Goal: Information Seeking & Learning: Find specific fact

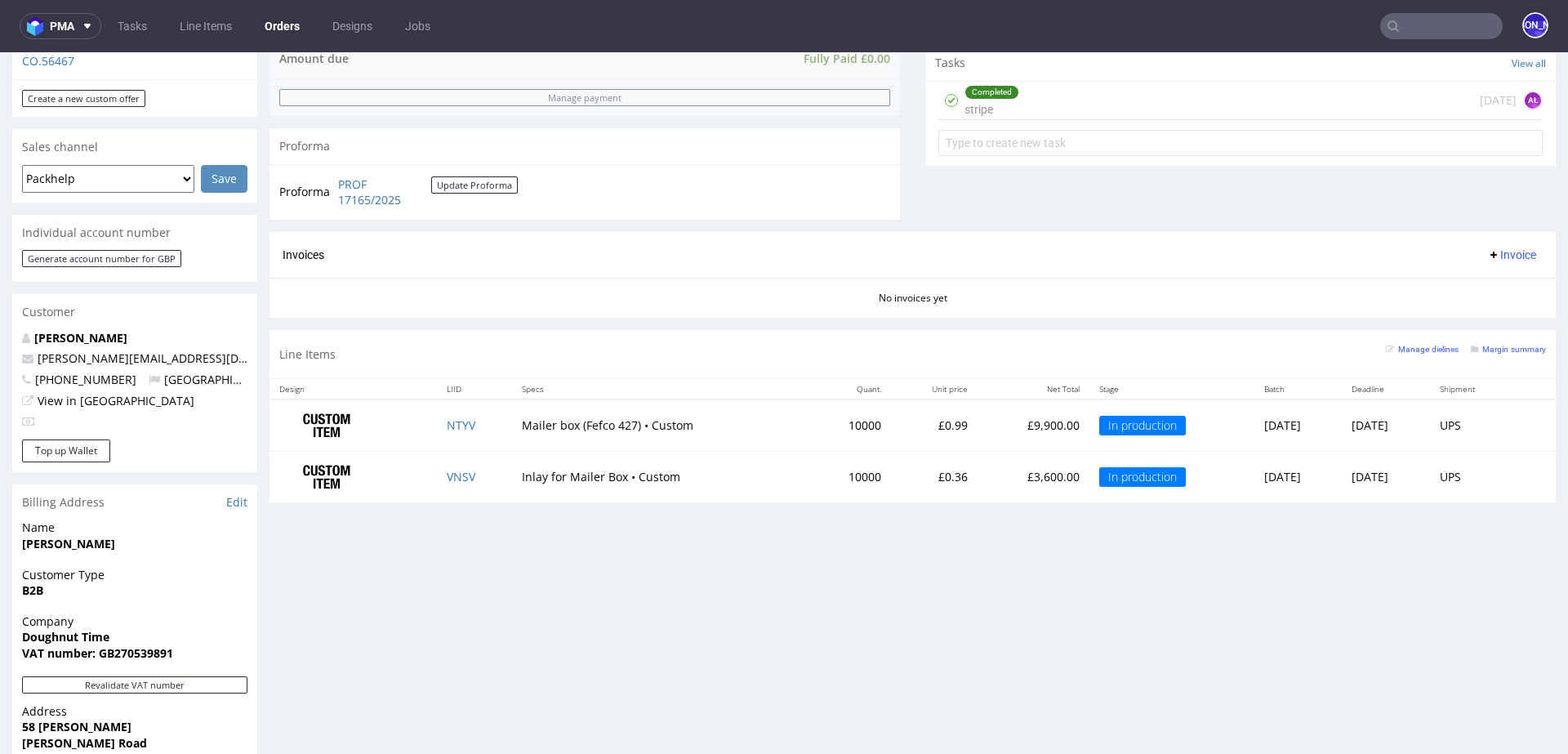
scroll to position [671, 0]
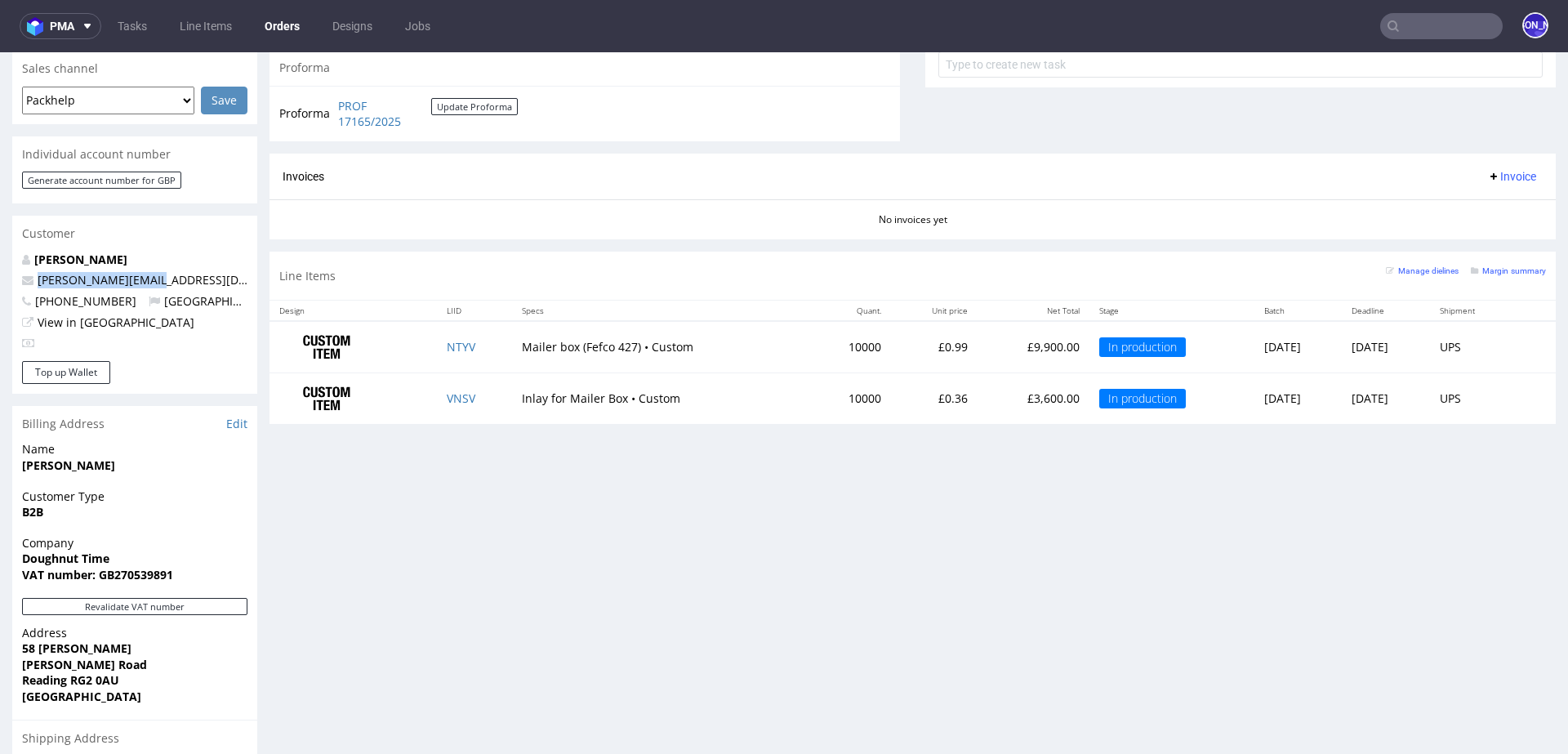
drag, startPoint x: 180, startPoint y: 278, endPoint x: 28, endPoint y: 281, distance: 152.0
click at [28, 281] on p "[PERSON_NAME][EMAIL_ADDRESS][DOMAIN_NAME]" at bounding box center [134, 280] width 225 height 16
copy span "[PERSON_NAME][EMAIL_ADDRESS][DOMAIN_NAME]"
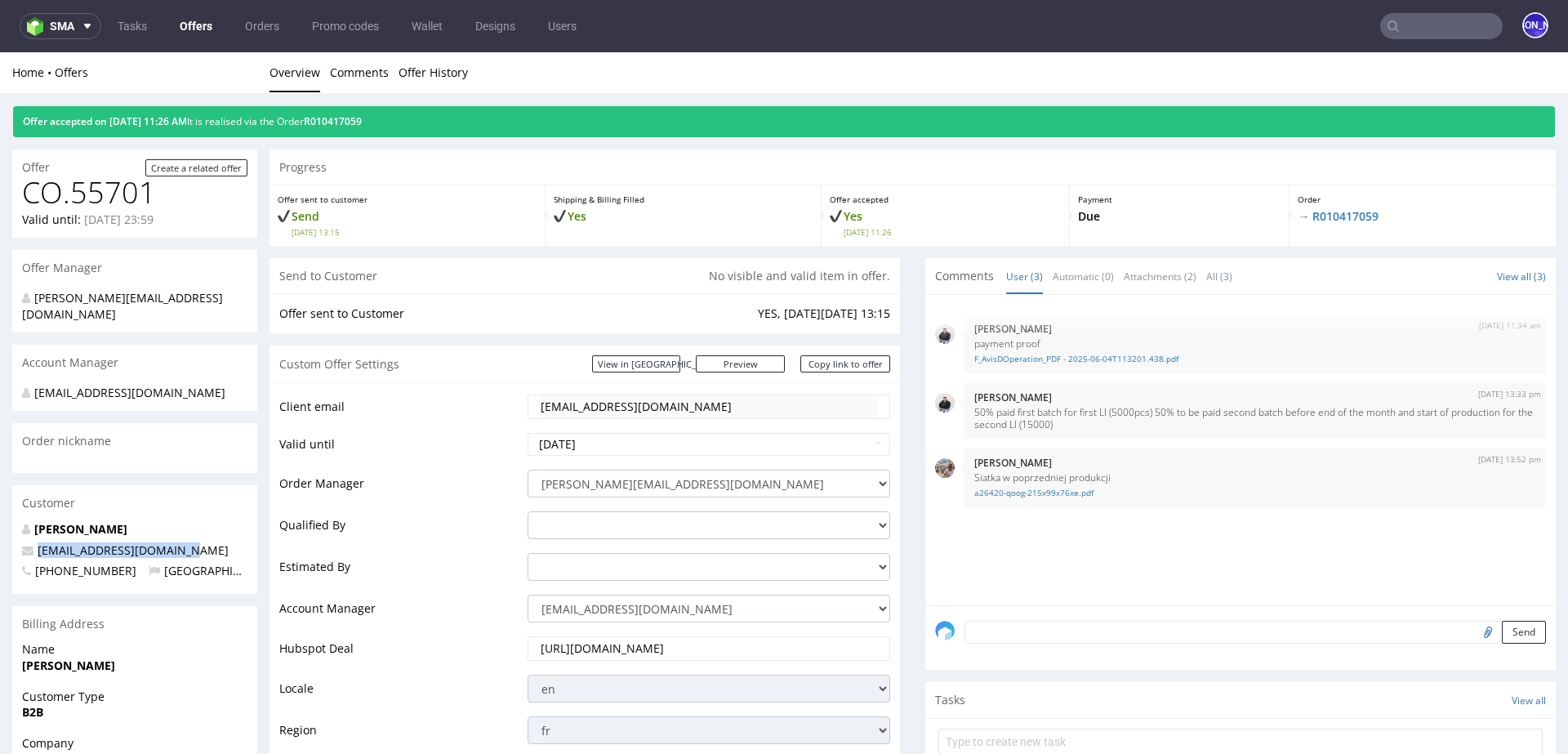
drag, startPoint x: 196, startPoint y: 532, endPoint x: 31, endPoint y: 532, distance: 165.0
click at [31, 542] on p "amande@phileas-lounge.fr" at bounding box center [134, 550] width 225 height 16
copy span "amande@phileas-lounge.fr"
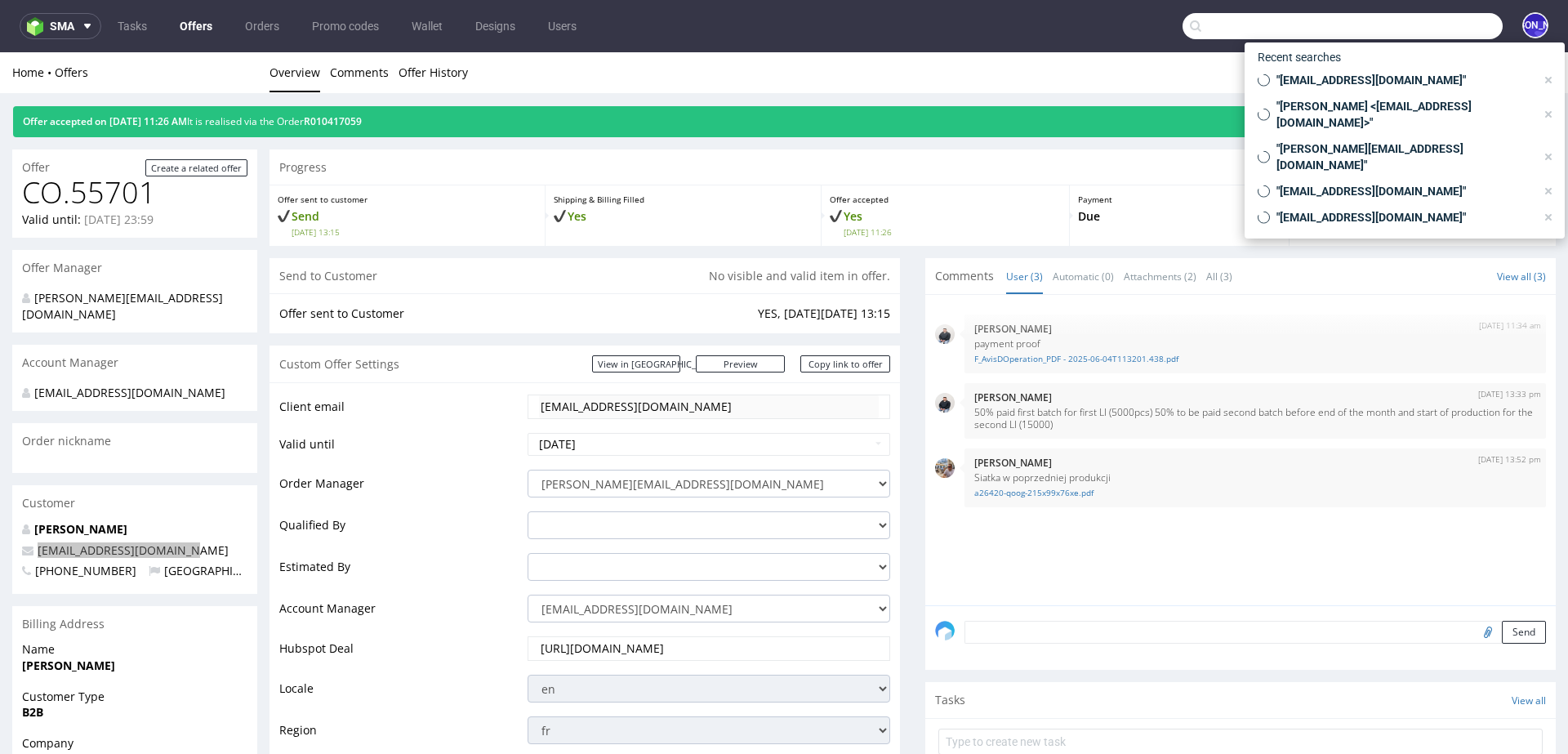
click at [1437, 25] on input "text" at bounding box center [1343, 26] width 320 height 26
paste input "amande@phileas-lounge.fr"
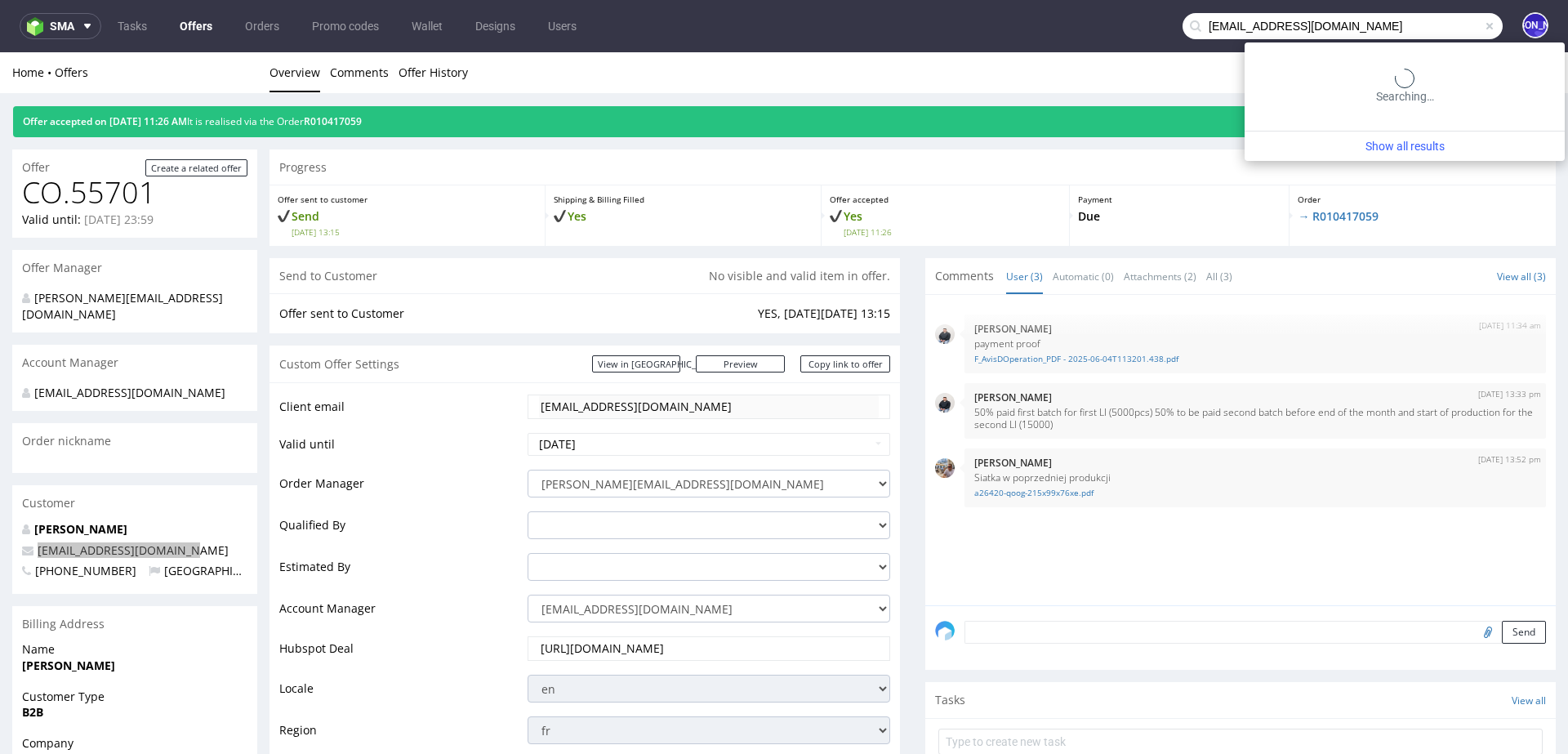
type input "amande@phileas-lounge.fr"
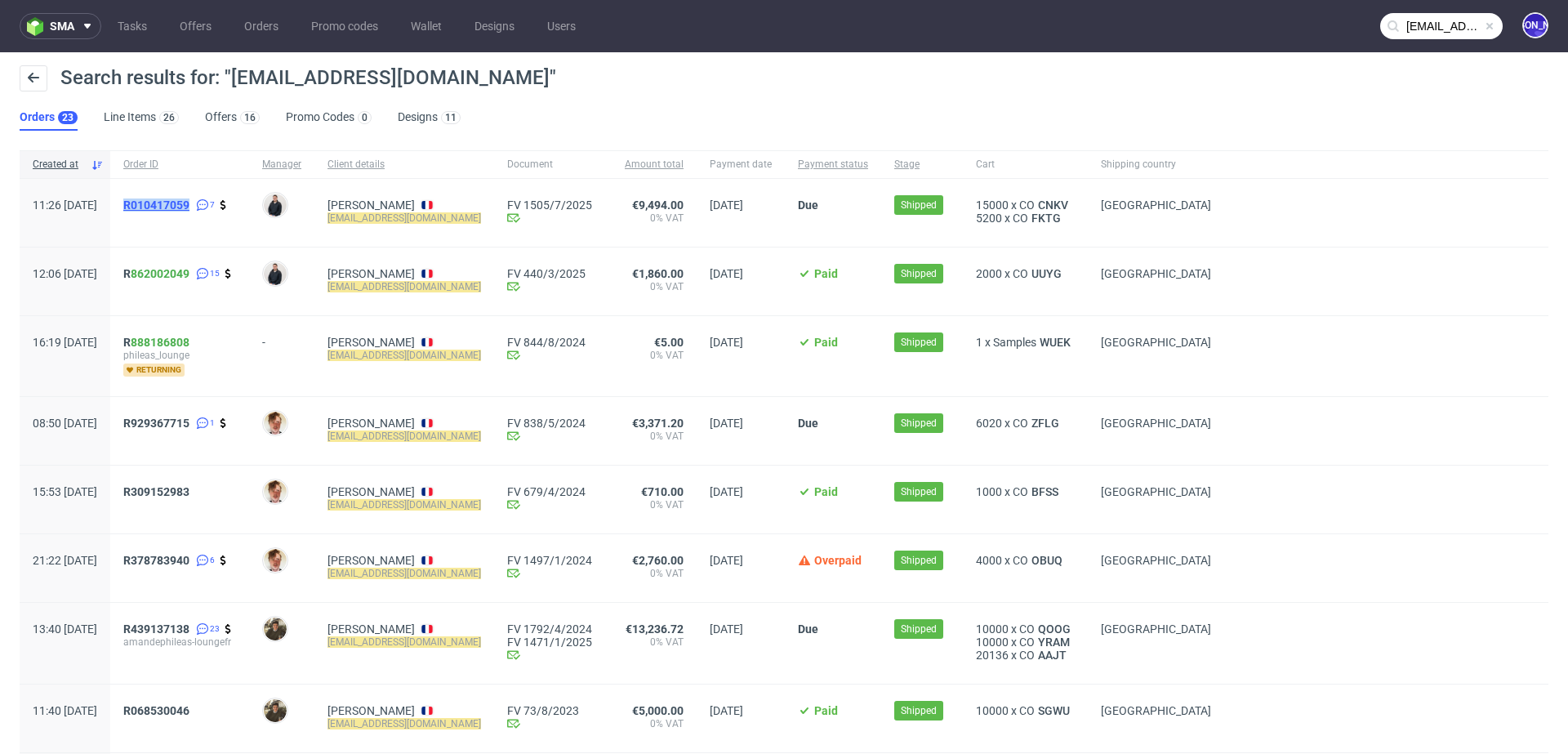
drag, startPoint x: 165, startPoint y: 204, endPoint x: 238, endPoint y: 203, distance: 73.0
click at [238, 203] on div "R010417059 7" at bounding box center [180, 213] width 139 height 68
copy span "R010417059"
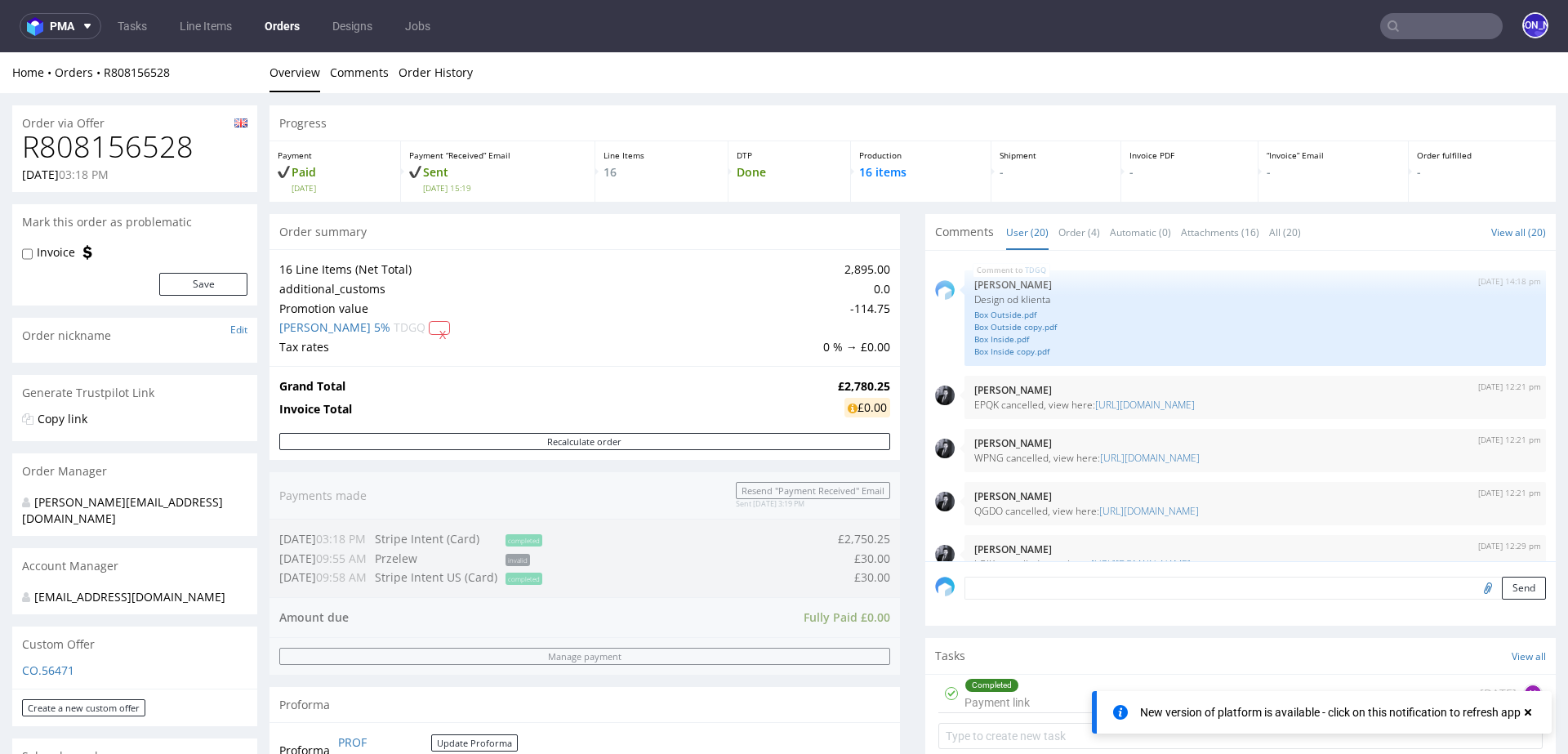
drag, startPoint x: 0, startPoint y: 0, endPoint x: 1432, endPoint y: 21, distance: 1432.2
click at [1432, 21] on input "text" at bounding box center [1442, 26] width 123 height 26
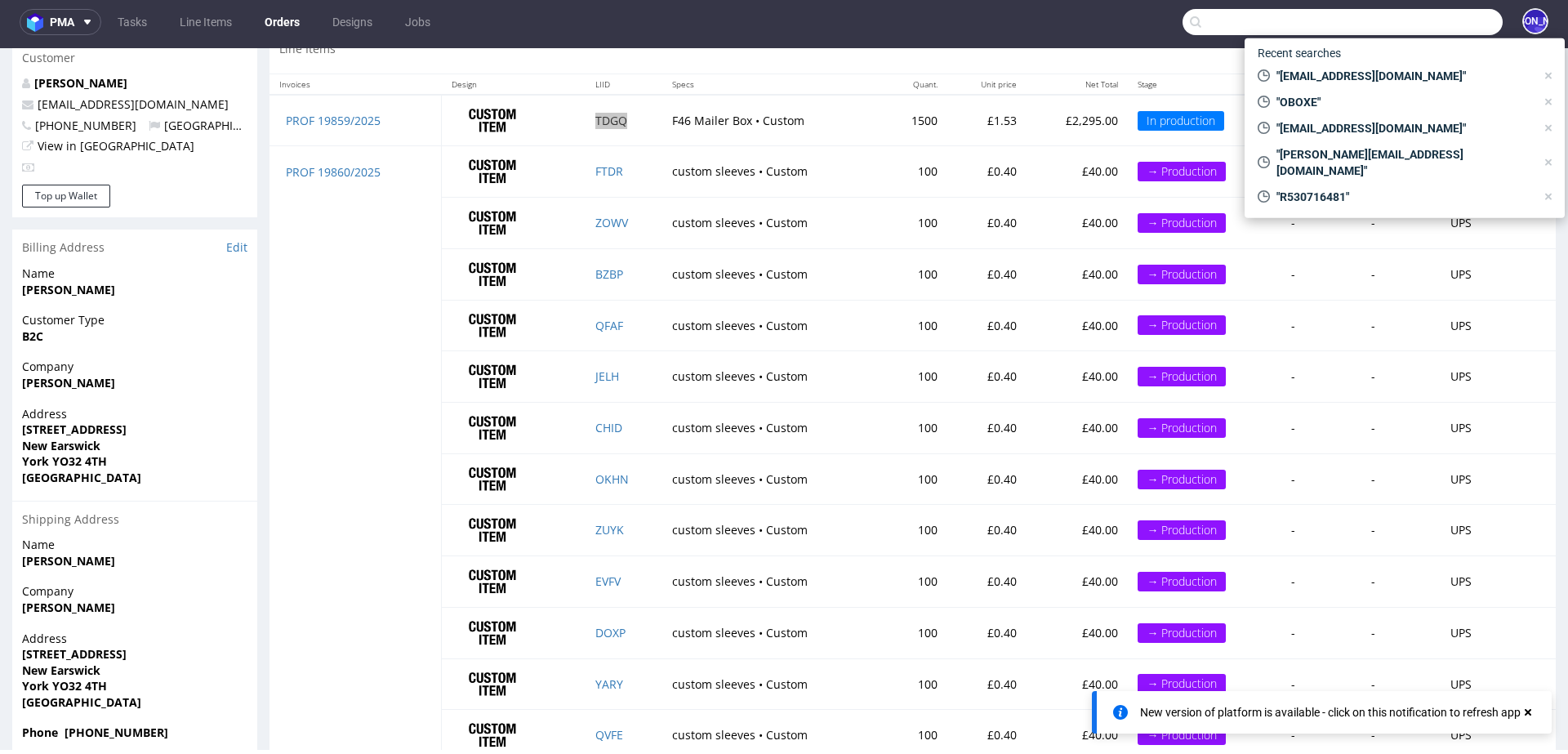
scroll to position [1239, 0]
paste input "https://waoufactory.fr"
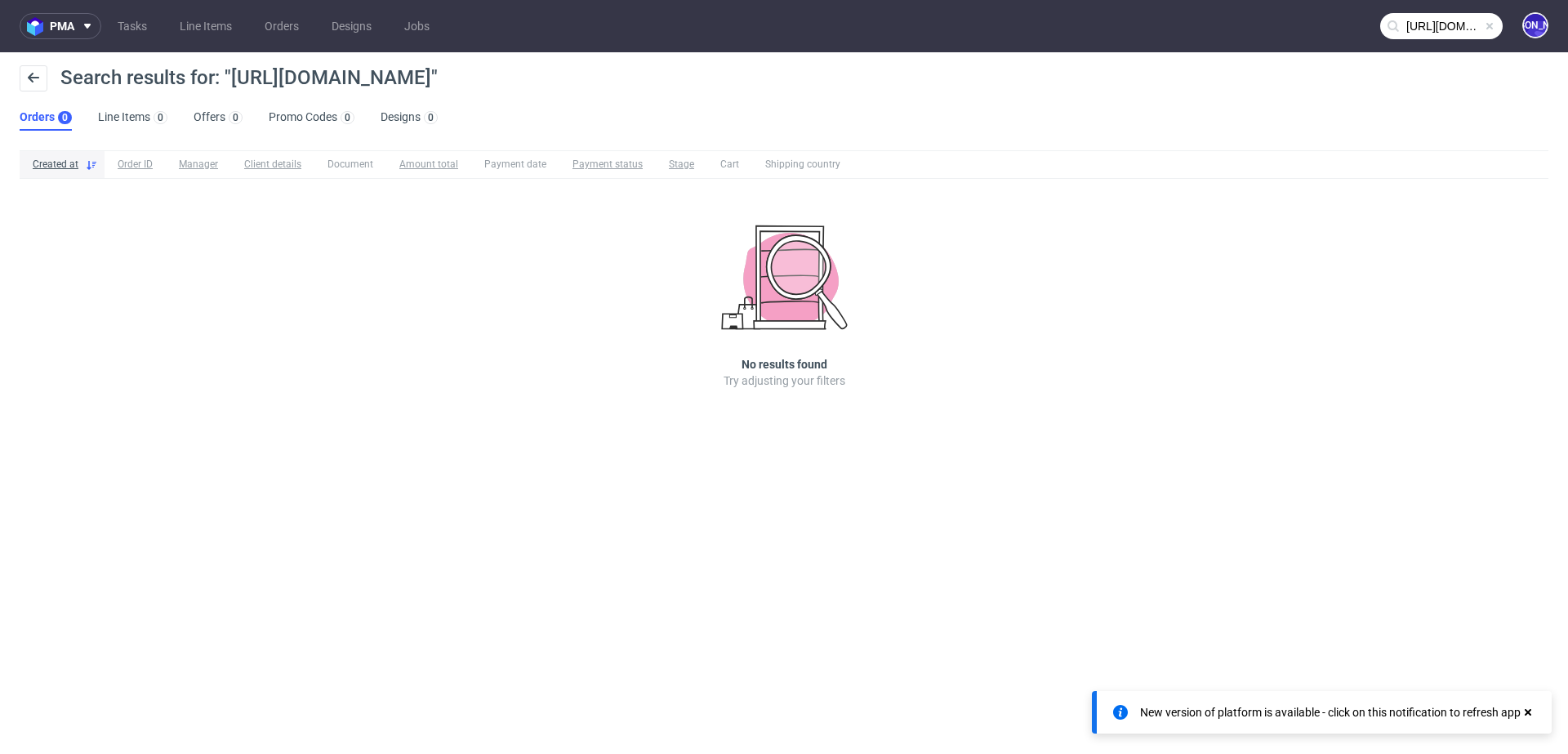
click at [1459, 27] on input "https://waoufactory.fr" at bounding box center [1442, 26] width 123 height 26
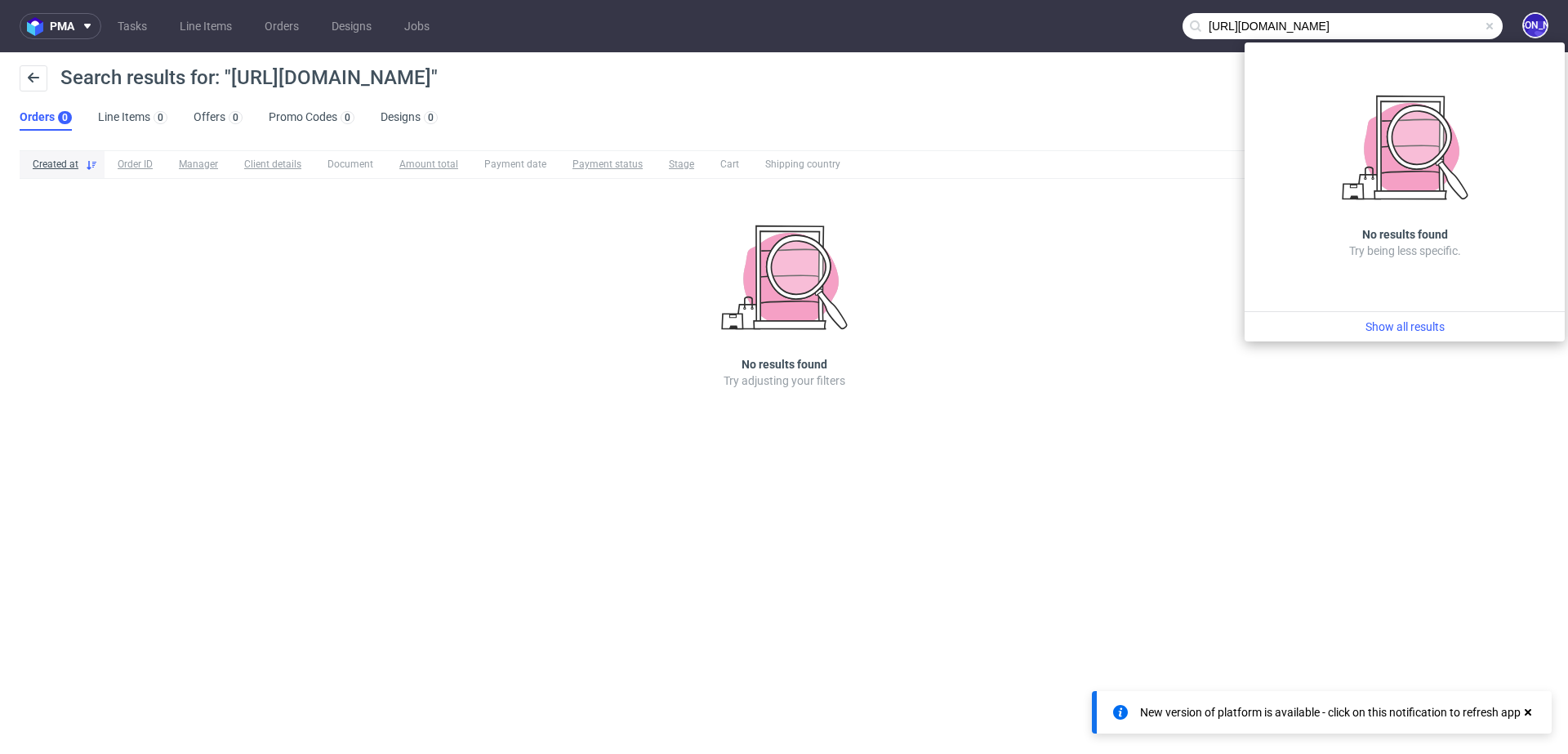
drag, startPoint x: 1243, startPoint y: 25, endPoint x: 1081, endPoint y: 25, distance: 162.0
click at [1081, 25] on nav "pma Tasks Line Items Orders Designs Jobs https://waoufactory.fr JO" at bounding box center [784, 26] width 1568 height 52
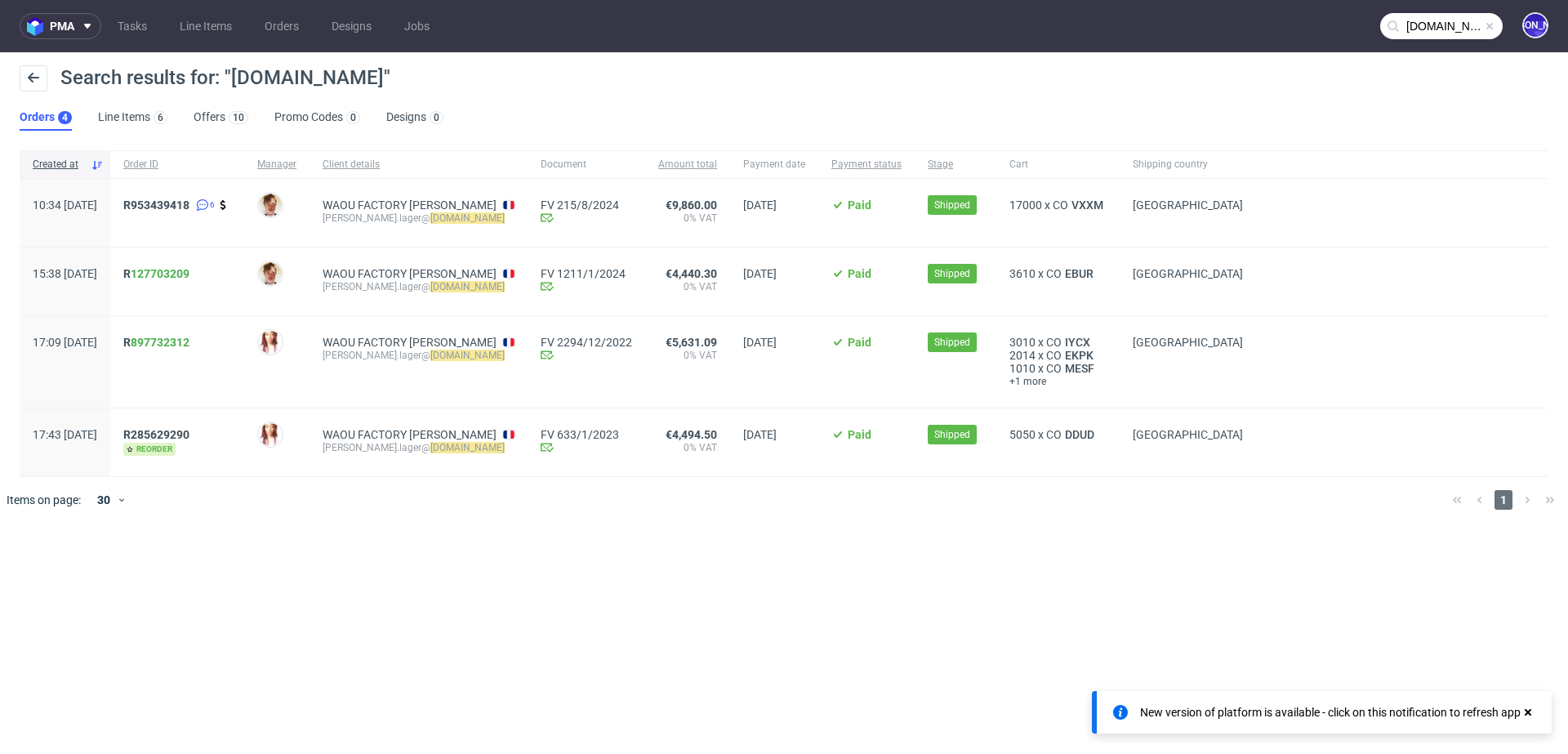
click at [1454, 23] on input "waoufactory.fr" at bounding box center [1442, 26] width 123 height 26
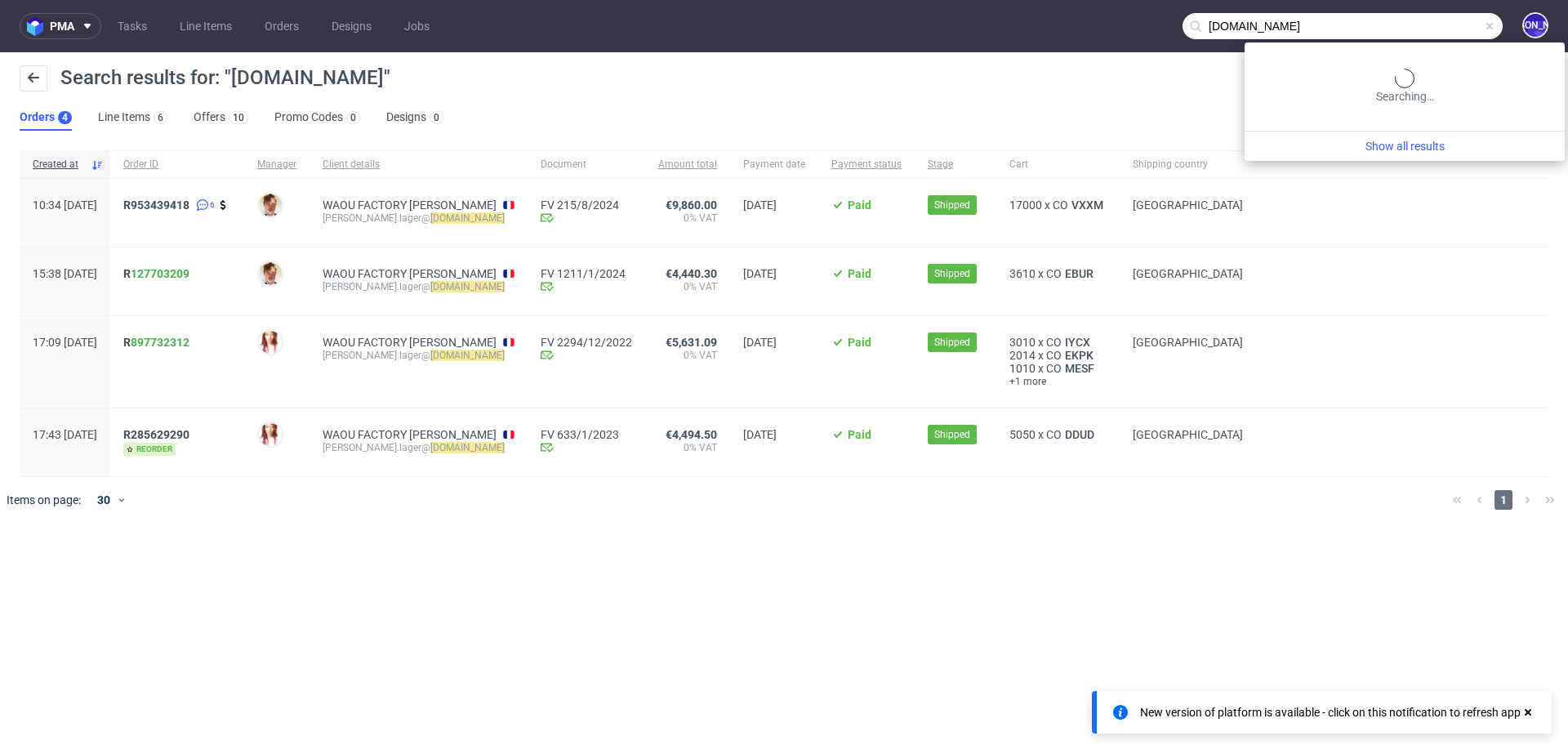
click at [1454, 23] on input "waoufactory.fr" at bounding box center [1343, 26] width 320 height 26
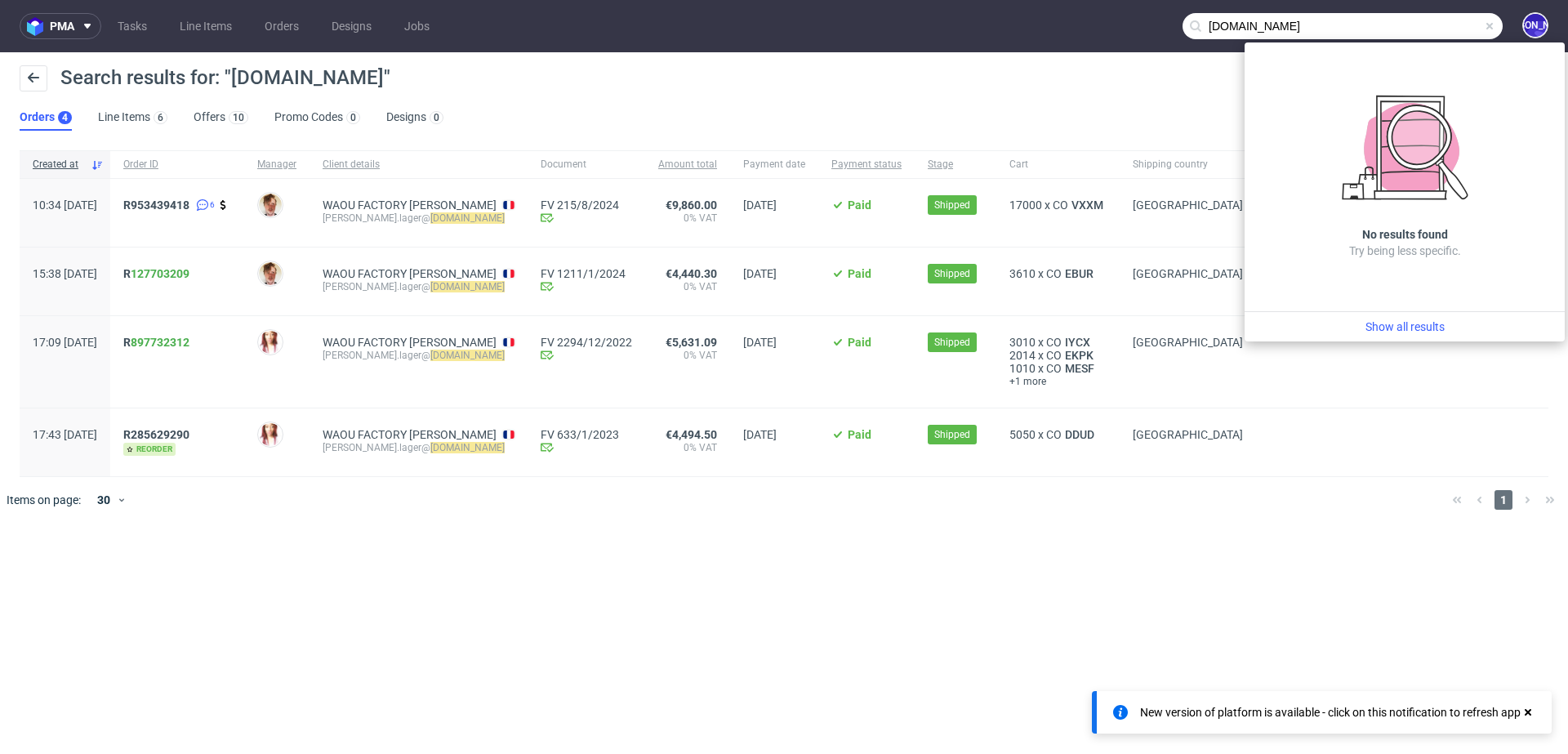
paste input "kmhelstrip@yahoo.com"
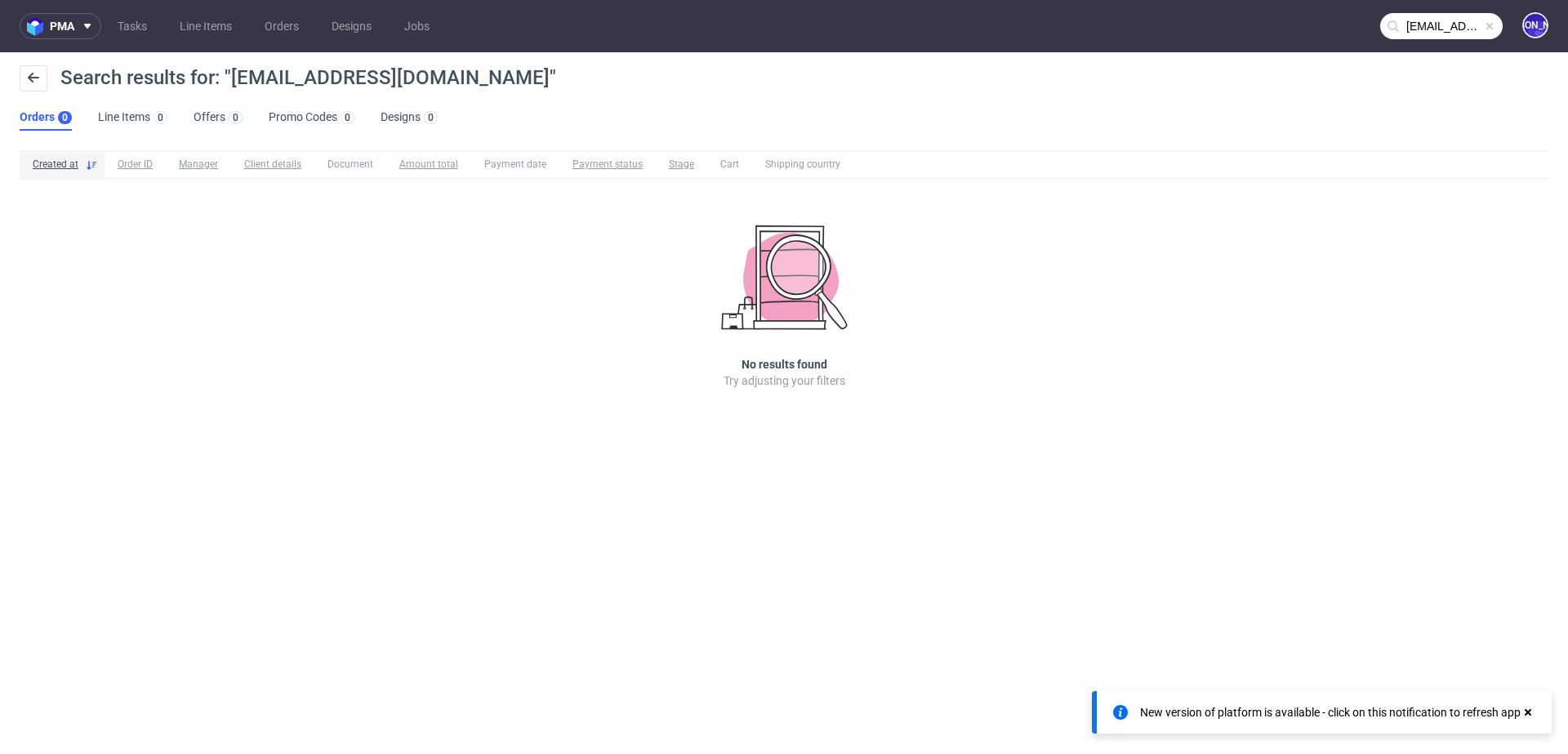
click at [1417, 19] on input "kmhelstrip@yahoo.com" at bounding box center [1442, 26] width 123 height 26
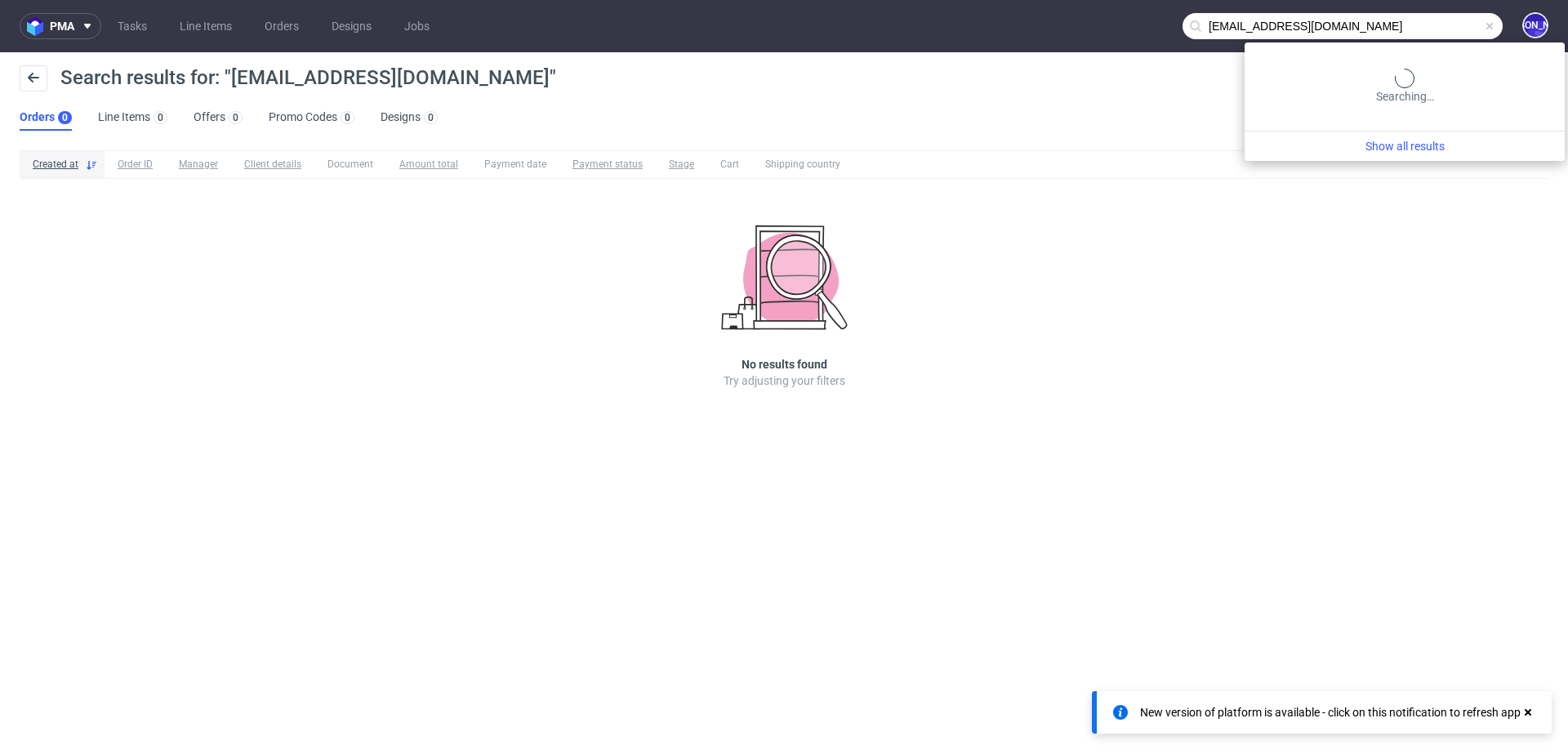
click at [1417, 19] on input "kmhelstrip@yahoo.com" at bounding box center [1343, 26] width 320 height 26
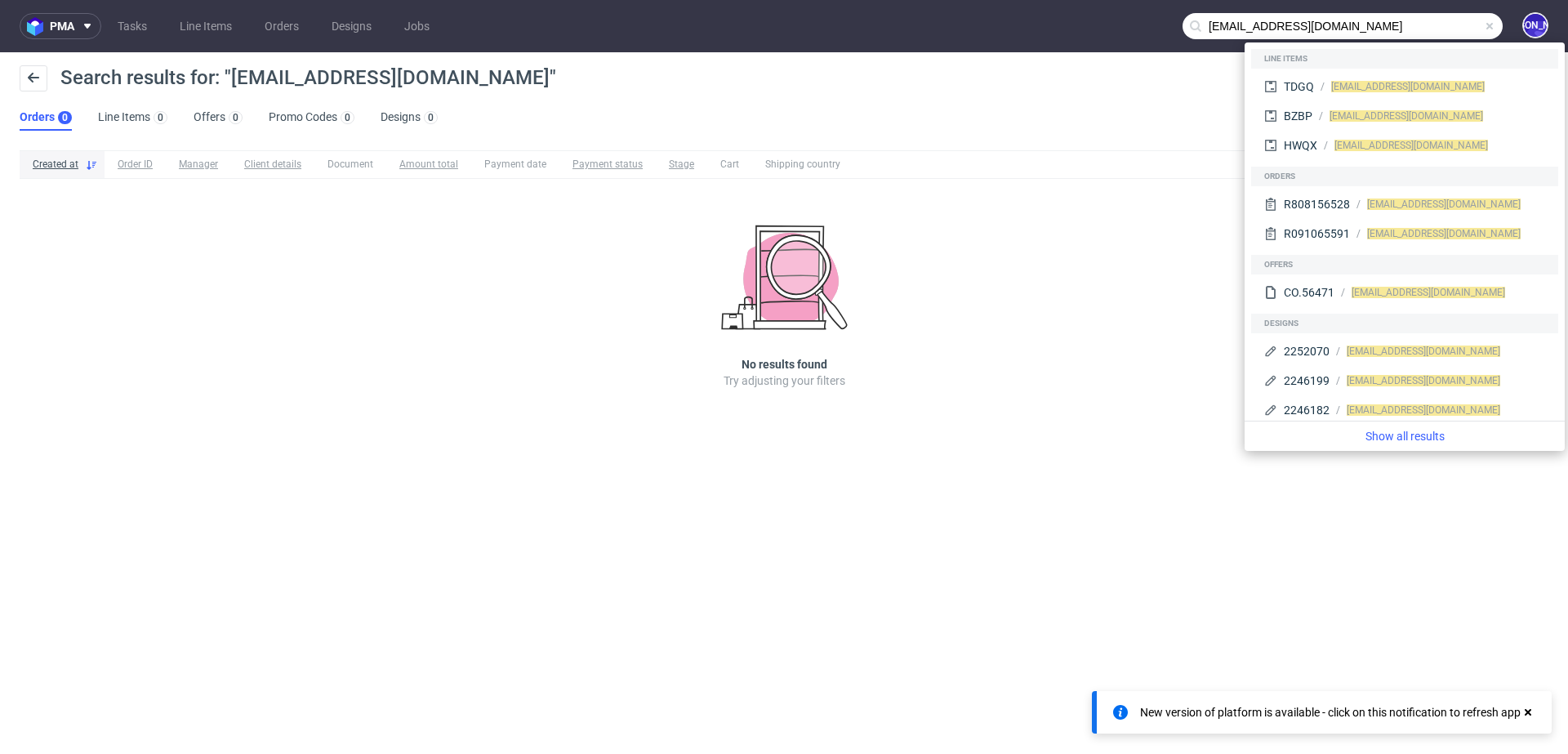
click at [1417, 19] on input "kmhelstrip@yahoo.com" at bounding box center [1343, 26] width 320 height 26
paste input "Kayleigh"
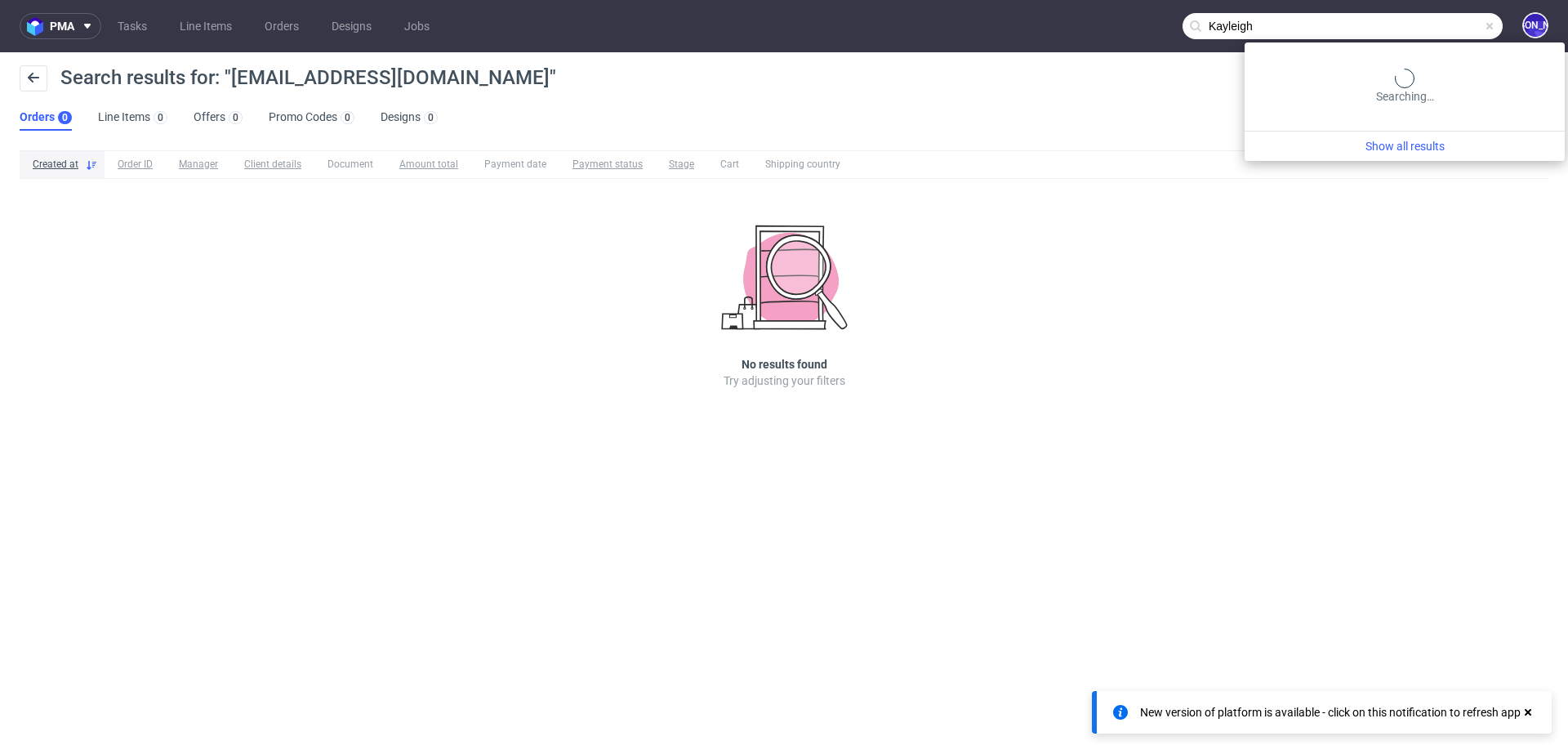
type input "Kayleigh"
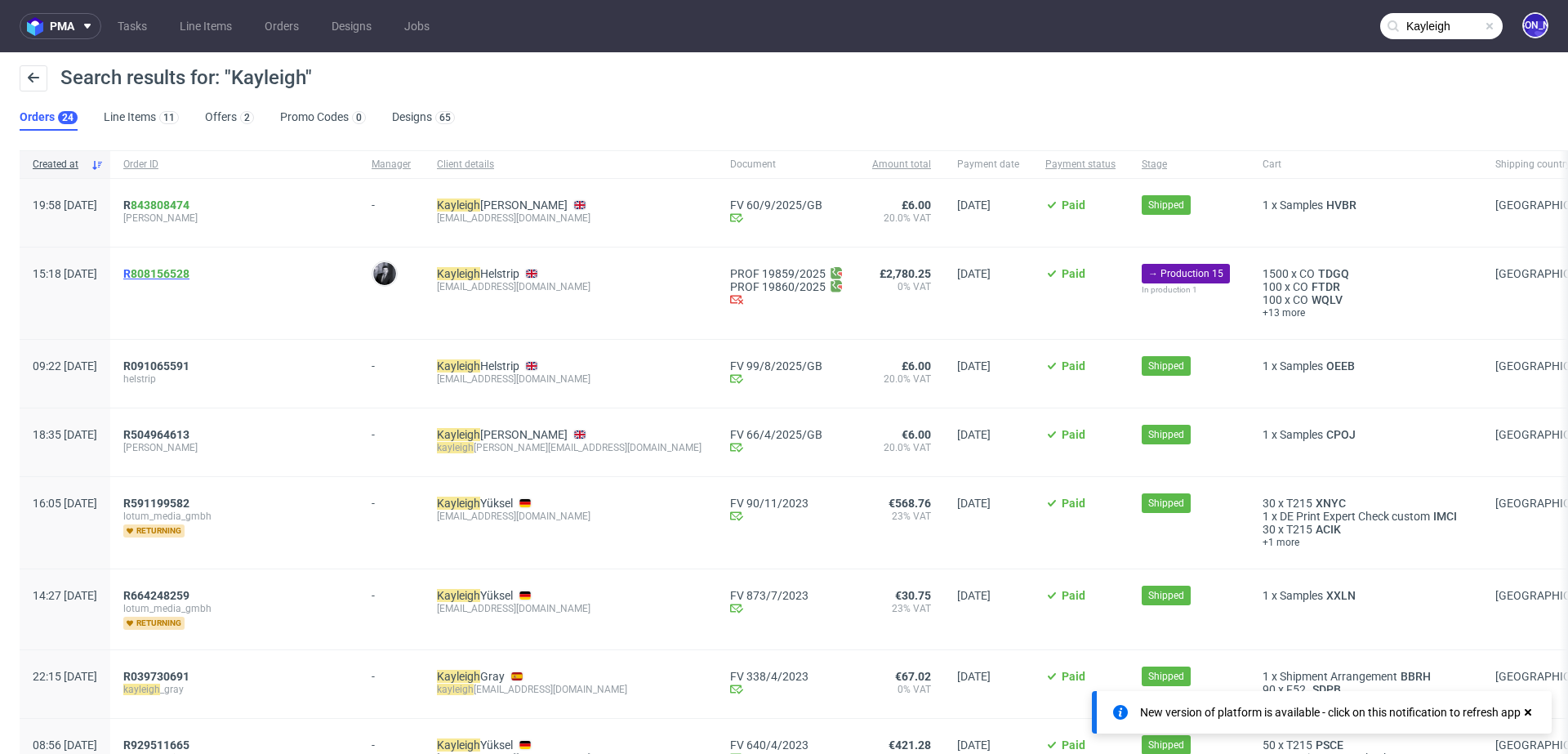
click at [175, 274] on span "R 808156528" at bounding box center [157, 273] width 66 height 13
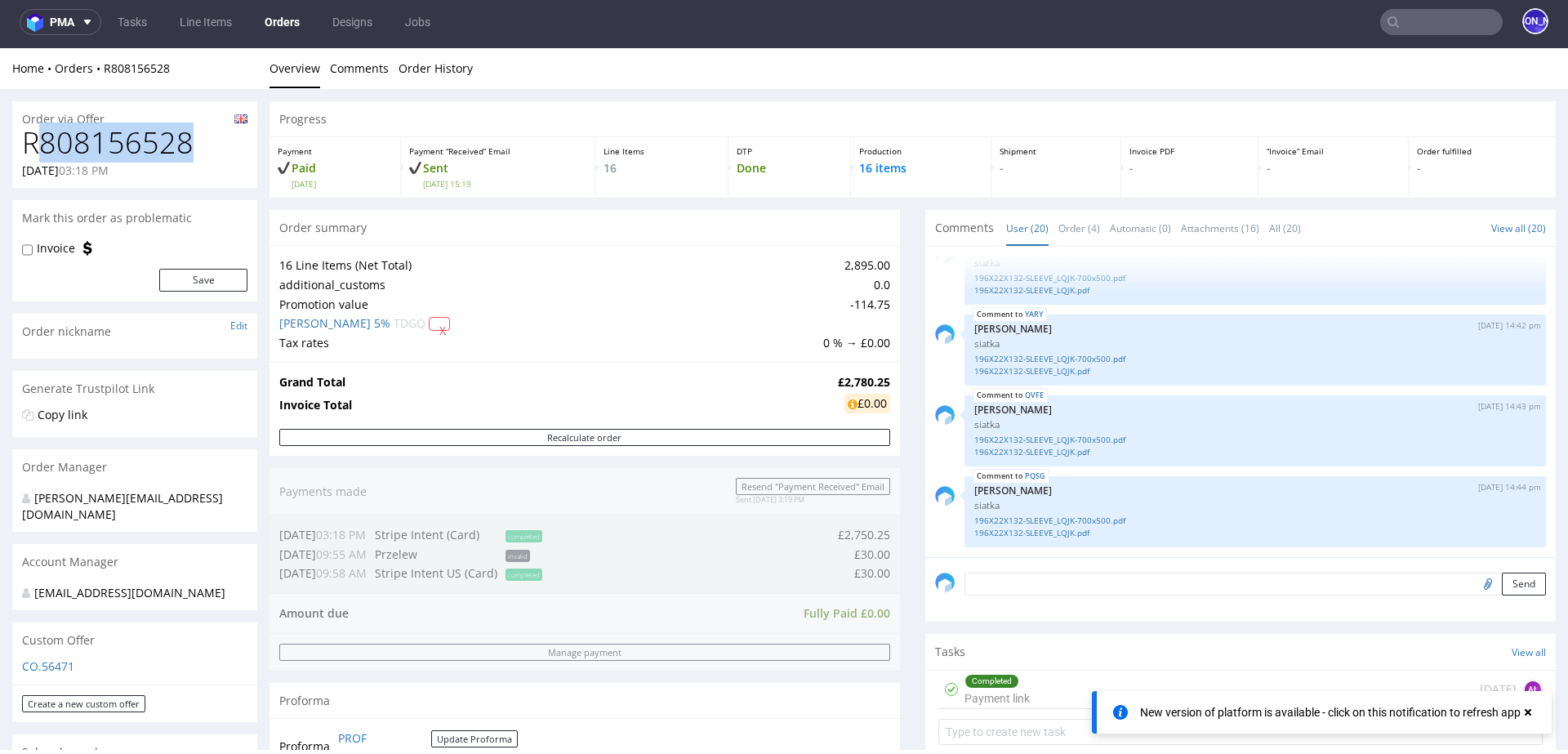
drag, startPoint x: 212, startPoint y: 145, endPoint x: 0, endPoint y: 145, distance: 212.0
copy h1 "R808156528"
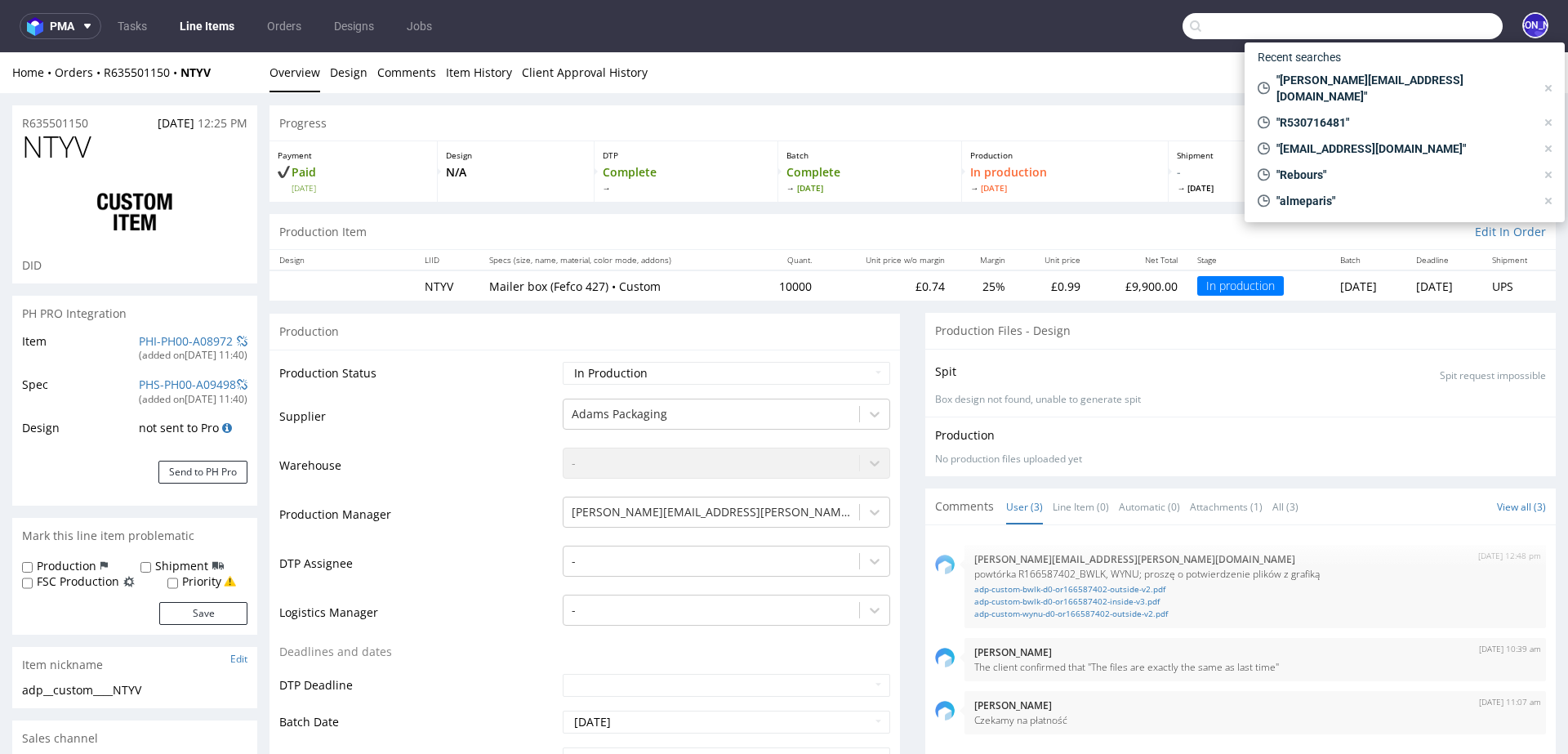
scroll to position [304, 0]
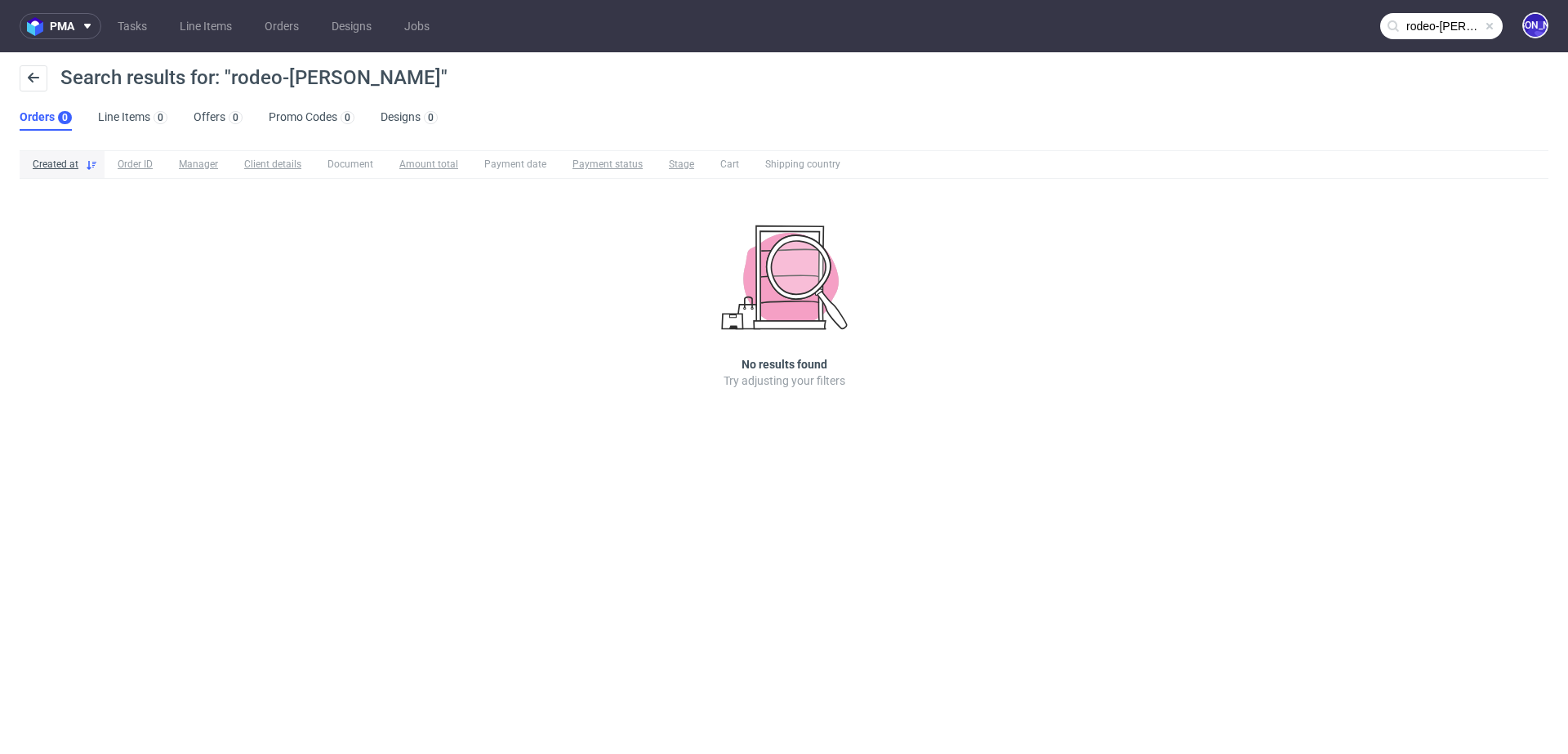
click at [1456, 25] on input "rodeo-[PERSON_NAME]" at bounding box center [1442, 26] width 123 height 26
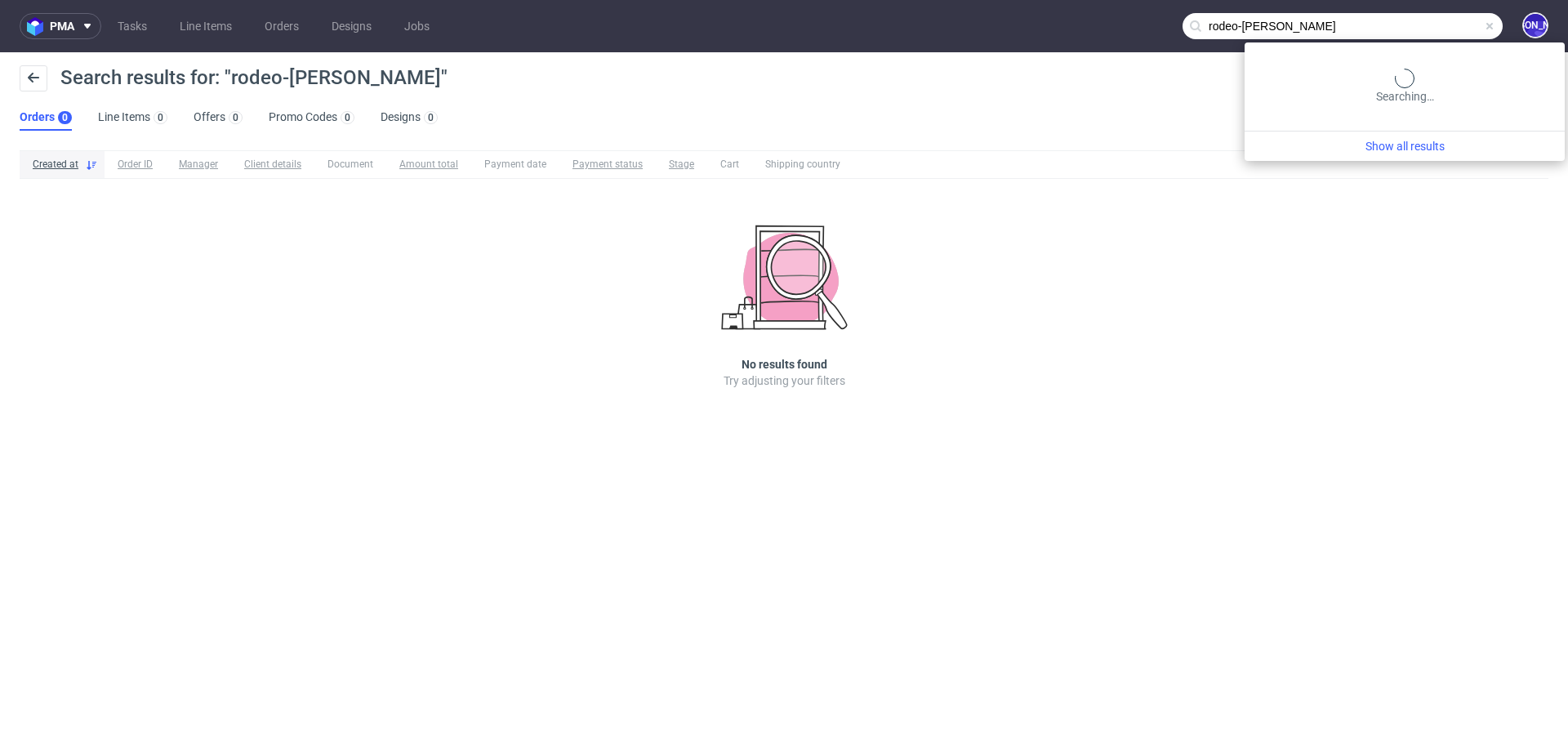
click at [1299, 23] on input "rodeo-gorup" at bounding box center [1343, 26] width 320 height 26
type input "rodeo-group"
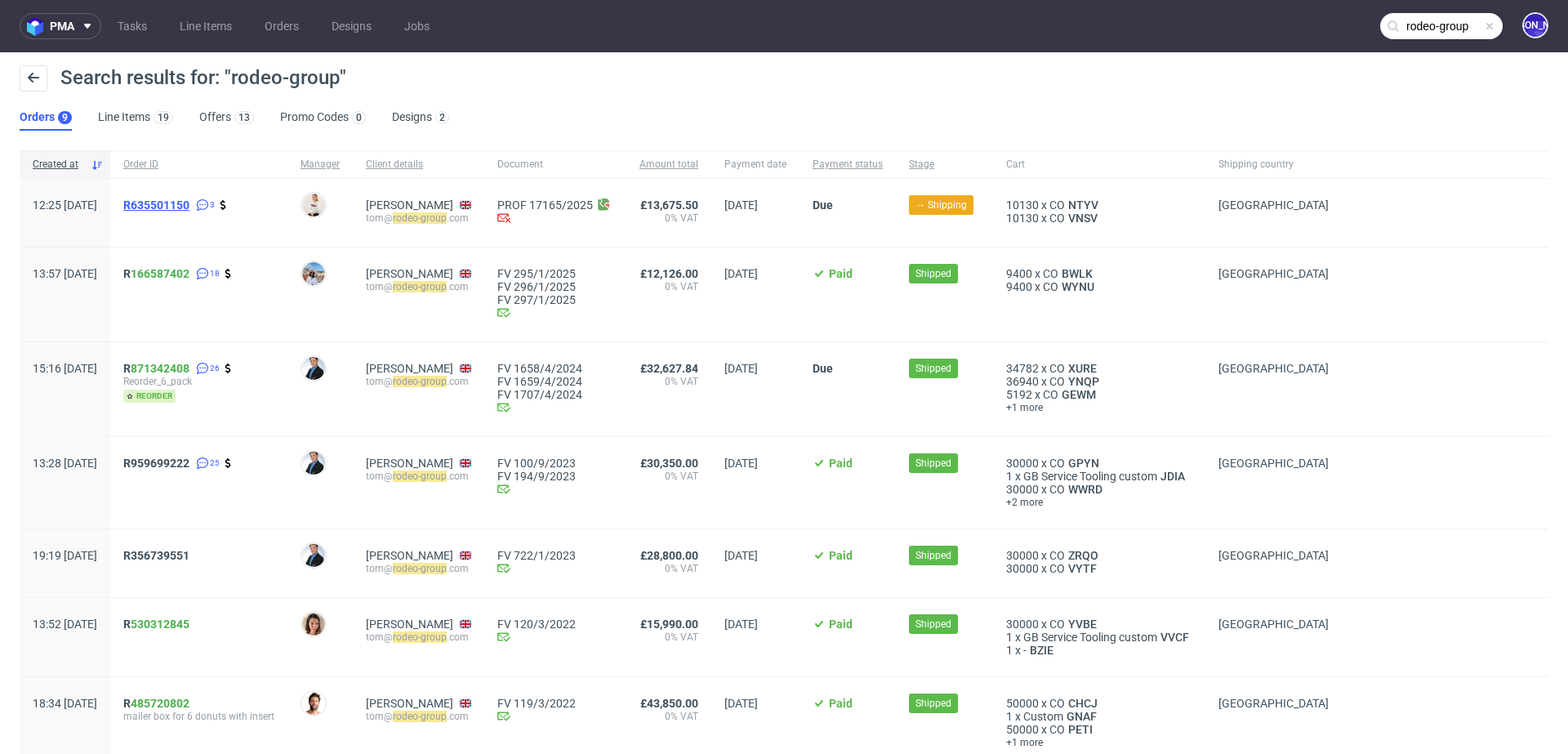
click at [185, 205] on span "R635501150" at bounding box center [157, 205] width 66 height 13
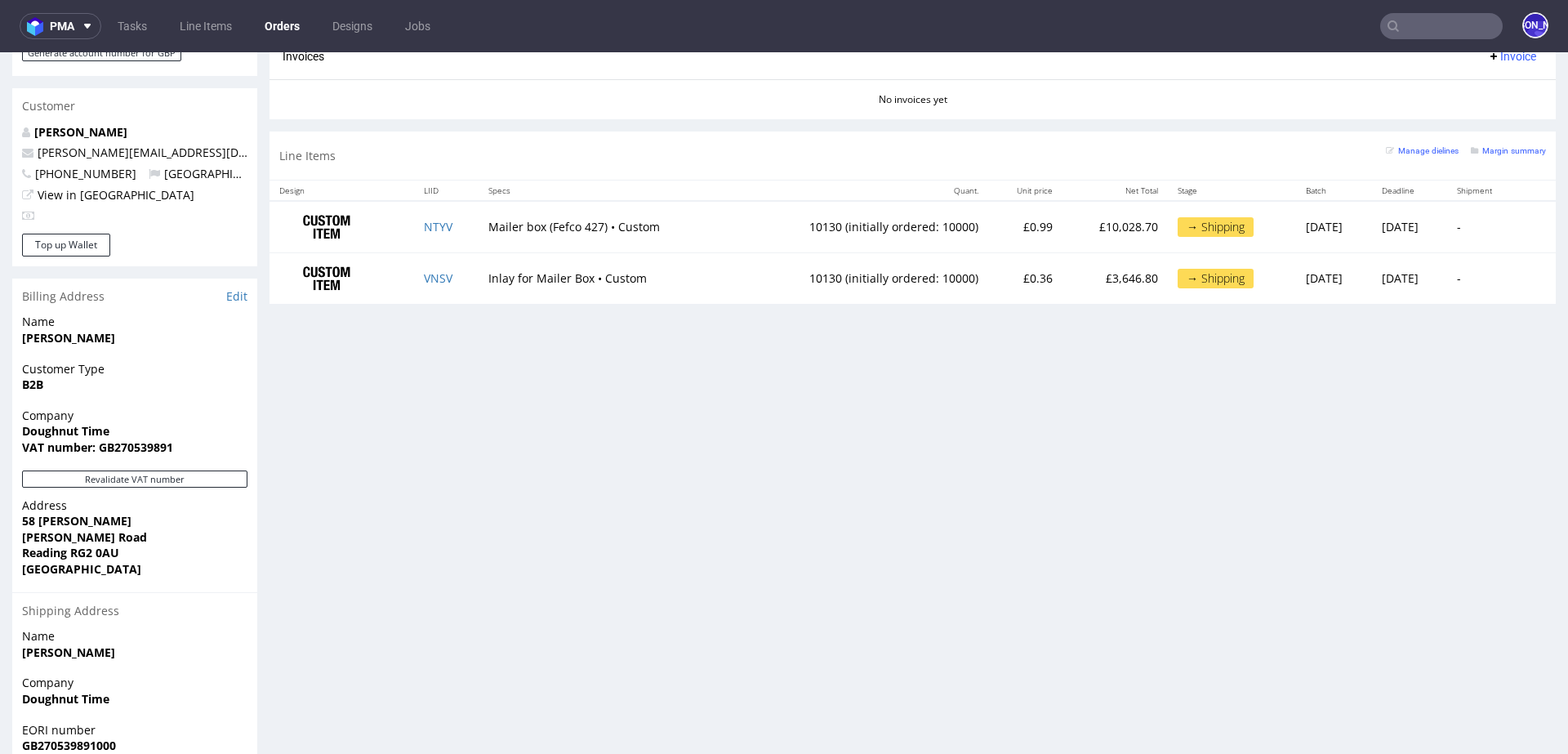
scroll to position [804, 0]
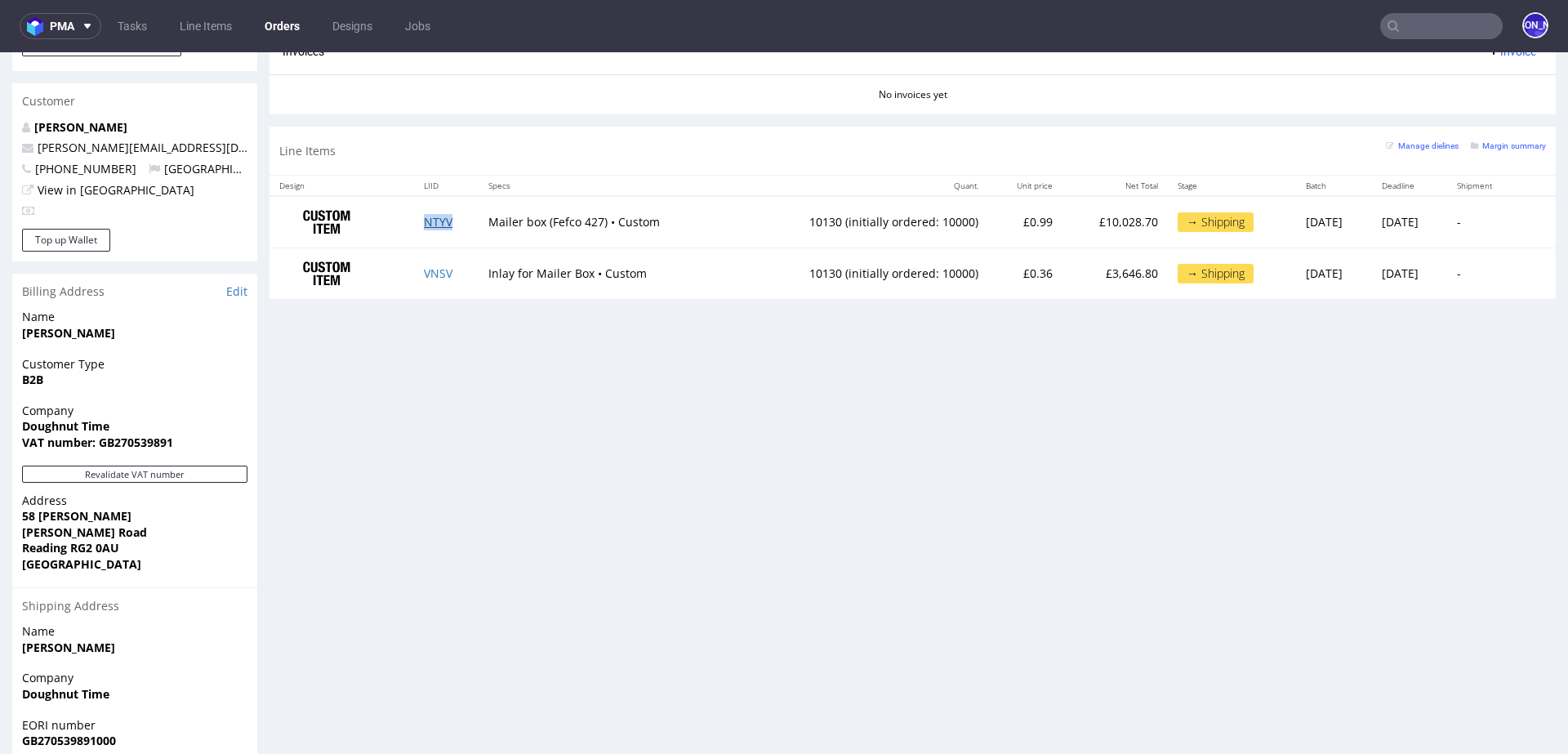
click at [434, 221] on link "NTYV" at bounding box center [438, 221] width 28 height 15
click at [424, 268] on link "VNSV" at bounding box center [438, 272] width 28 height 15
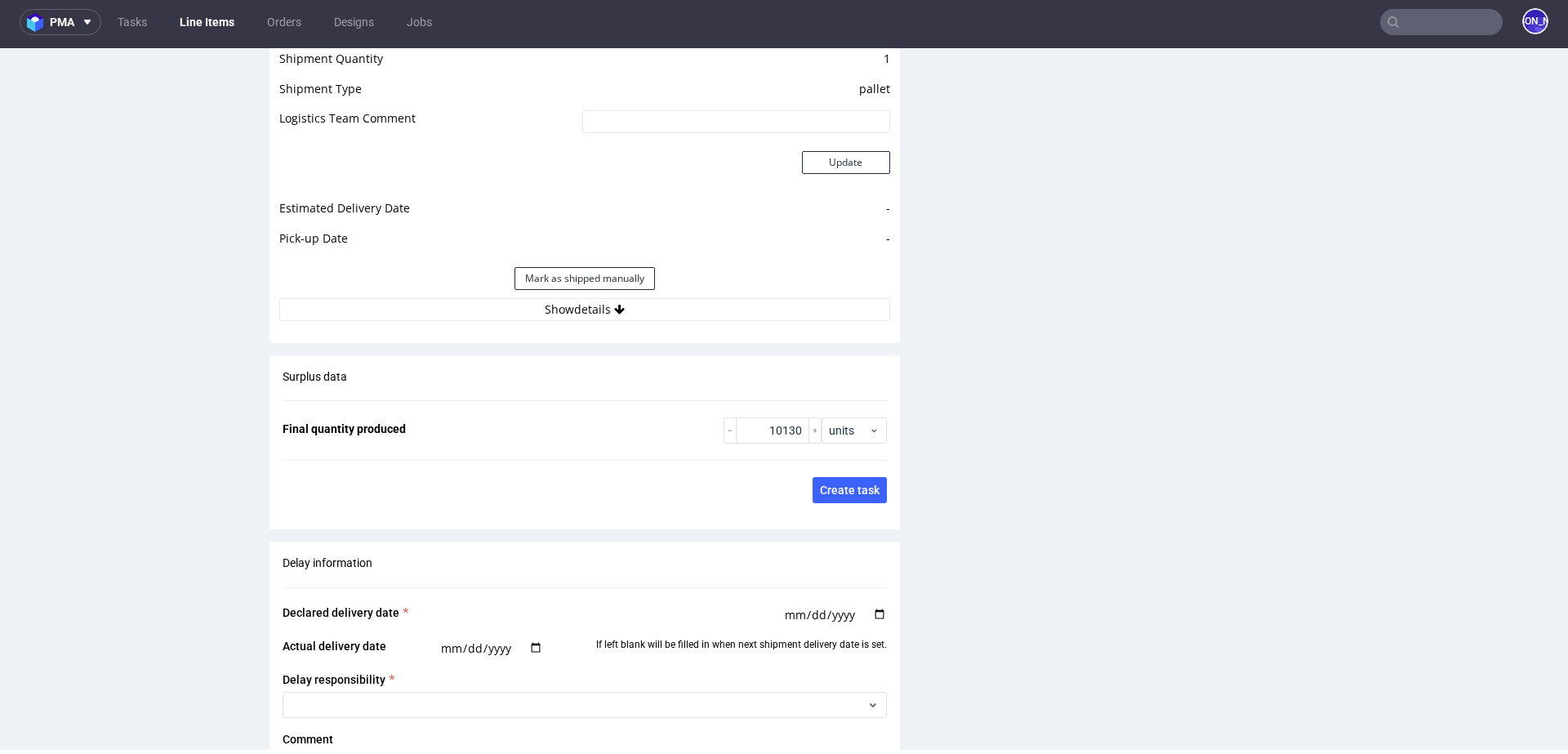
scroll to position [2298, 0]
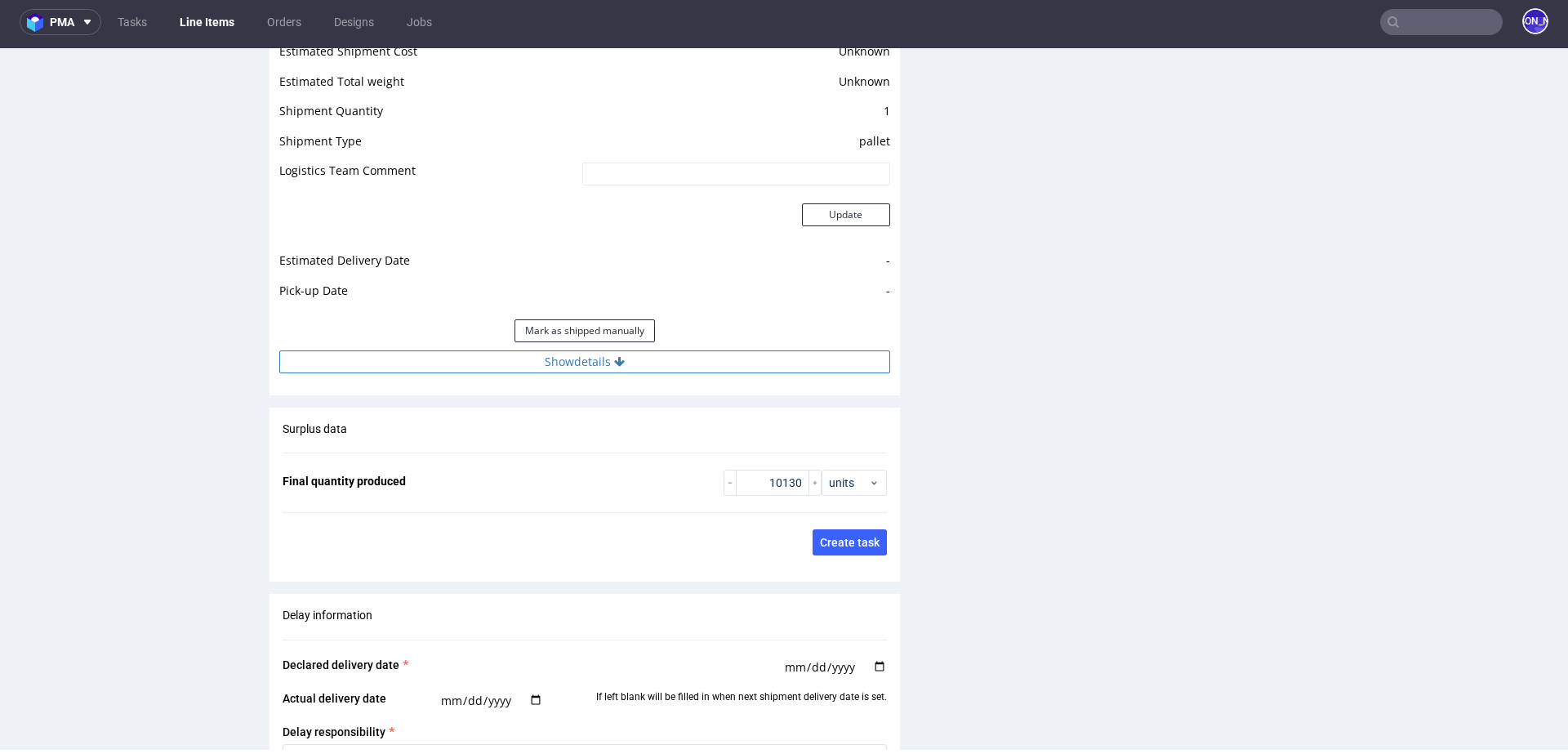
click at [633, 362] on button "Show details" at bounding box center [584, 362] width 611 height 23
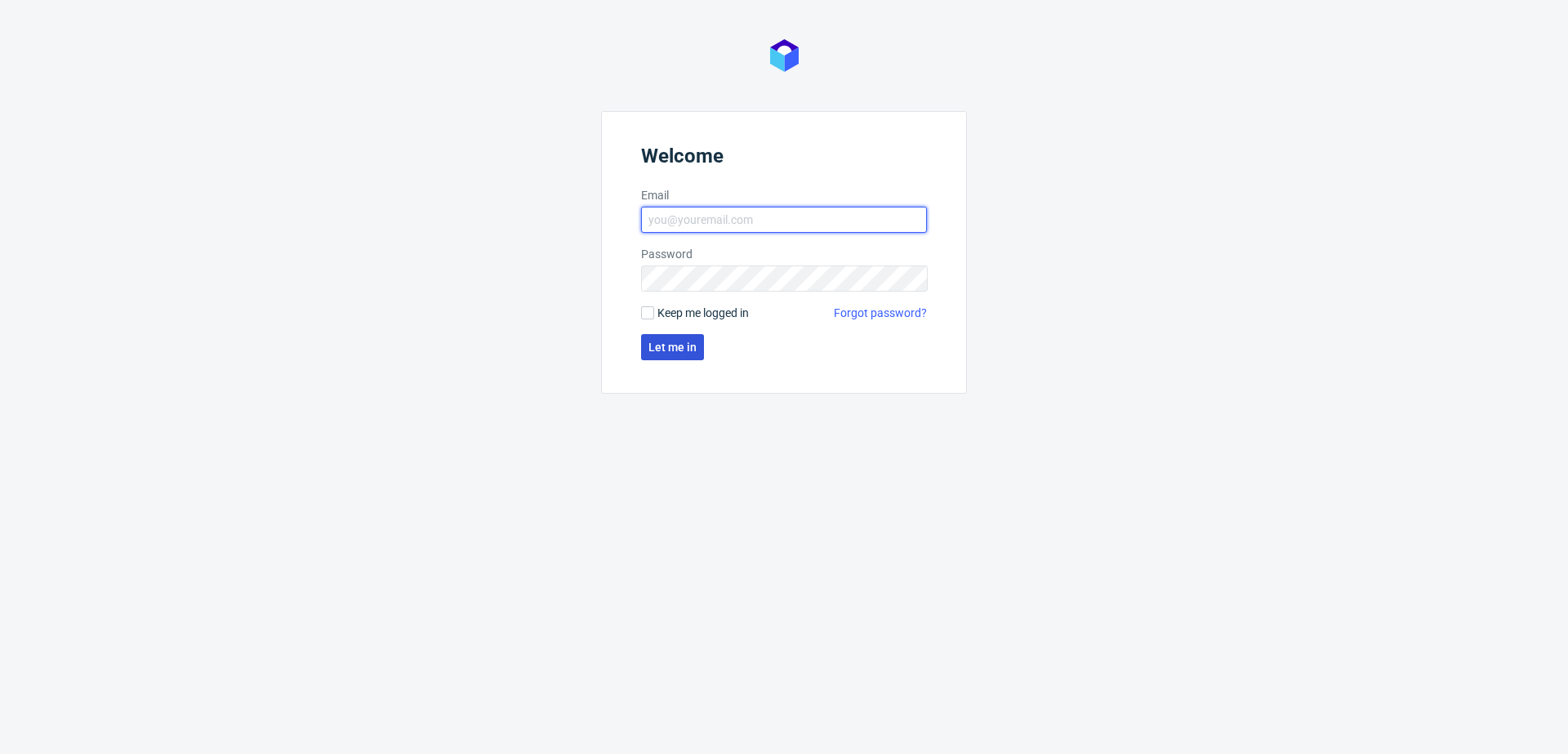
type input "[EMAIL_ADDRESS][DOMAIN_NAME]"
click at [669, 348] on span "Let me in" at bounding box center [672, 347] width 48 height 12
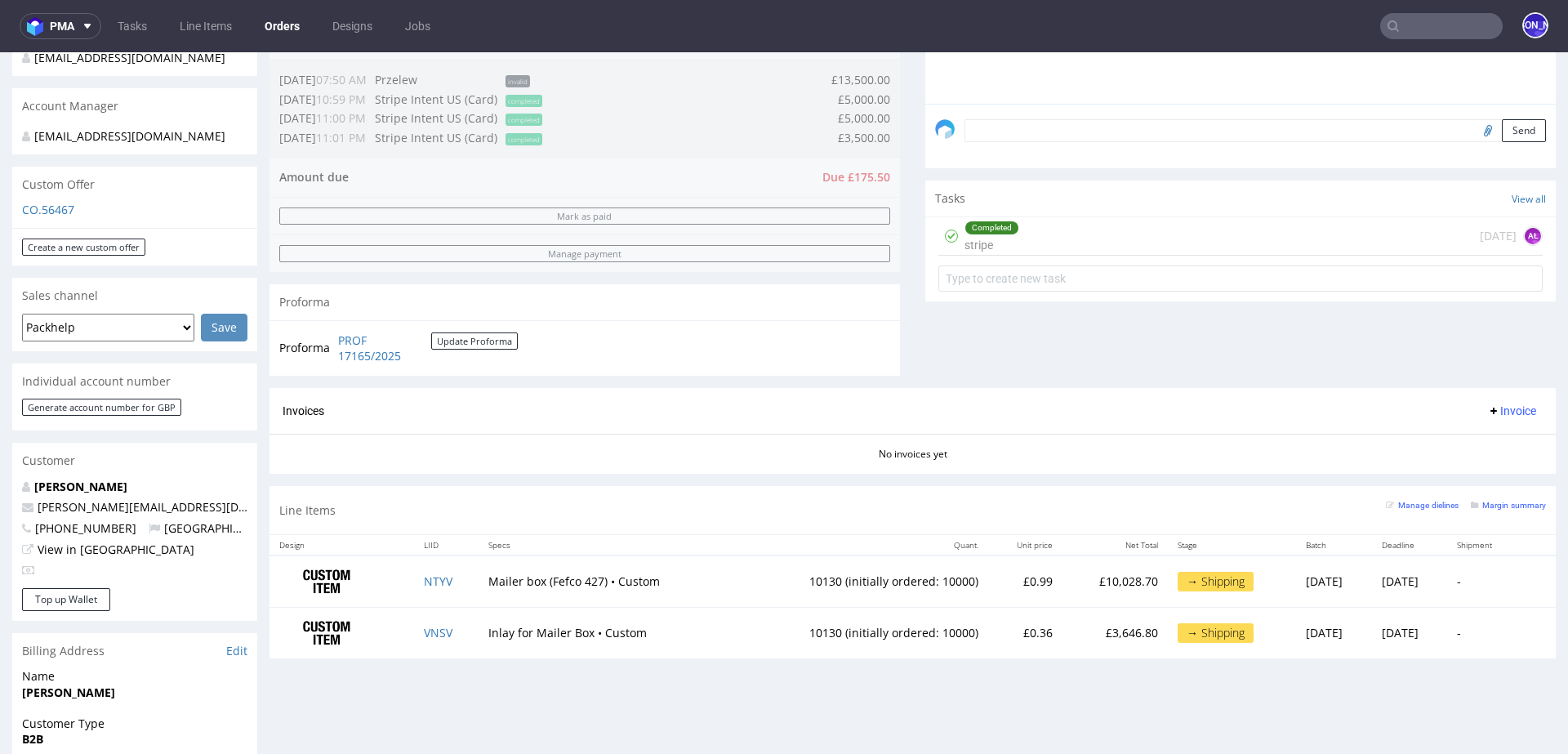
scroll to position [422, 0]
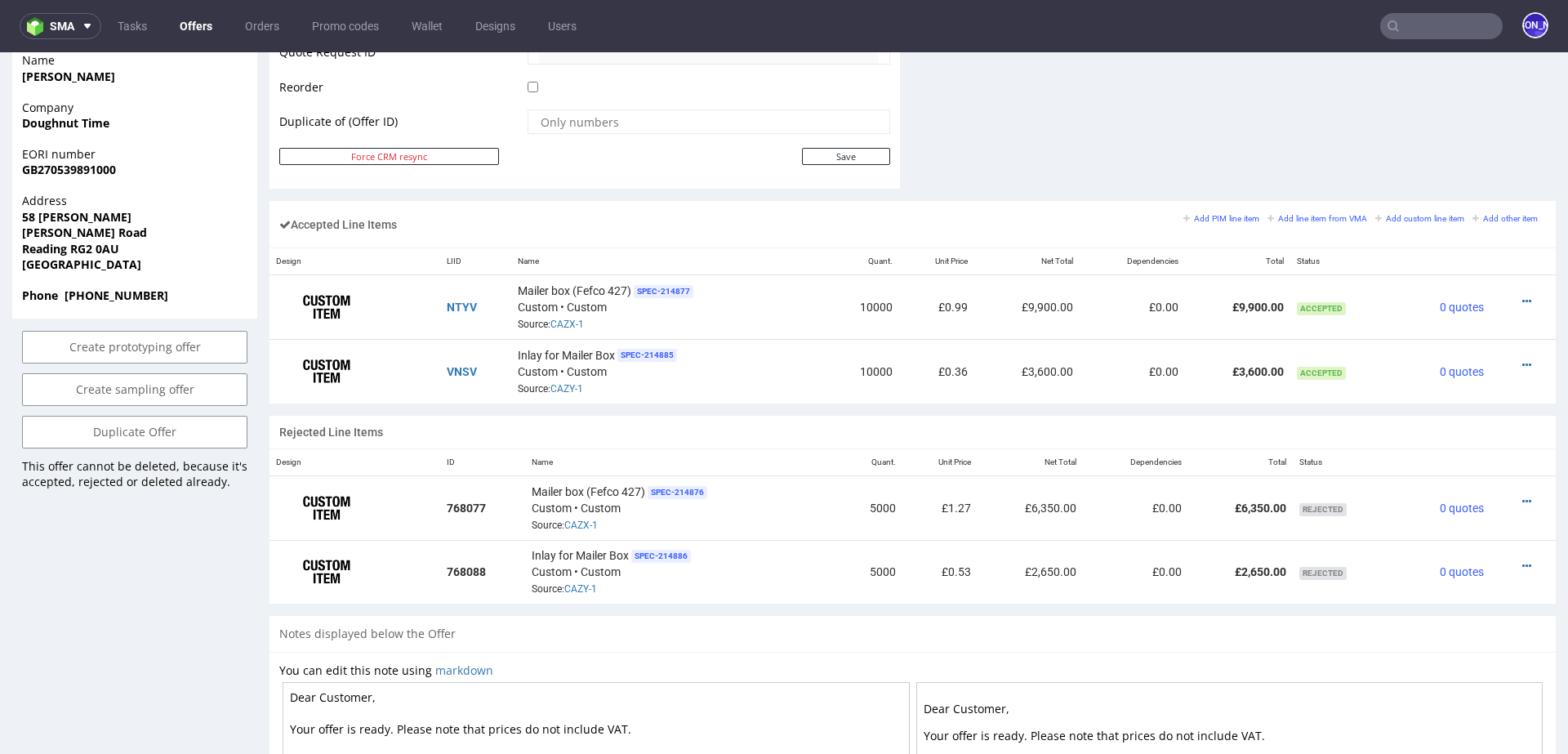
scroll to position [878, 0]
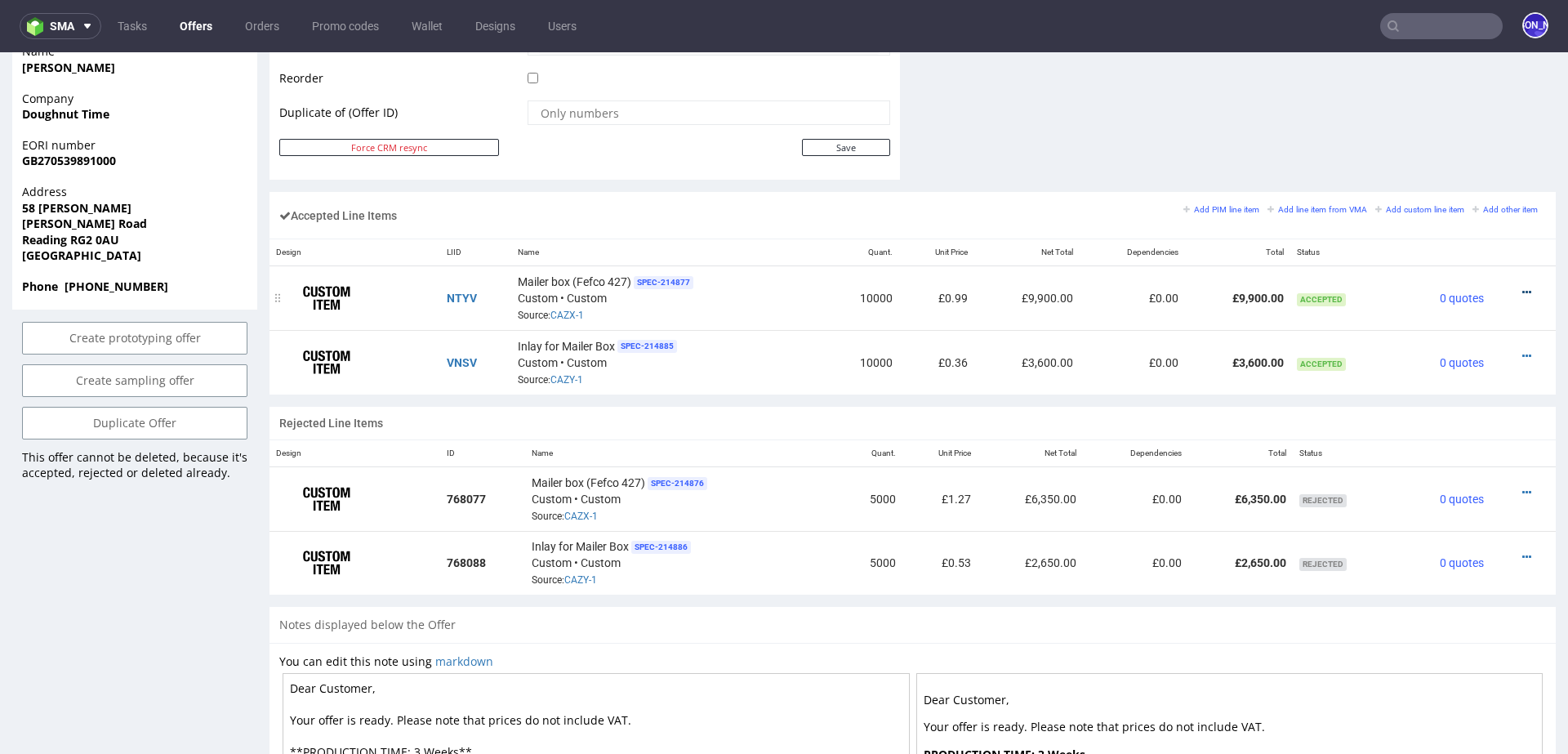
click at [1523, 291] on icon at bounding box center [1527, 292] width 9 height 12
click at [1416, 106] on span "Edit item price" at bounding box center [1459, 110] width 117 height 16
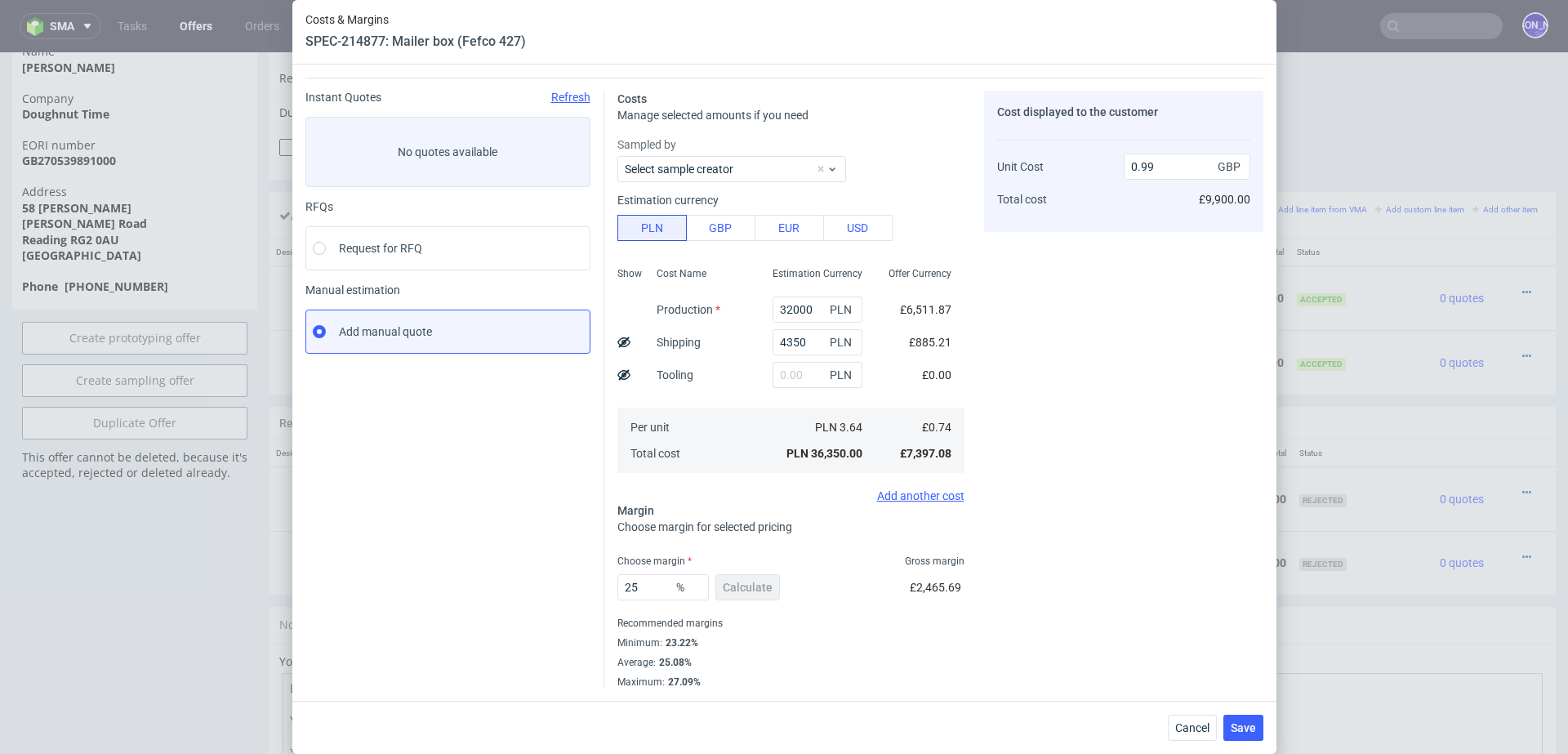
scroll to position [0, 0]
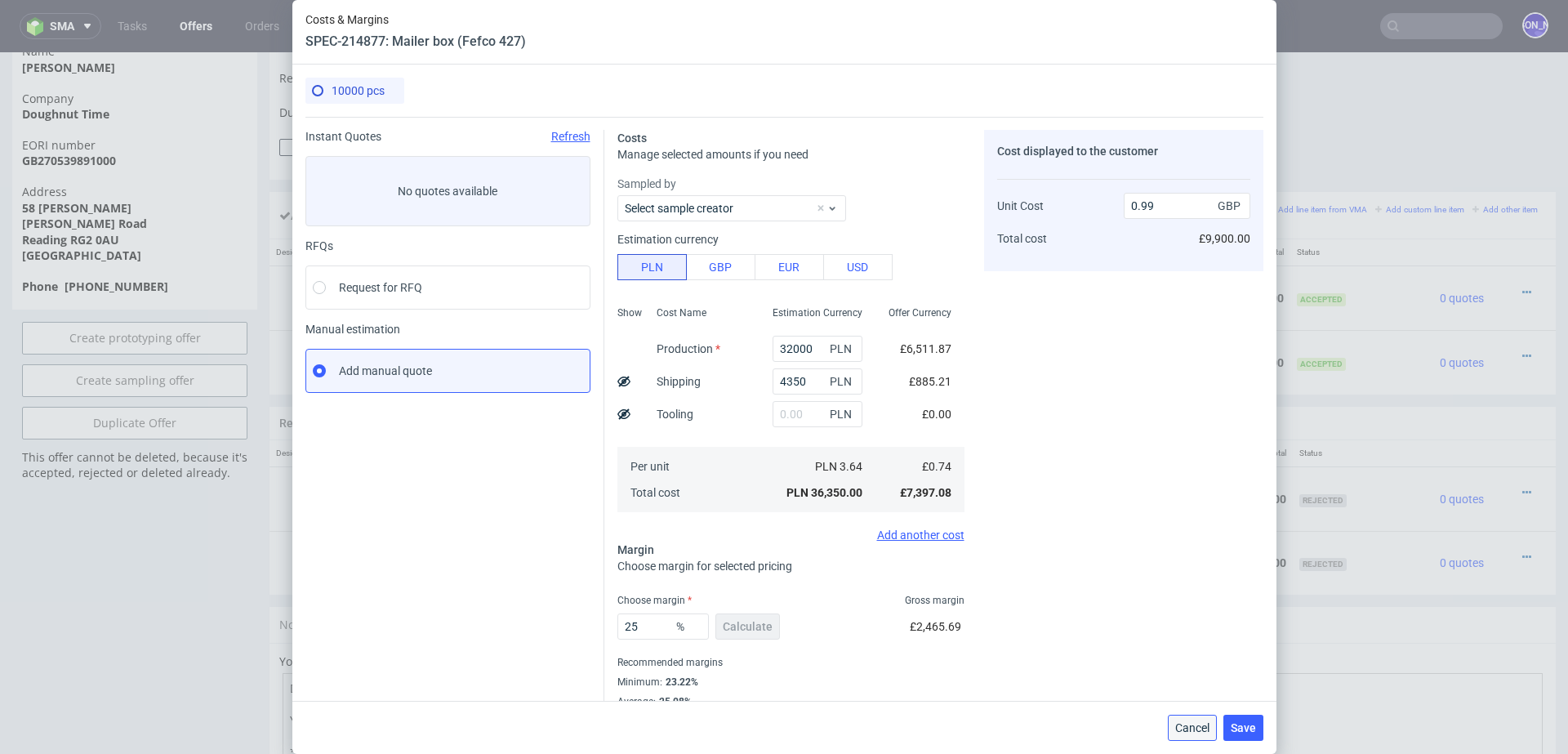
click at [1195, 726] on span "Cancel" at bounding box center [1193, 727] width 35 height 12
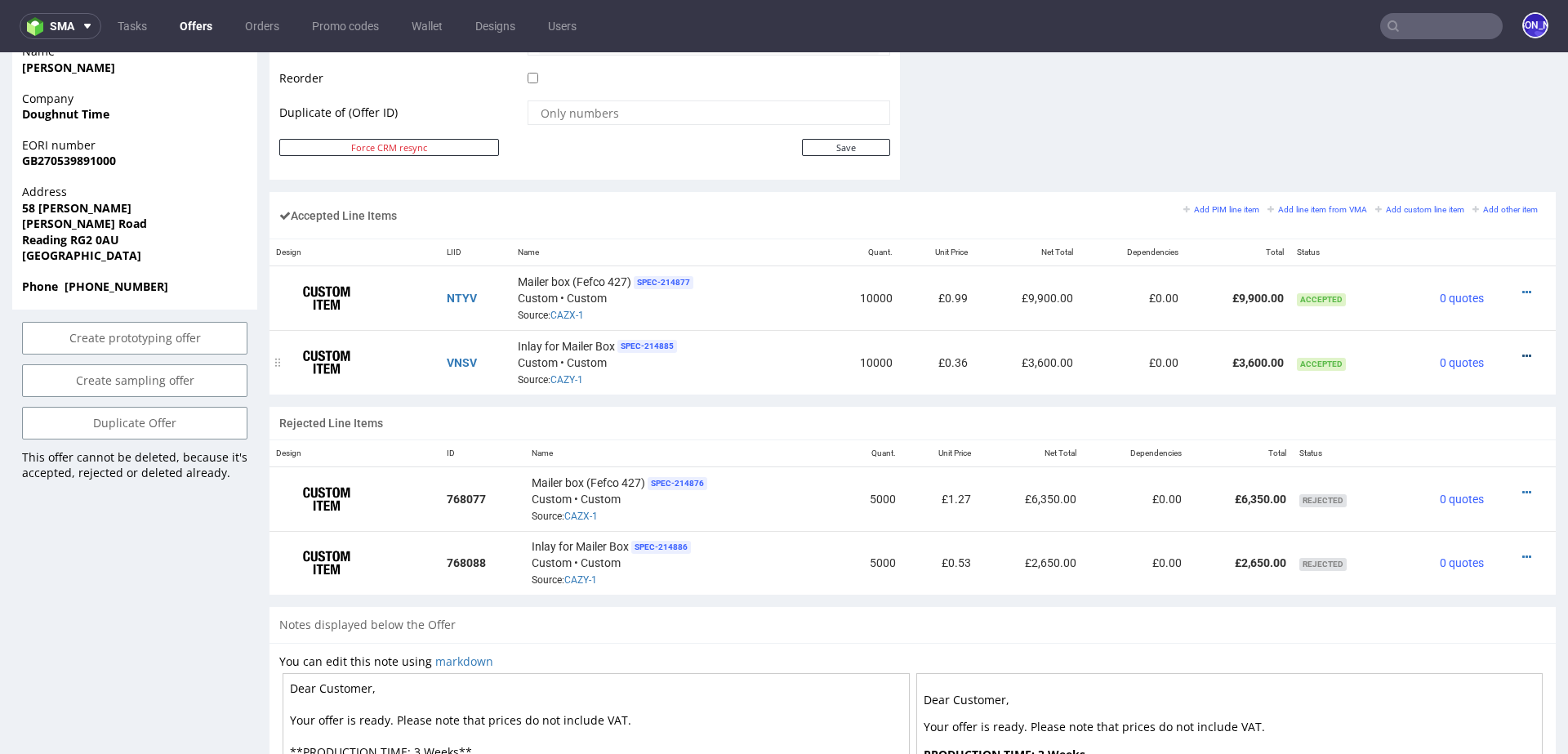
click at [1523, 350] on icon at bounding box center [1527, 356] width 9 height 12
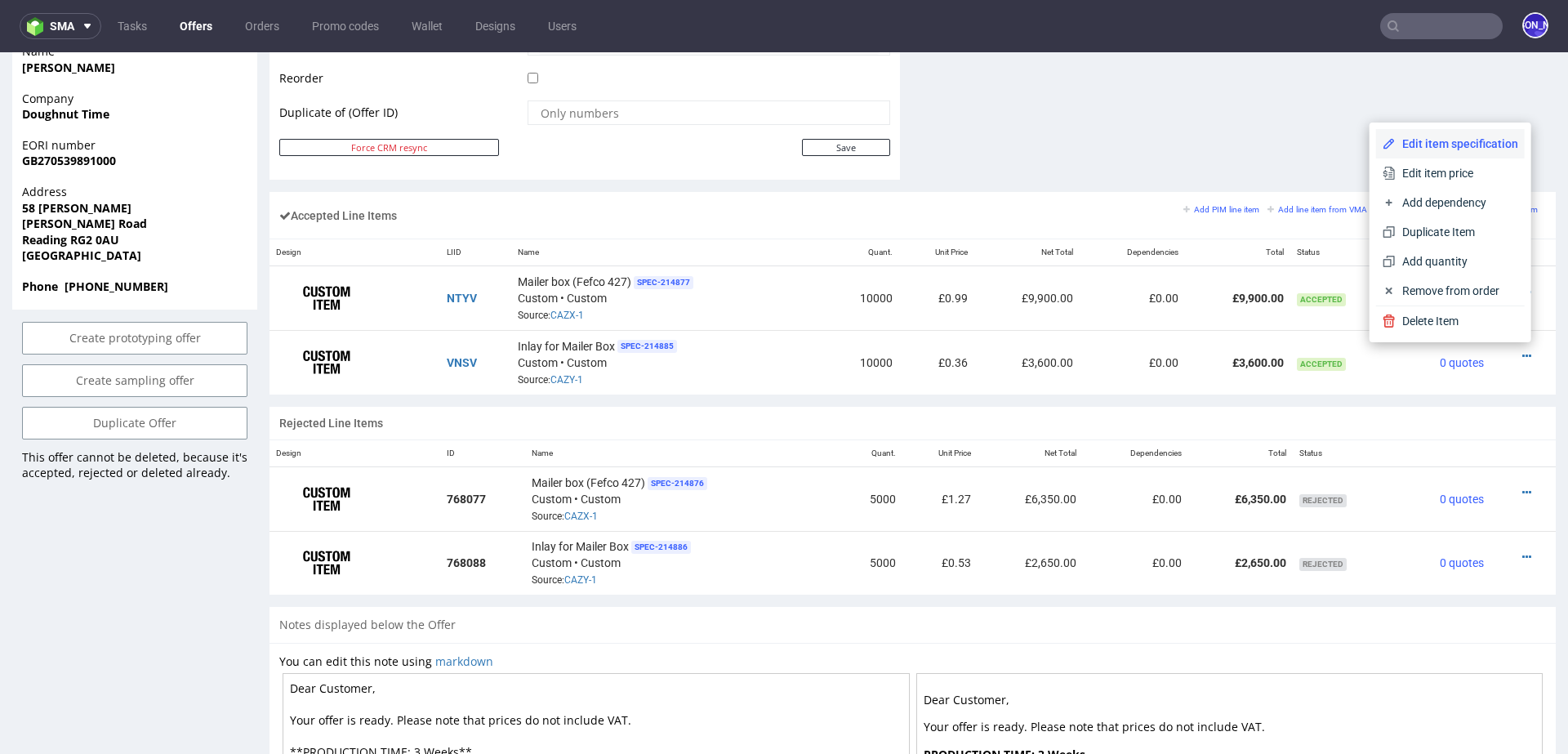
click at [1433, 135] on span "Edit item specification" at bounding box center [1458, 143] width 123 height 16
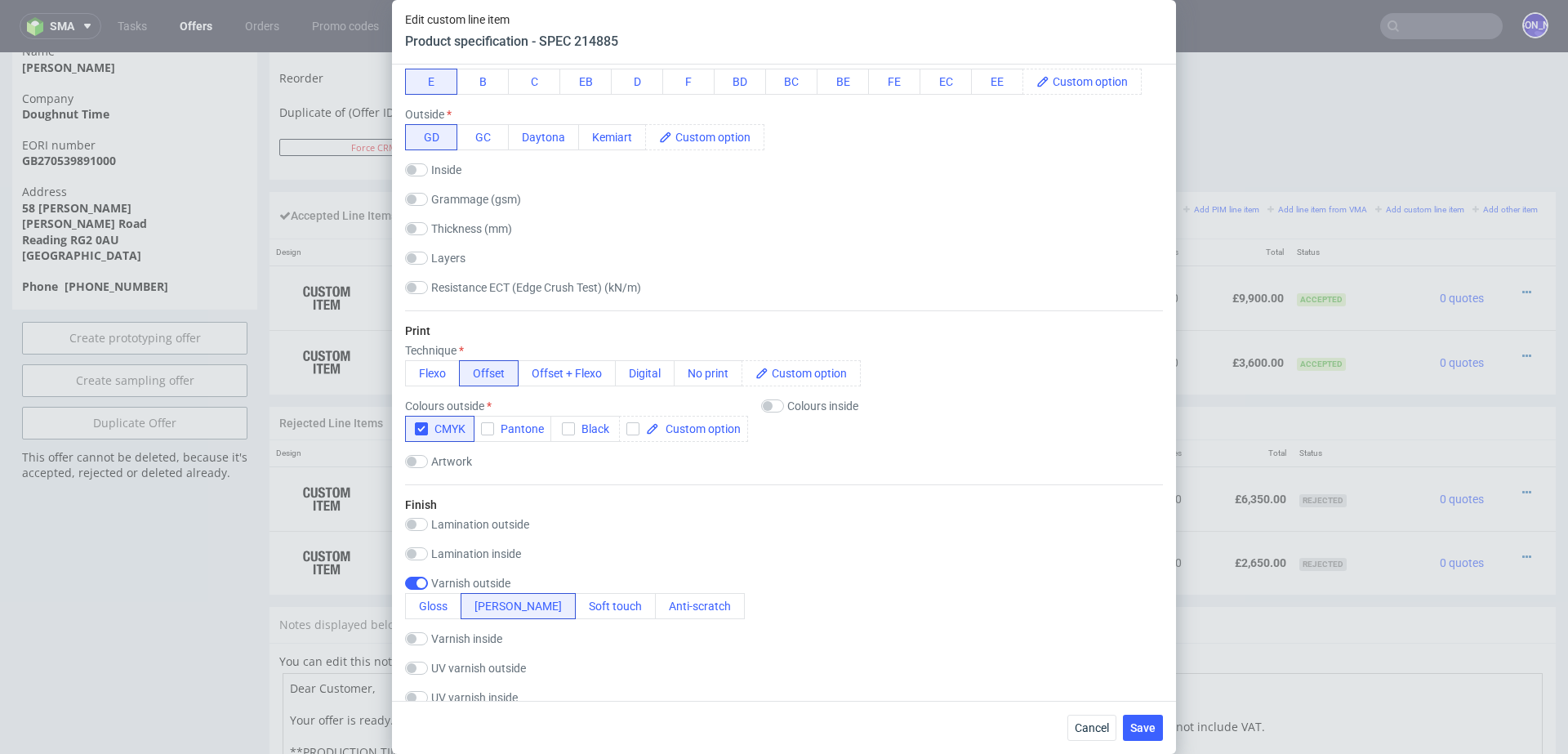
scroll to position [748, 0]
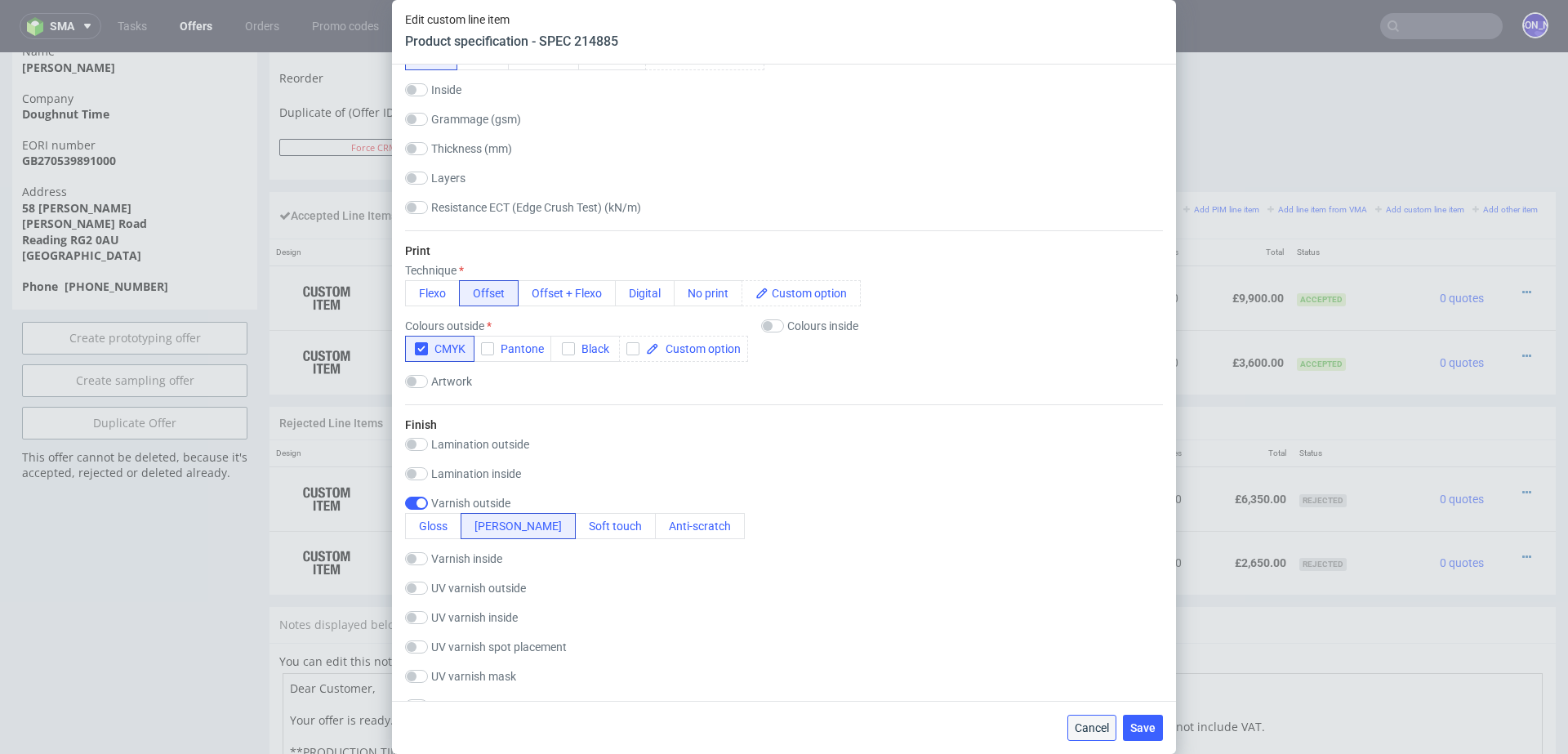
click at [1087, 731] on span "Cancel" at bounding box center [1092, 727] width 35 height 12
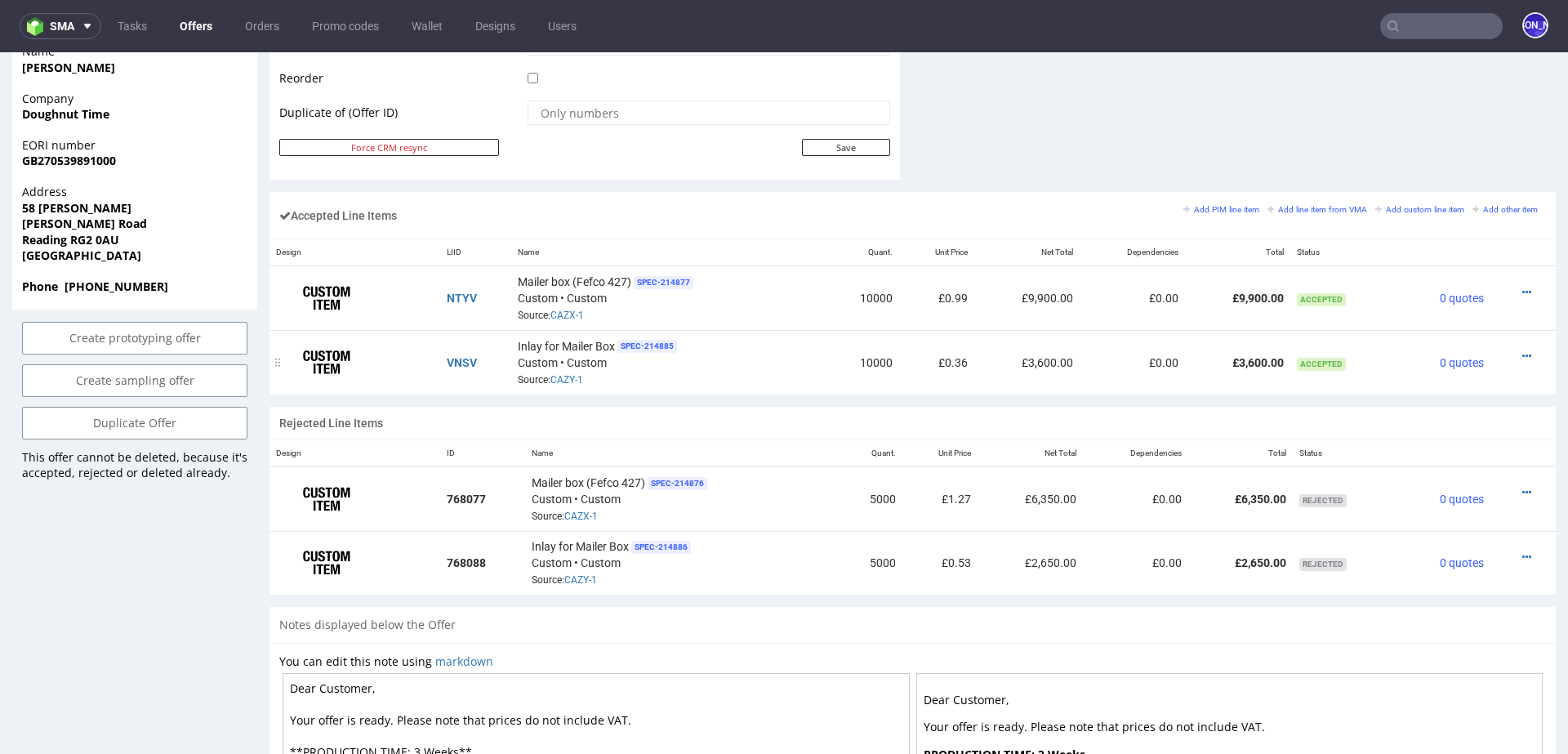
click at [1511, 348] on div at bounding box center [1519, 356] width 43 height 16
click at [1523, 350] on icon at bounding box center [1527, 356] width 9 height 12
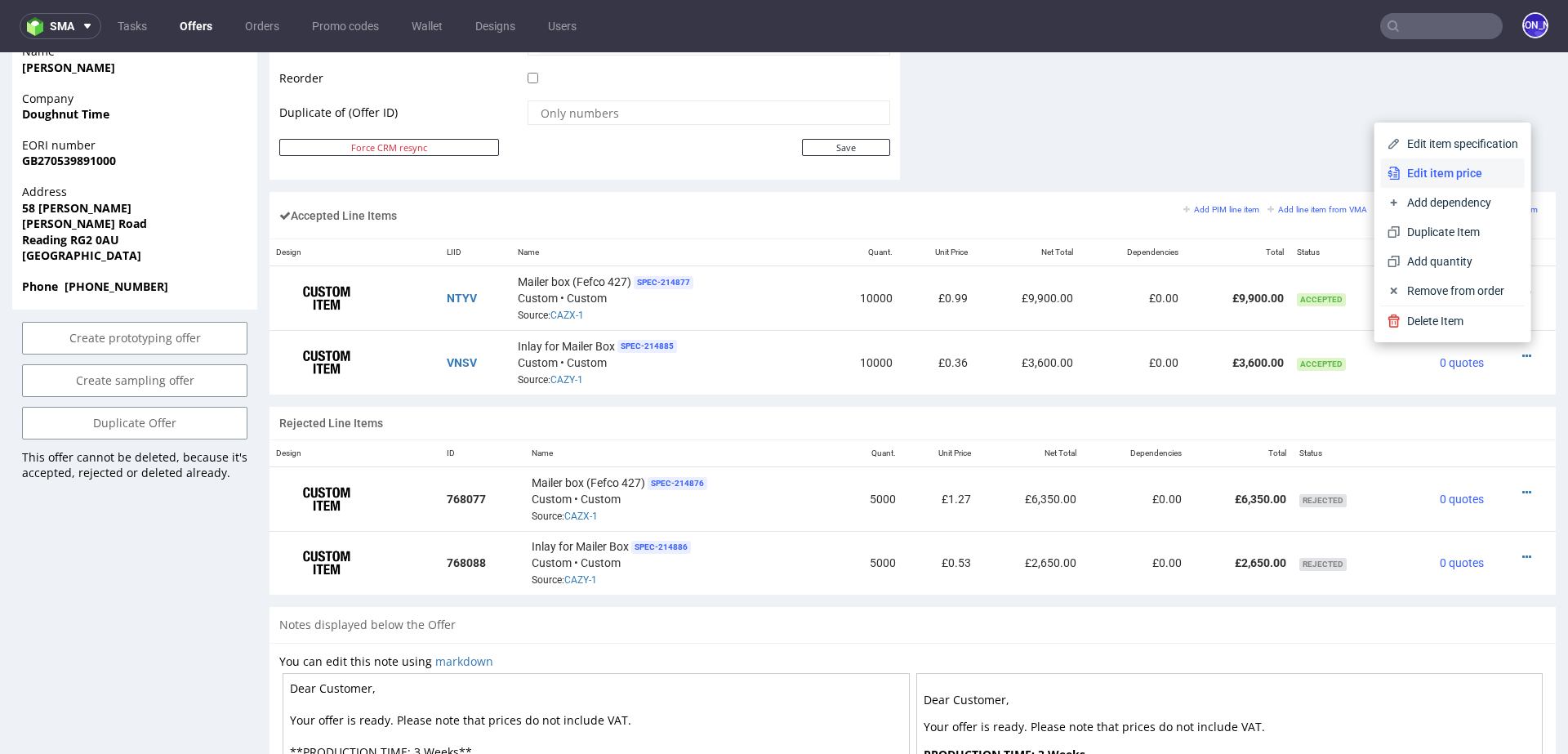
click at [1467, 175] on span "Edit item price" at bounding box center [1459, 173] width 117 height 16
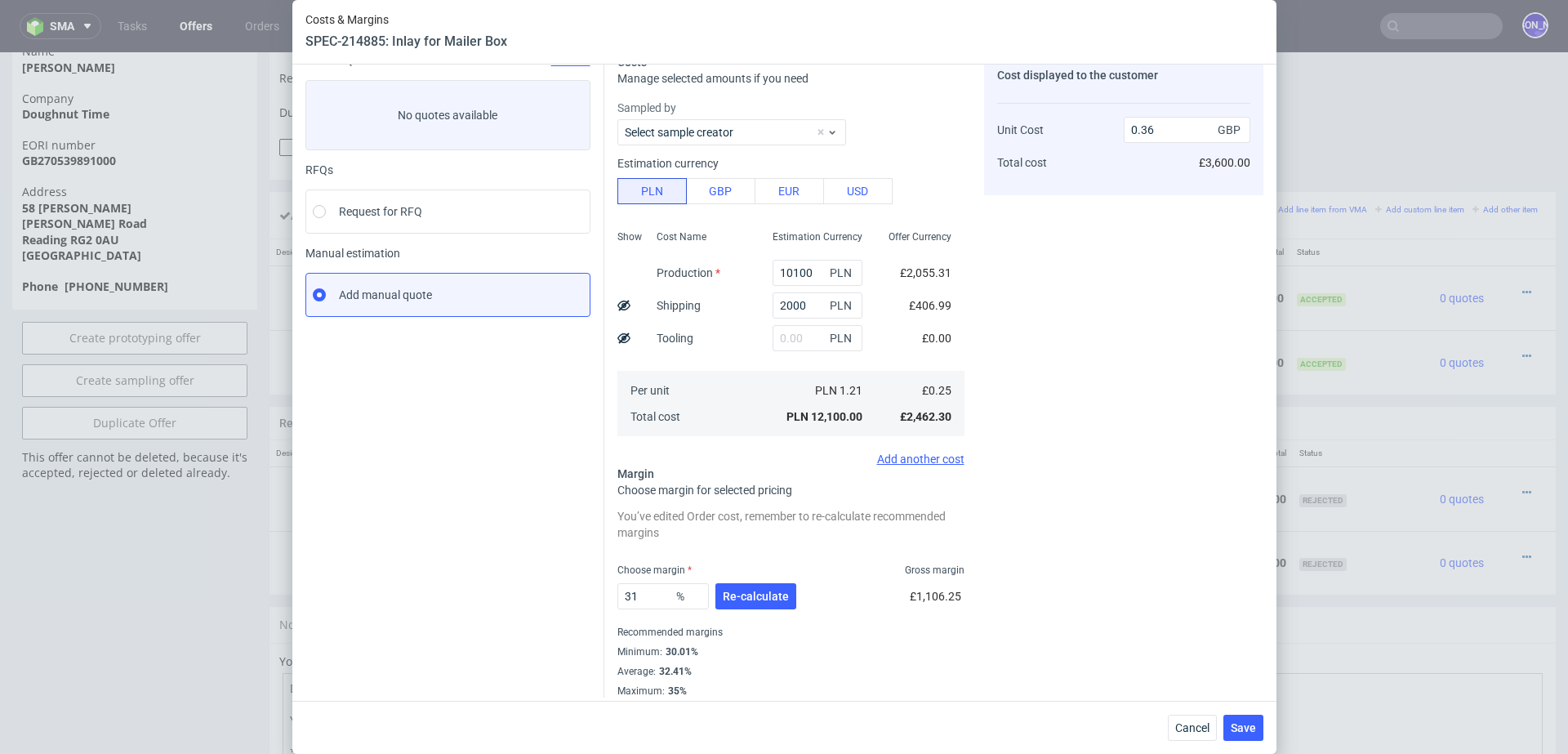
scroll to position [85, 0]
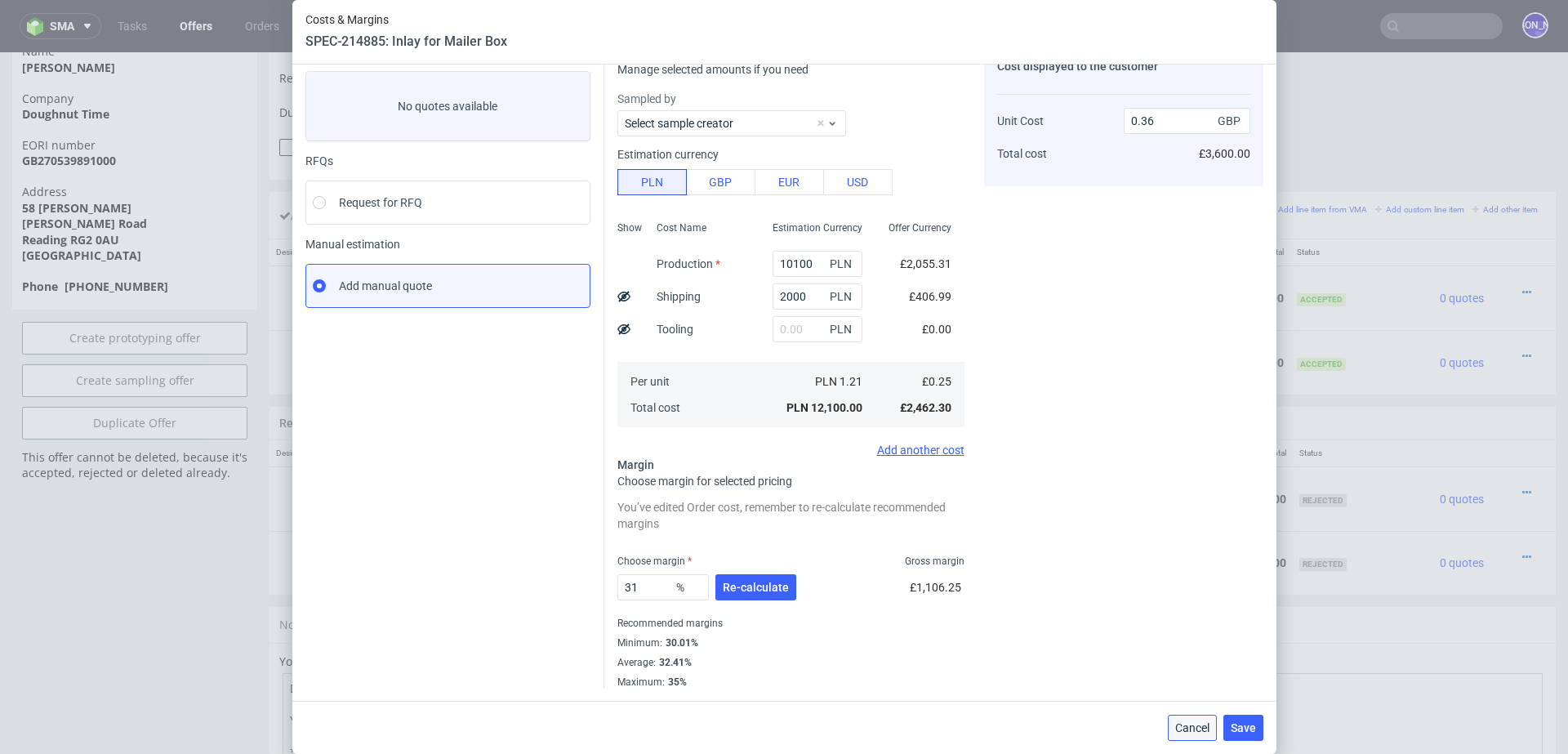
click at [1189, 732] on span "Cancel" at bounding box center [1193, 727] width 35 height 12
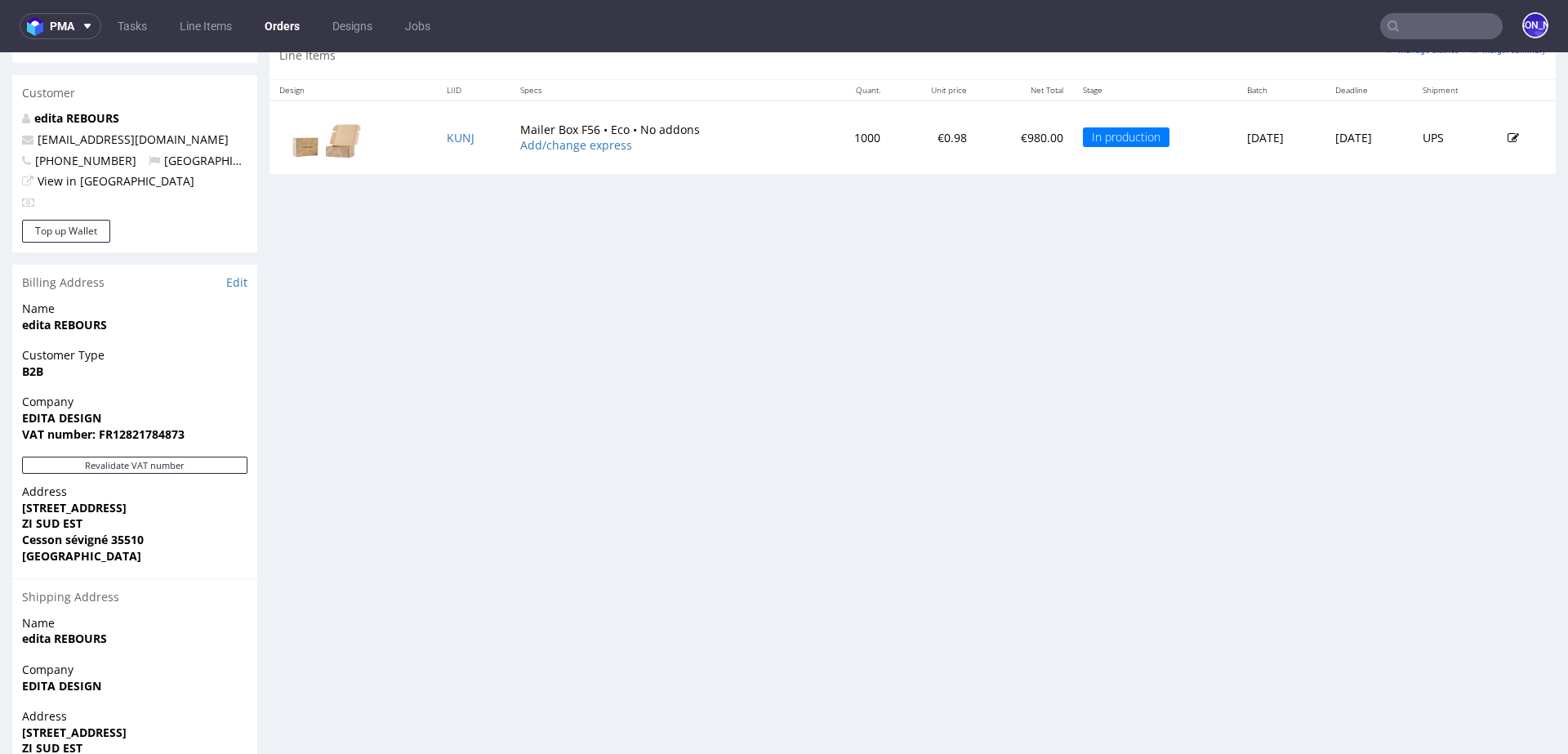
scroll to position [912, 0]
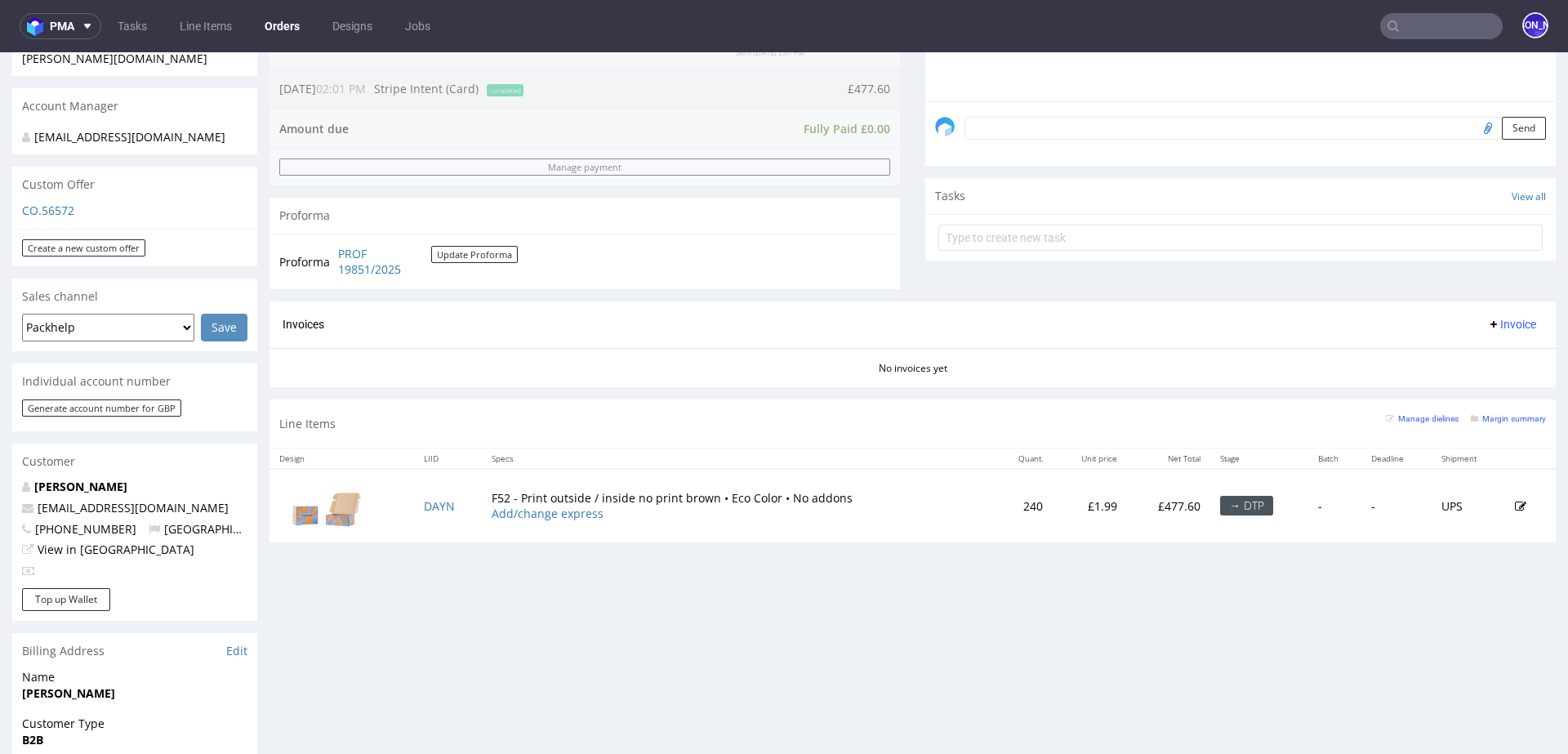
scroll to position [261, 0]
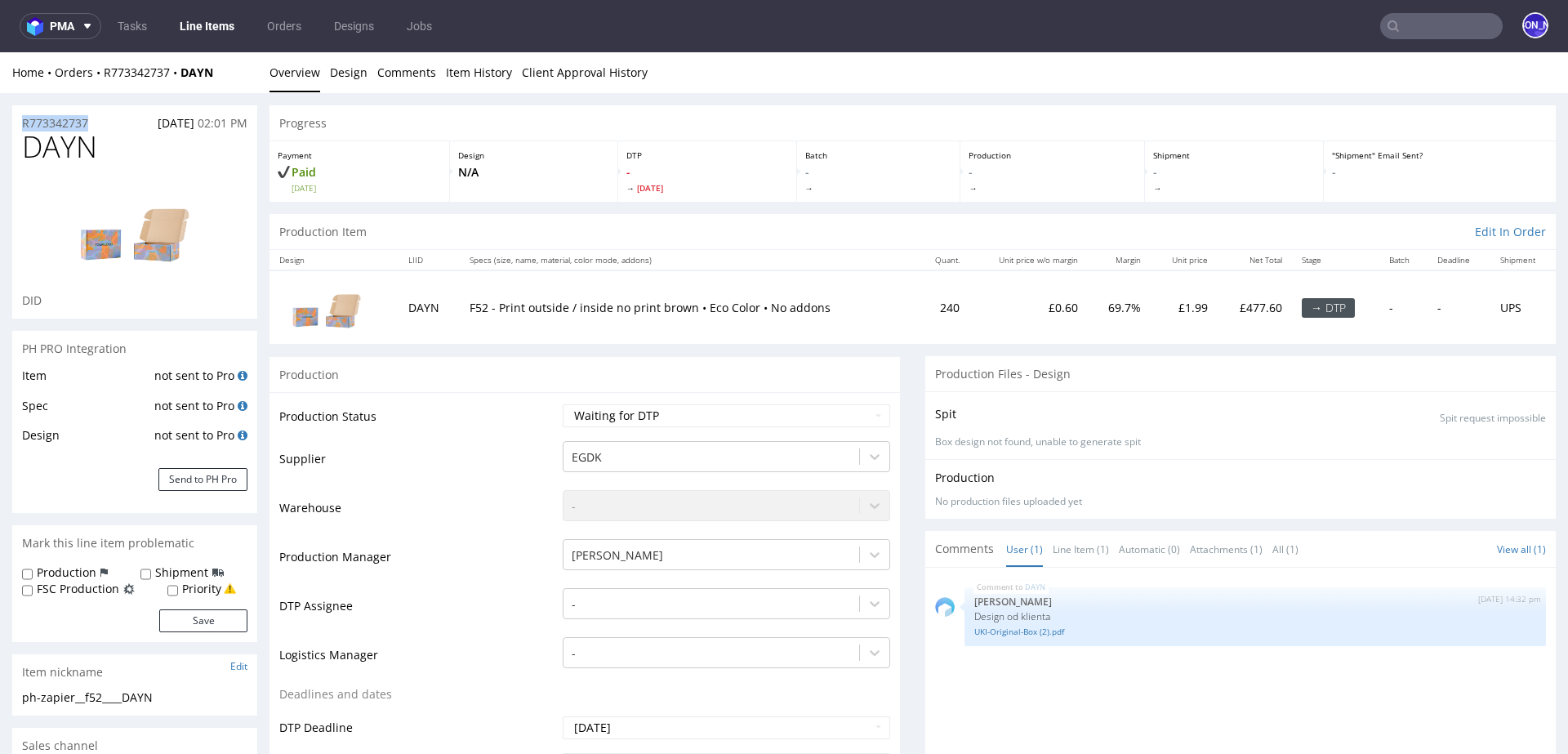
drag, startPoint x: 98, startPoint y: 120, endPoint x: 0, endPoint y: 120, distance: 98.0
copy p "R773342737"
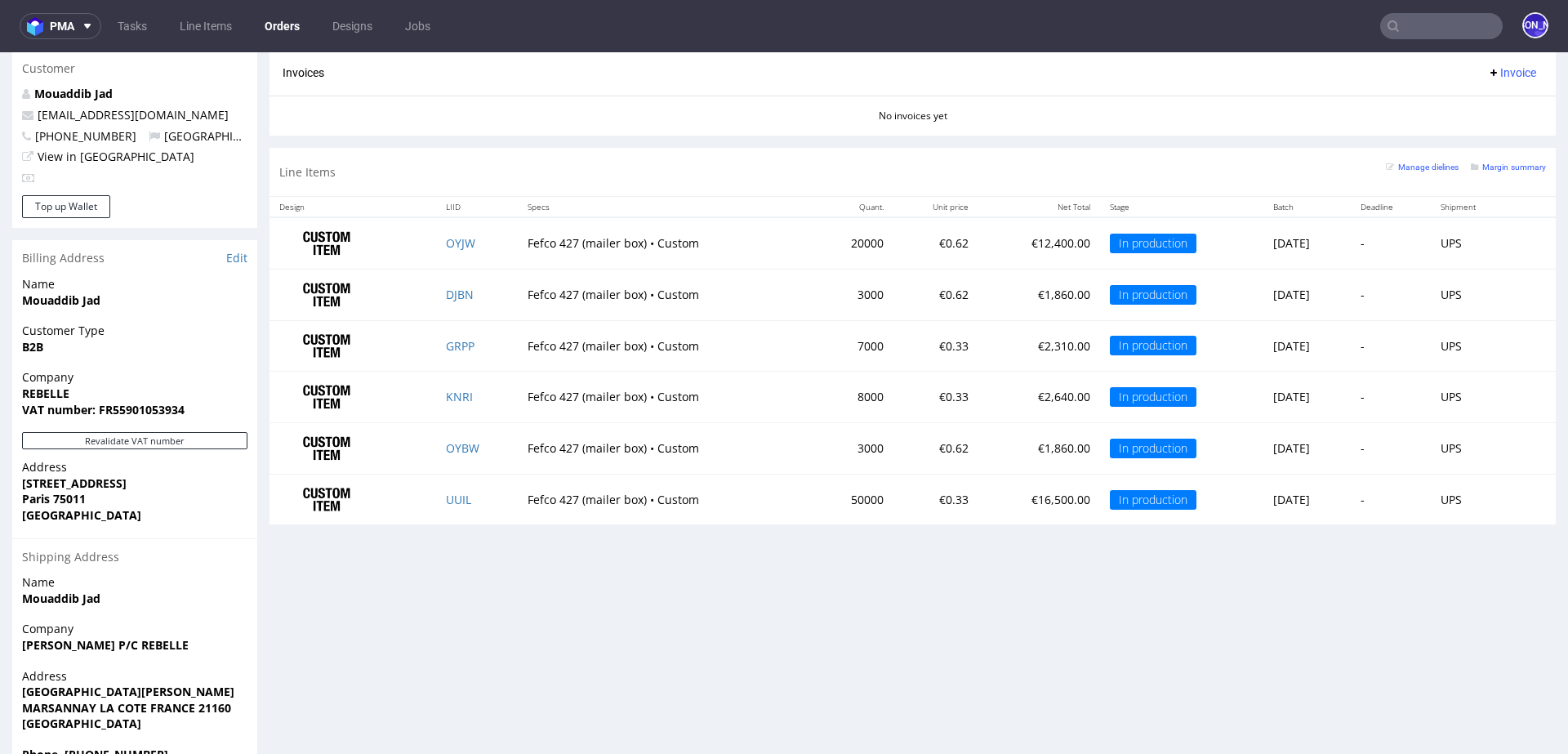
scroll to position [842, 0]
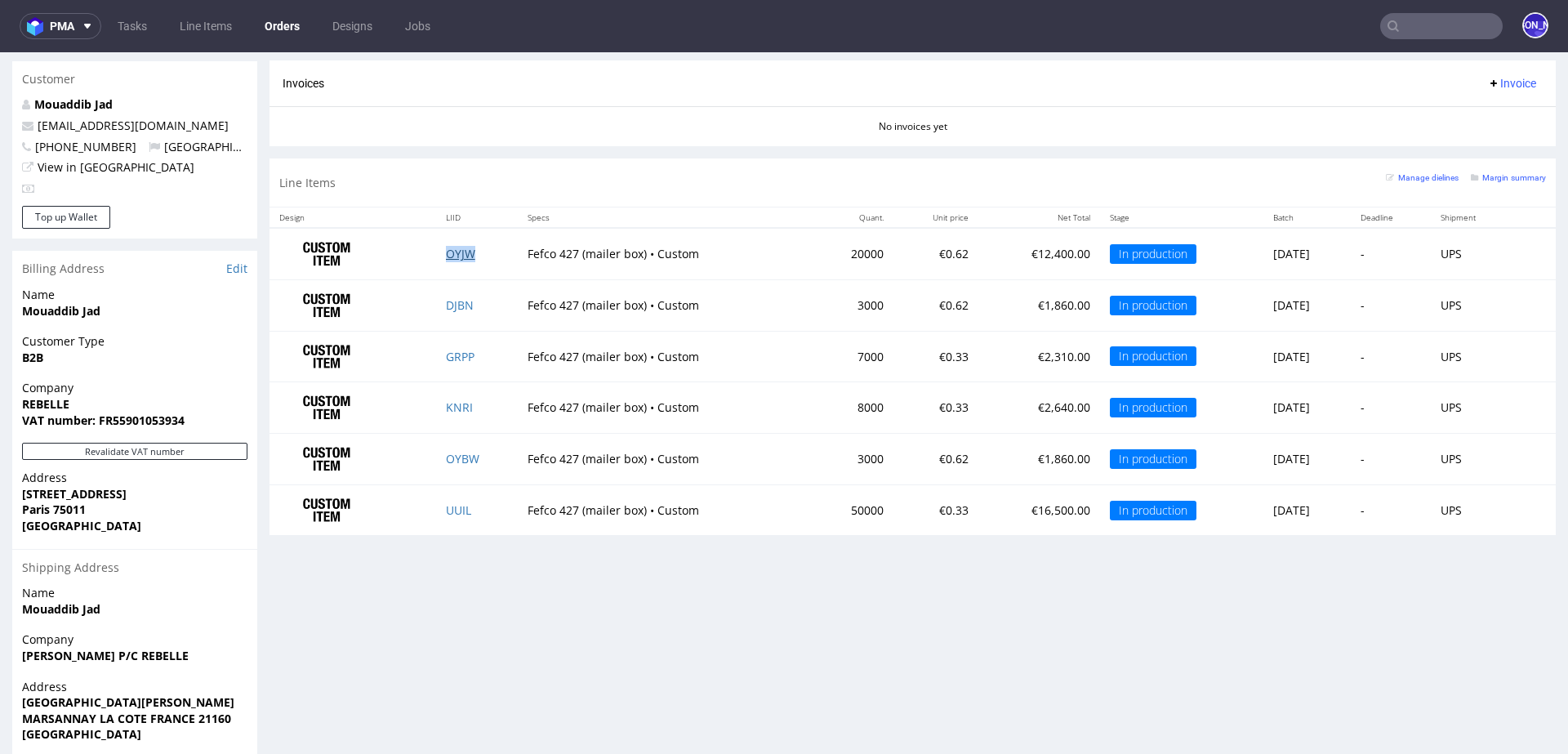
click at [446, 252] on link "OYJW" at bounding box center [460, 253] width 29 height 15
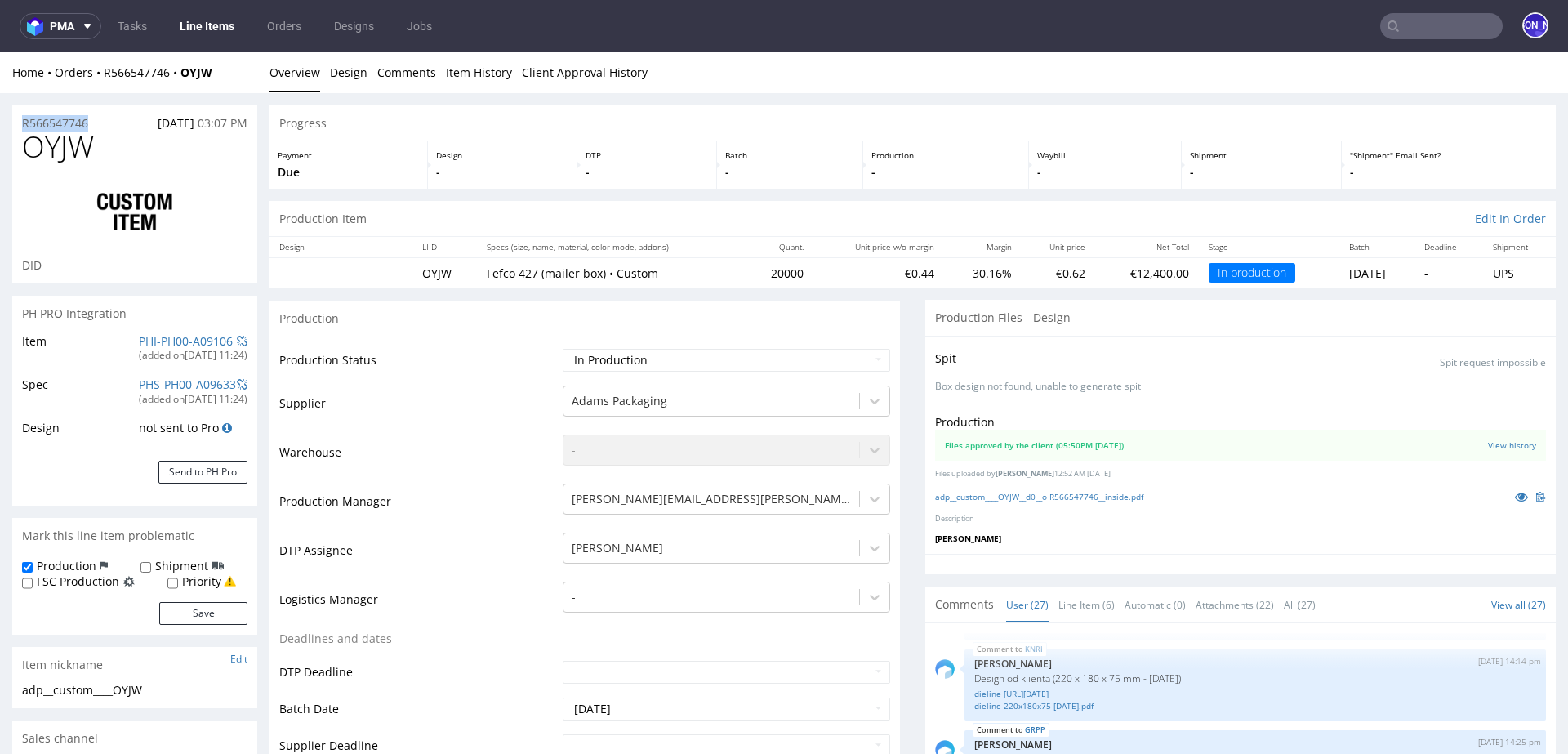
drag, startPoint x: 100, startPoint y: 125, endPoint x: 0, endPoint y: 124, distance: 100.0
copy p "R566547746"
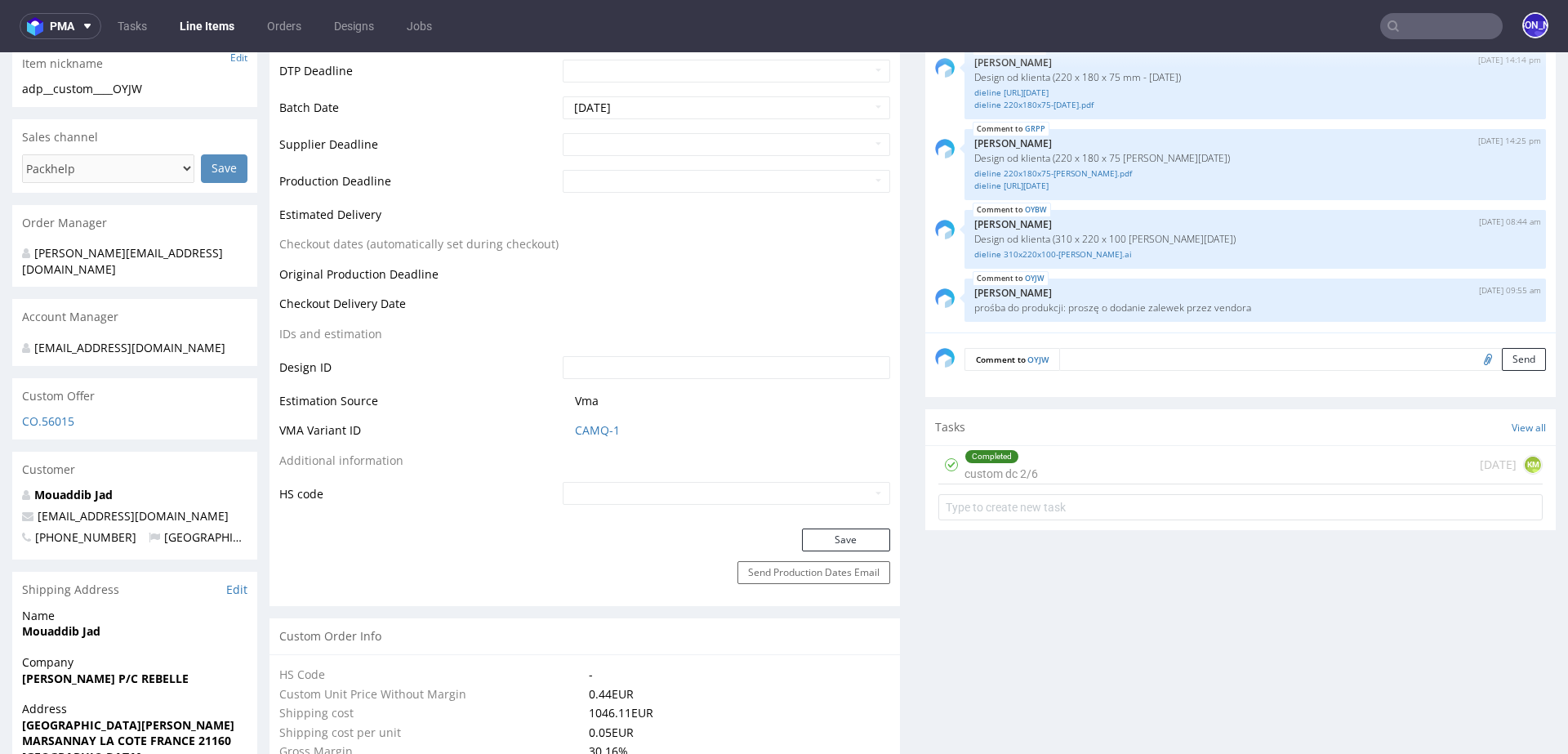
scroll to position [584, 0]
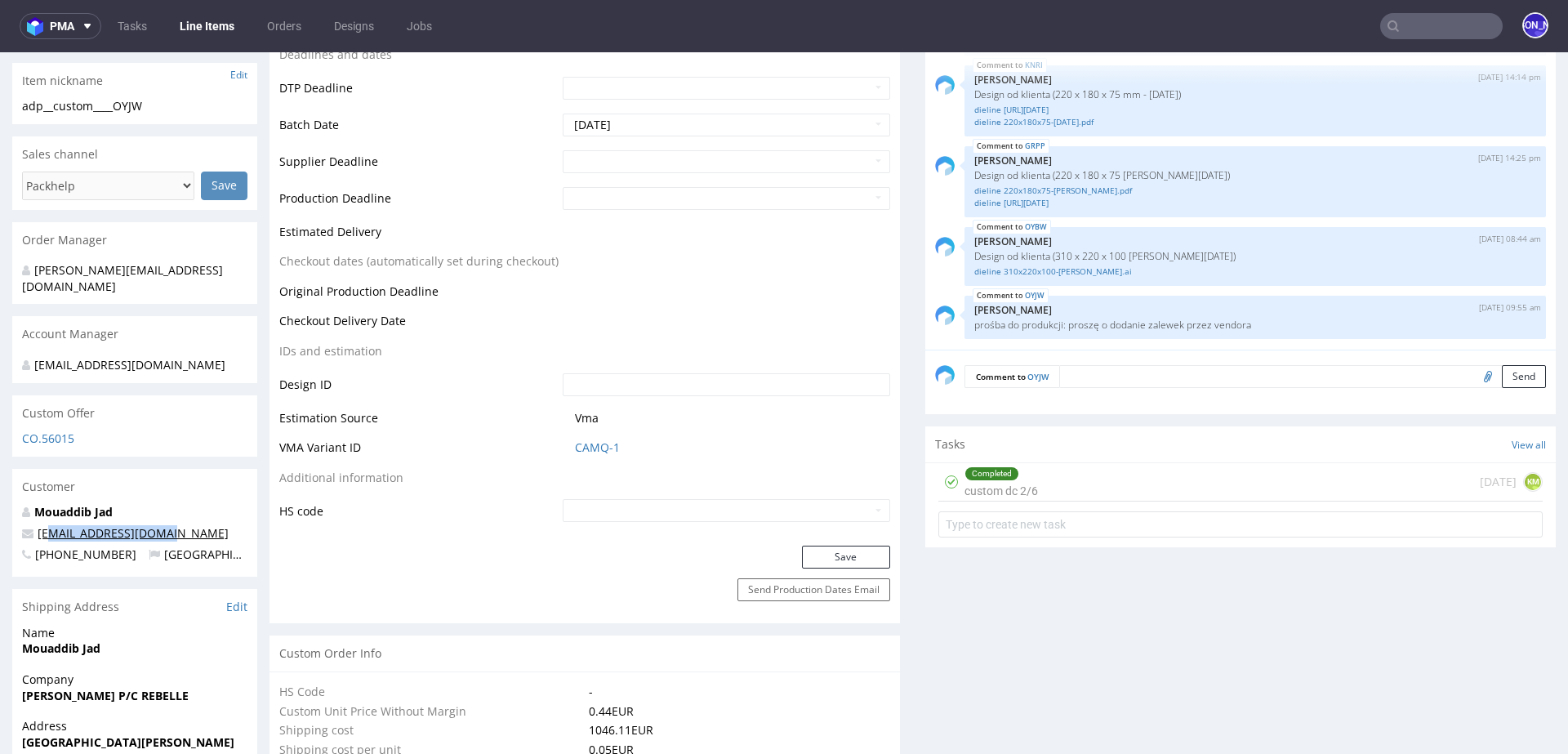
drag, startPoint x: 182, startPoint y: 524, endPoint x: 49, endPoint y: 518, distance: 133.1
click at [49, 525] on p "jad@rebellesnacks.com" at bounding box center [134, 533] width 225 height 16
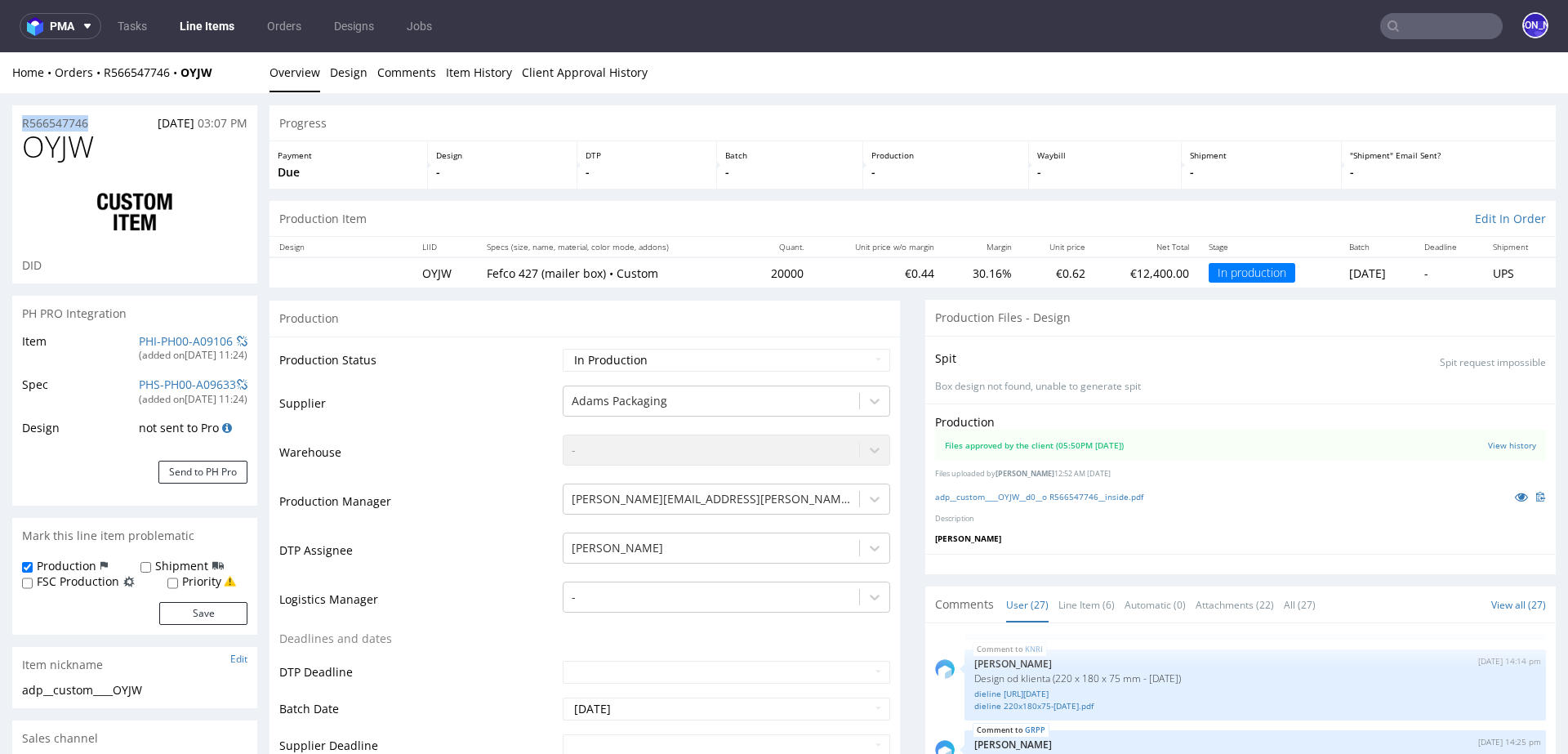
drag, startPoint x: 96, startPoint y: 122, endPoint x: 0, endPoint y: 123, distance: 96.0
copy p "R566547746"
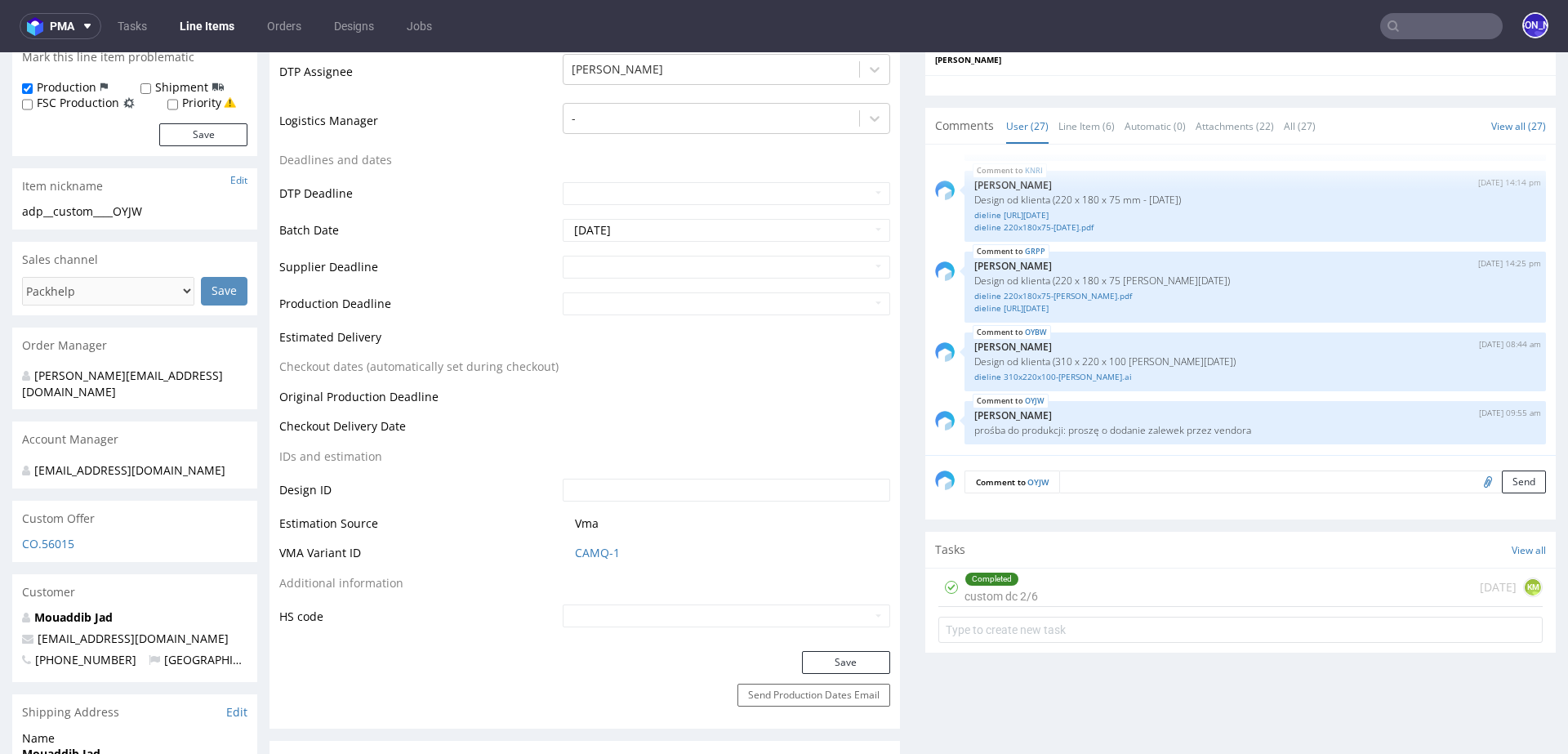
scroll to position [482, 0]
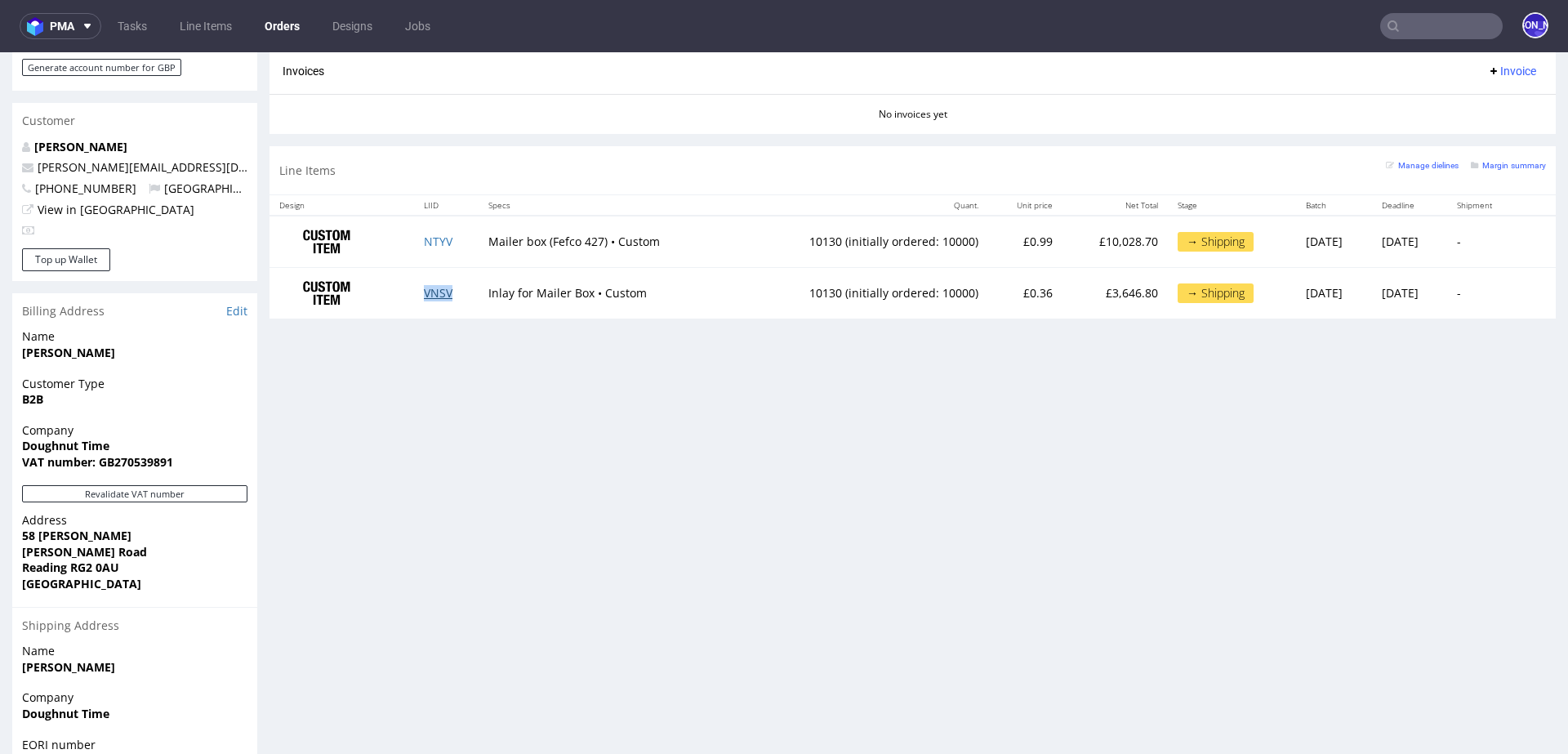
scroll to position [778, 0]
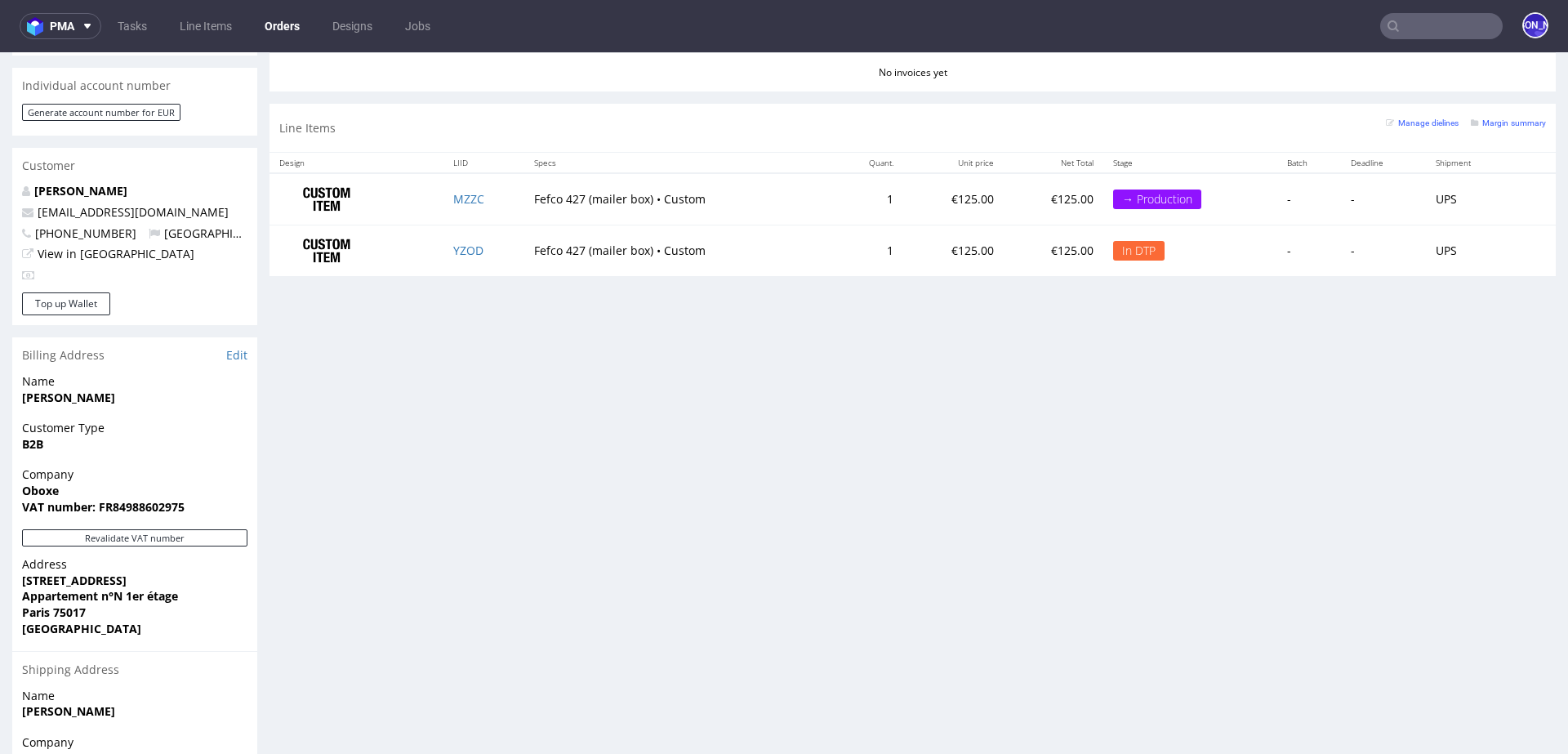
scroll to position [746, 0]
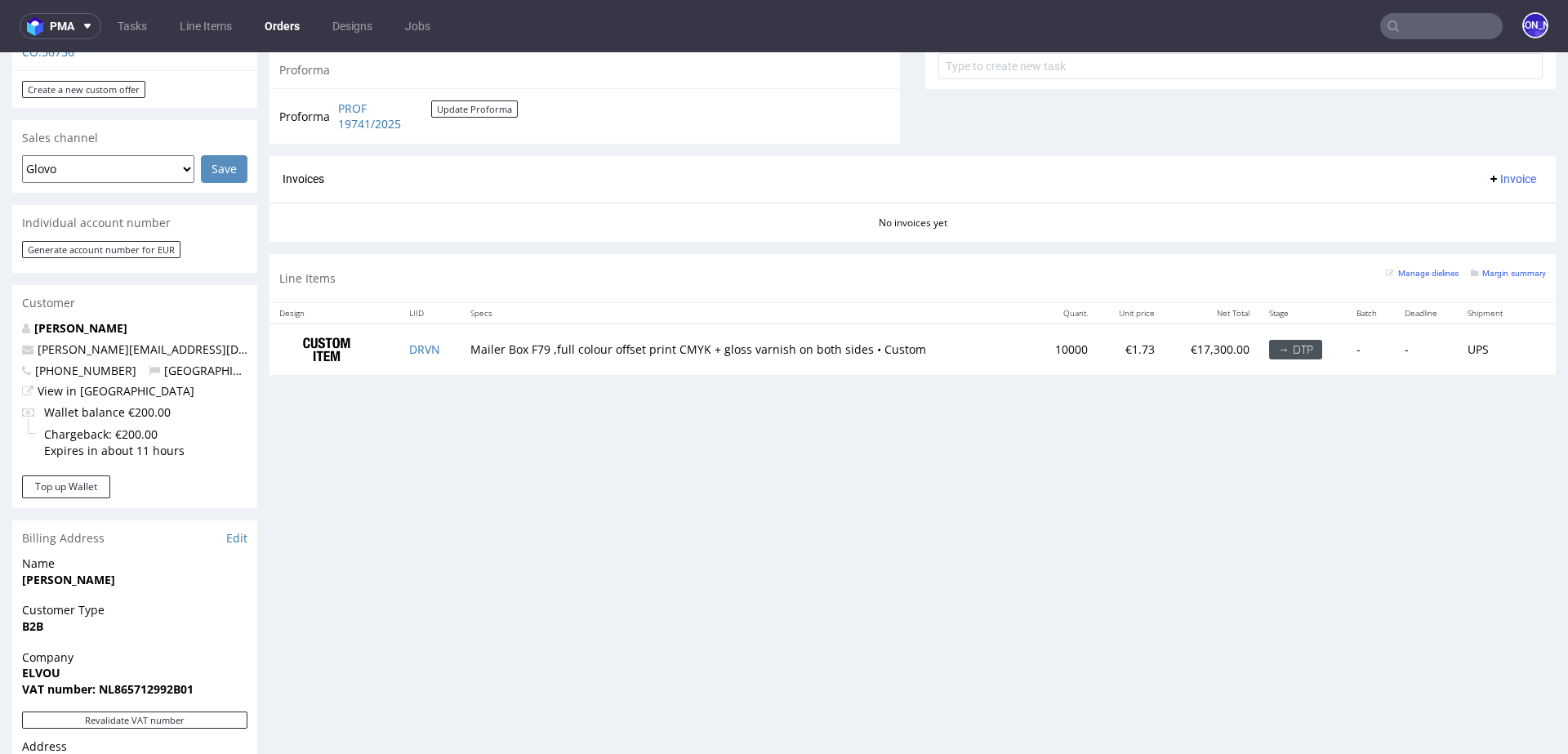
scroll to position [614, 0]
drag, startPoint x: 121, startPoint y: 339, endPoint x: 33, endPoint y: 338, distance: 88.0
click at [33, 346] on p "[PERSON_NAME][EMAIL_ADDRESS][DOMAIN_NAME]" at bounding box center [134, 354] width 225 height 16
copy span "[PERSON_NAME][EMAIL_ADDRESS][DOMAIN_NAME]"
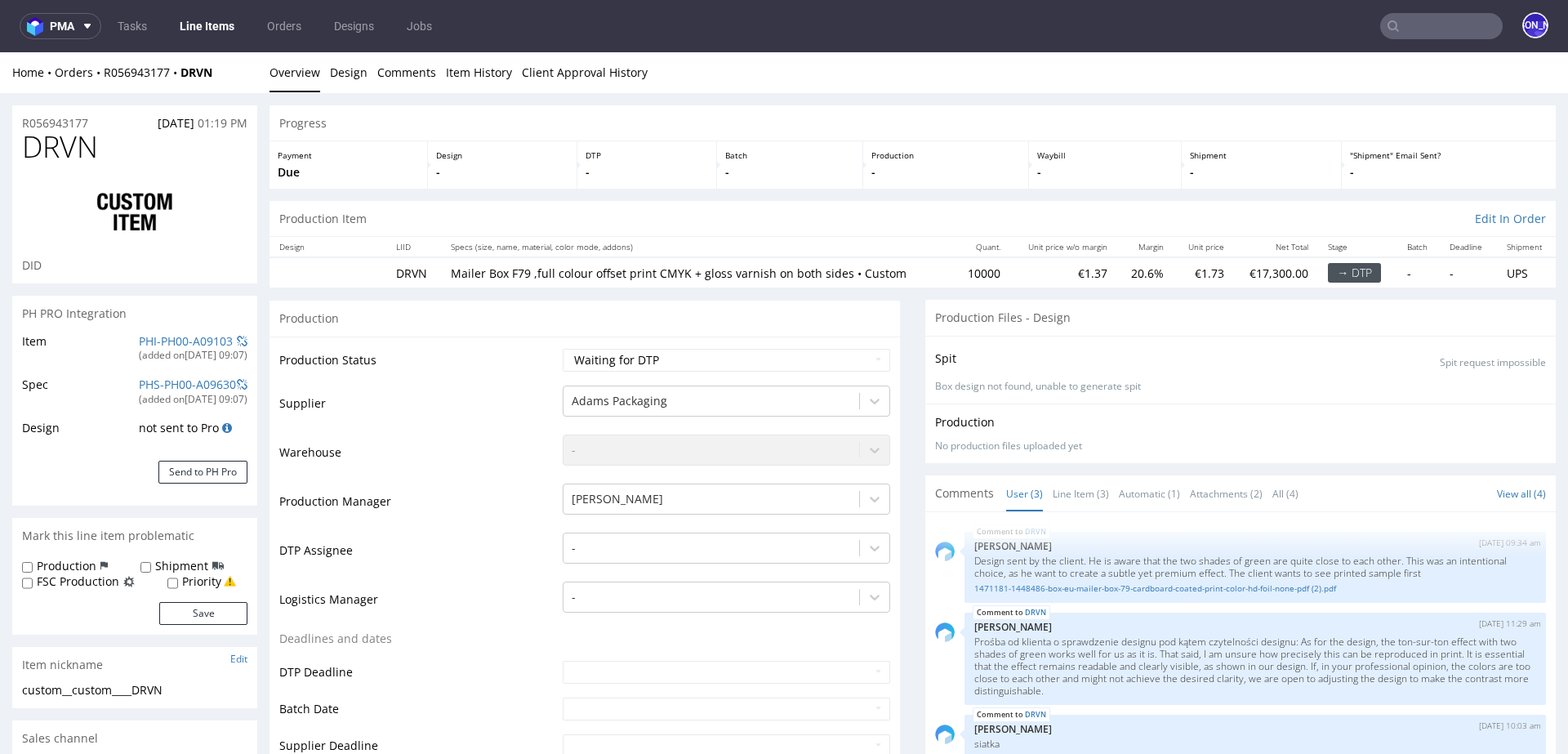
select select "in_progress"
drag, startPoint x: 116, startPoint y: 124, endPoint x: 0, endPoint y: 124, distance: 116.0
copy p "R056943177"
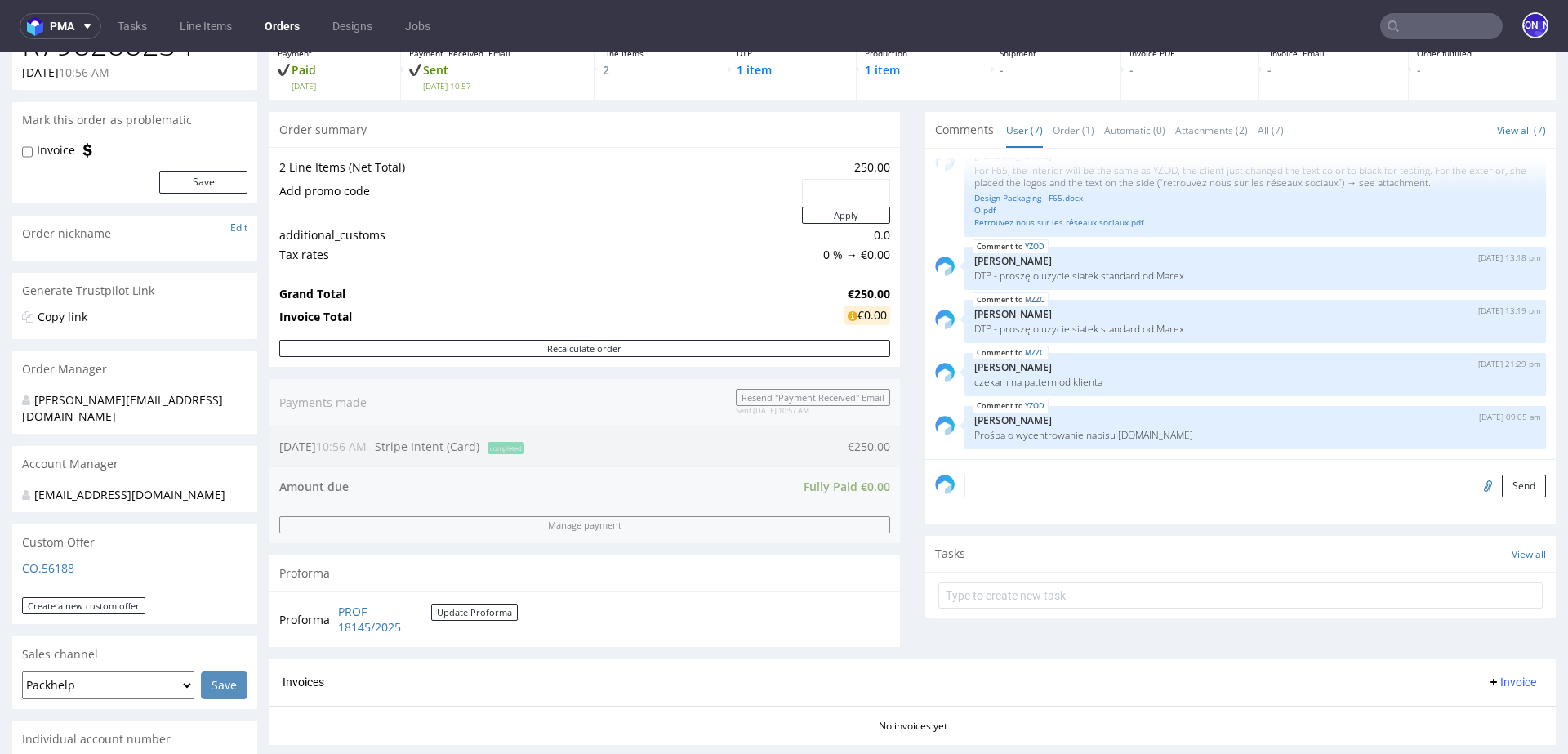
scroll to position [106, 0]
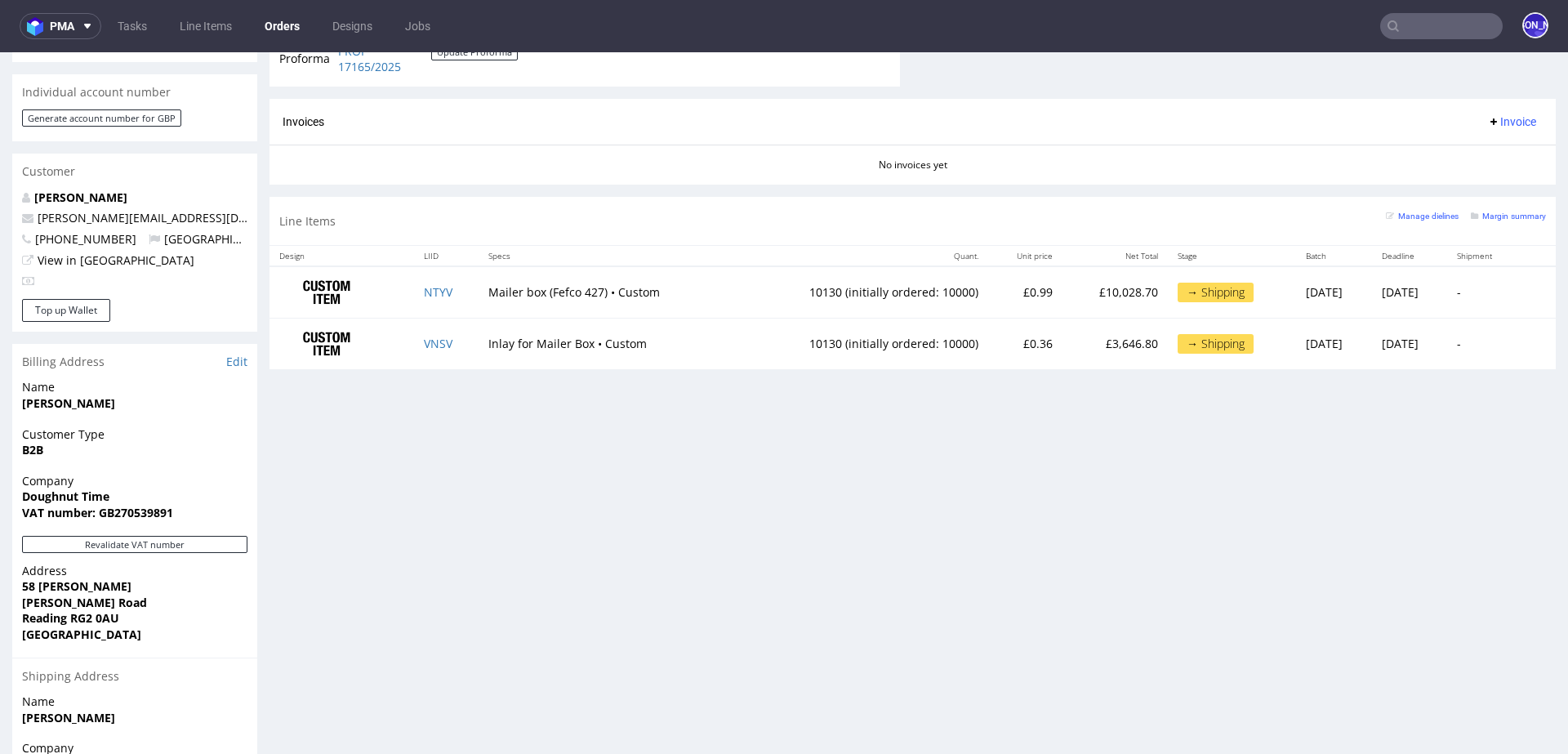
scroll to position [728, 0]
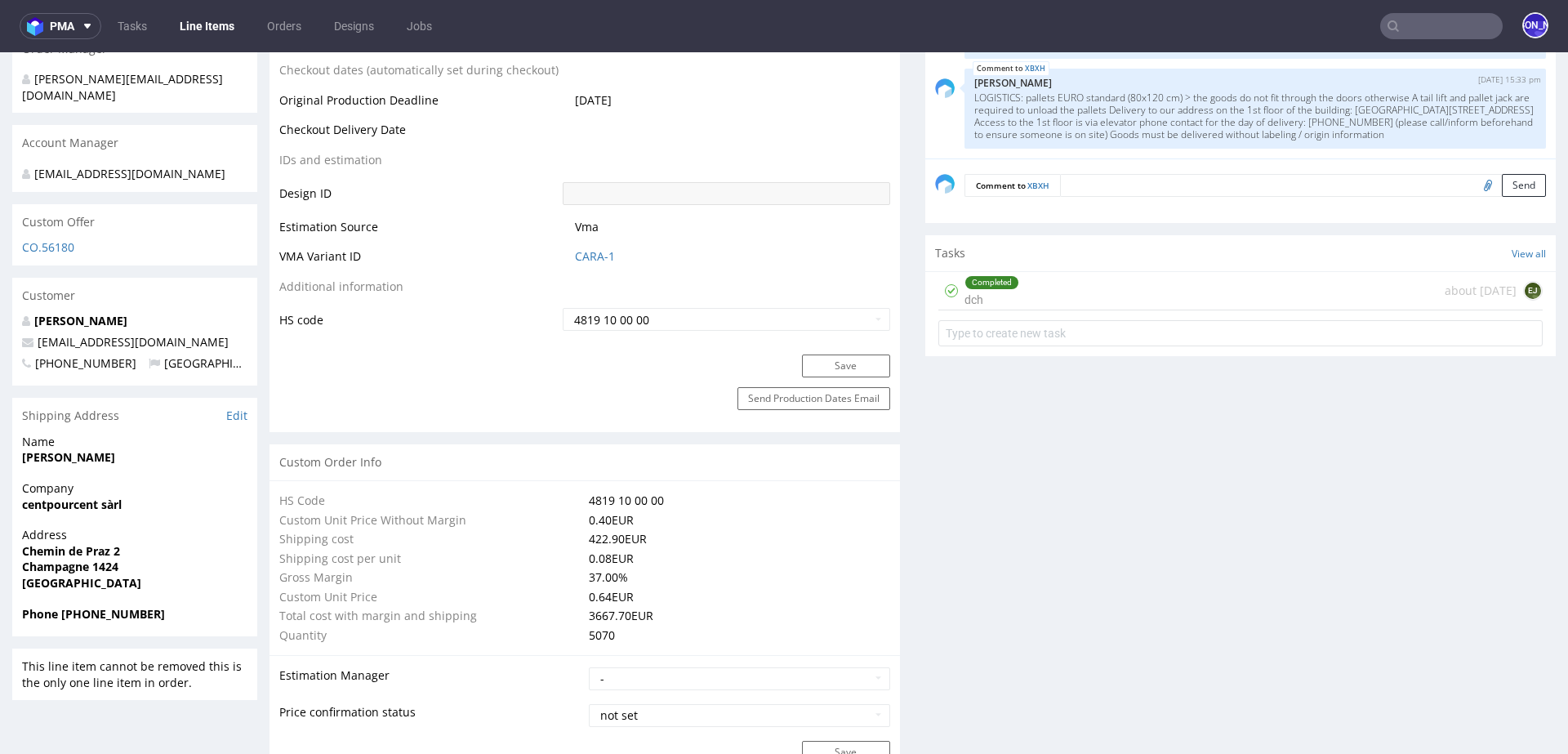
scroll to position [707, 0]
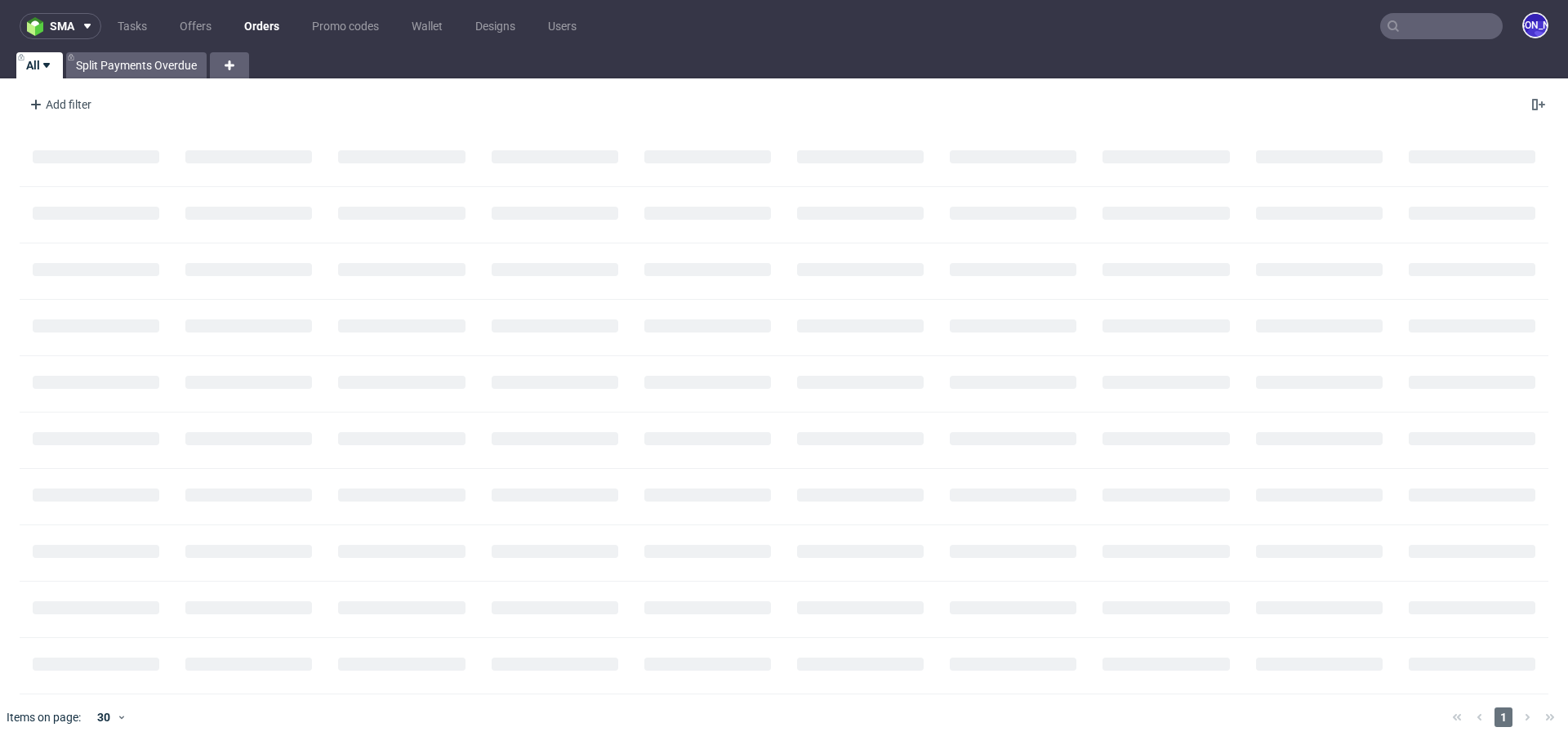
click at [1452, 31] on input "text" at bounding box center [1442, 26] width 123 height 26
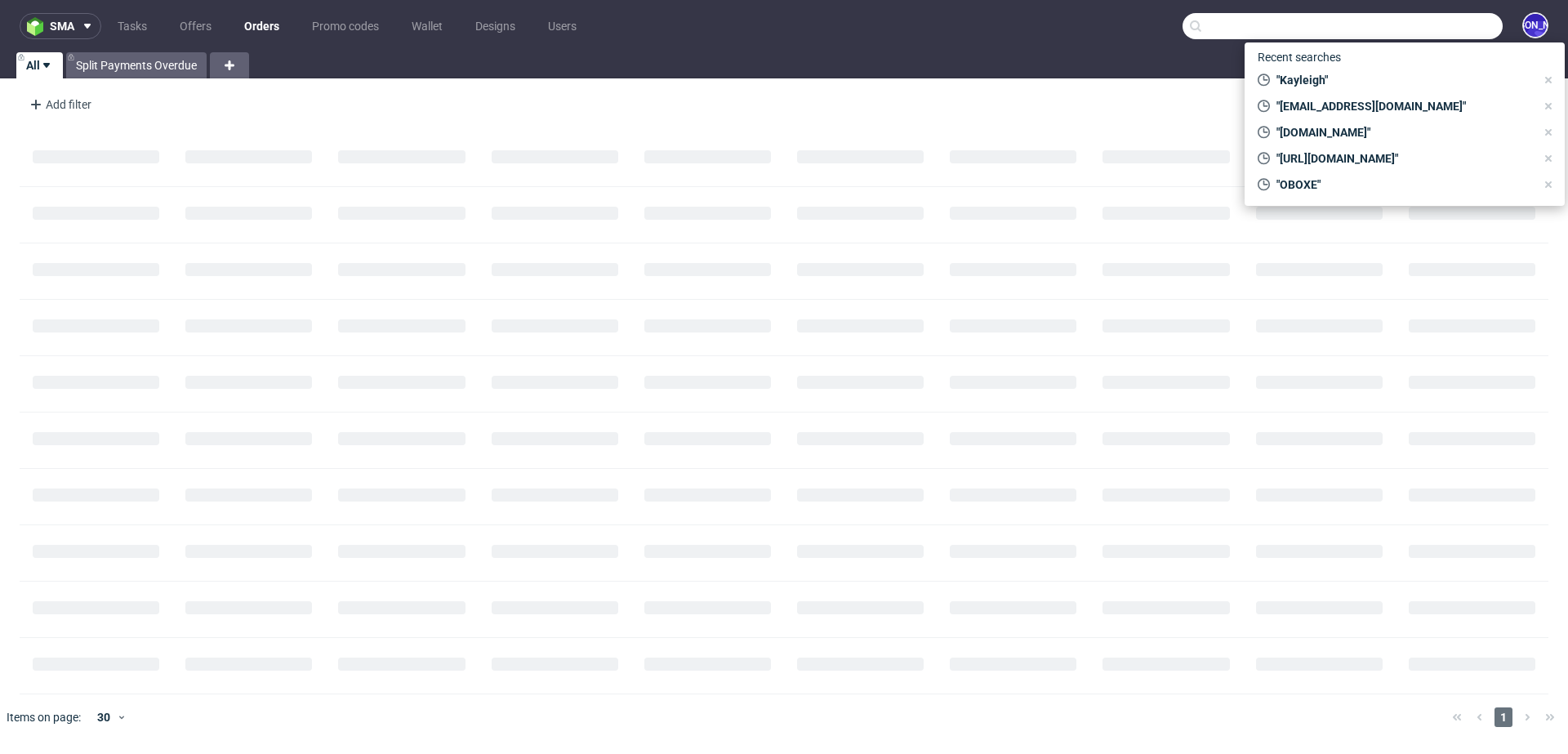
paste input "Ludivine"
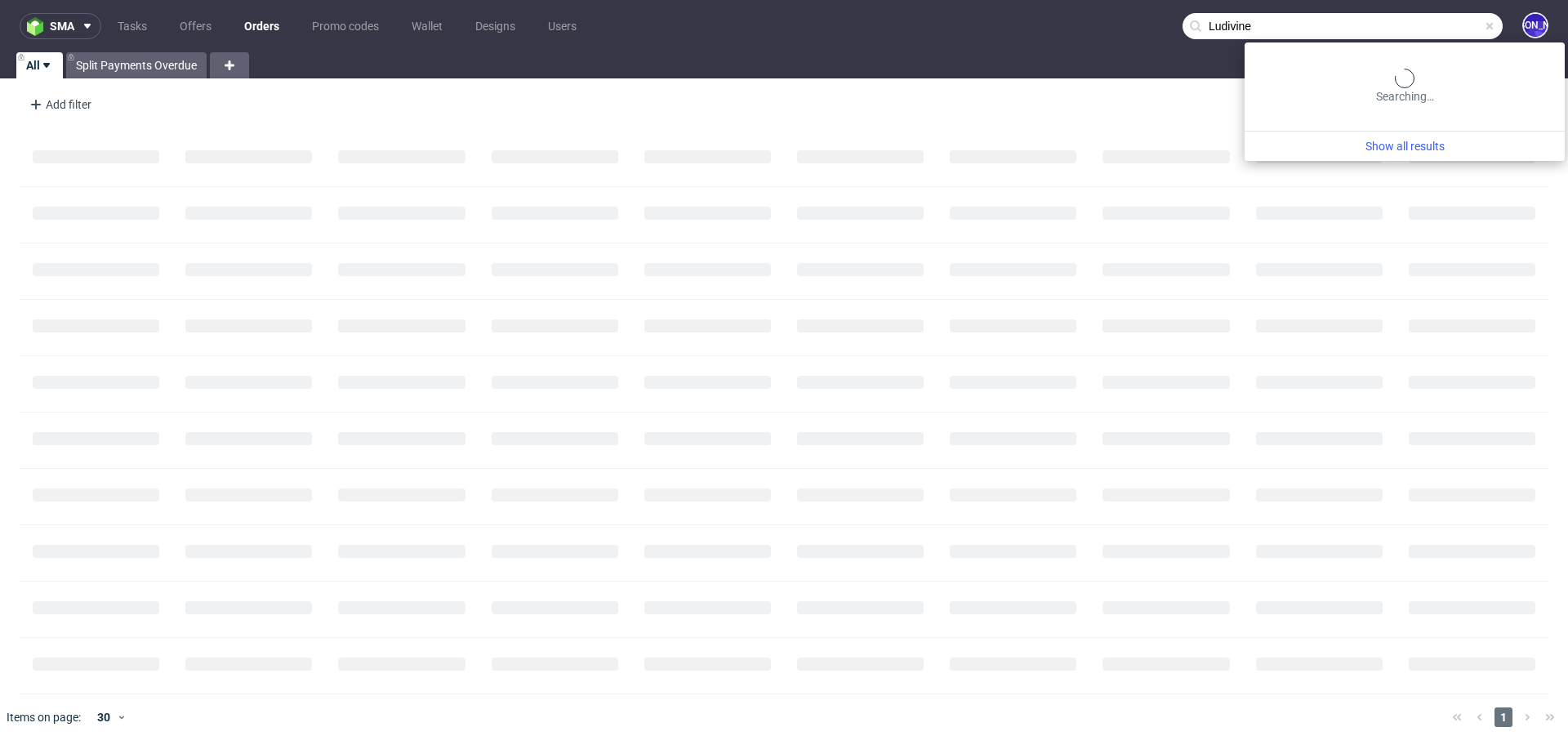
type input "Ludivine"
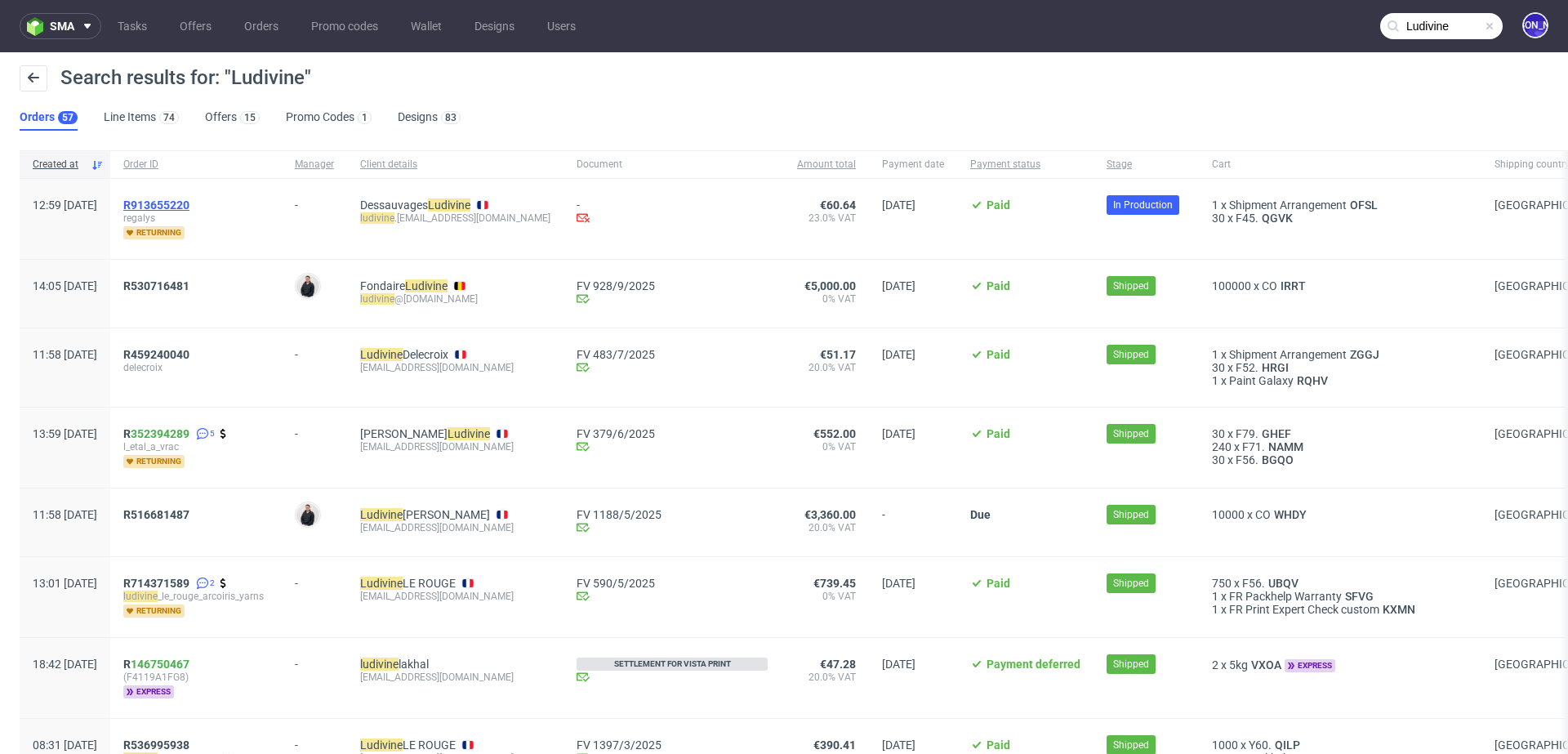
click at [189, 199] on span "R913655220" at bounding box center [157, 205] width 66 height 13
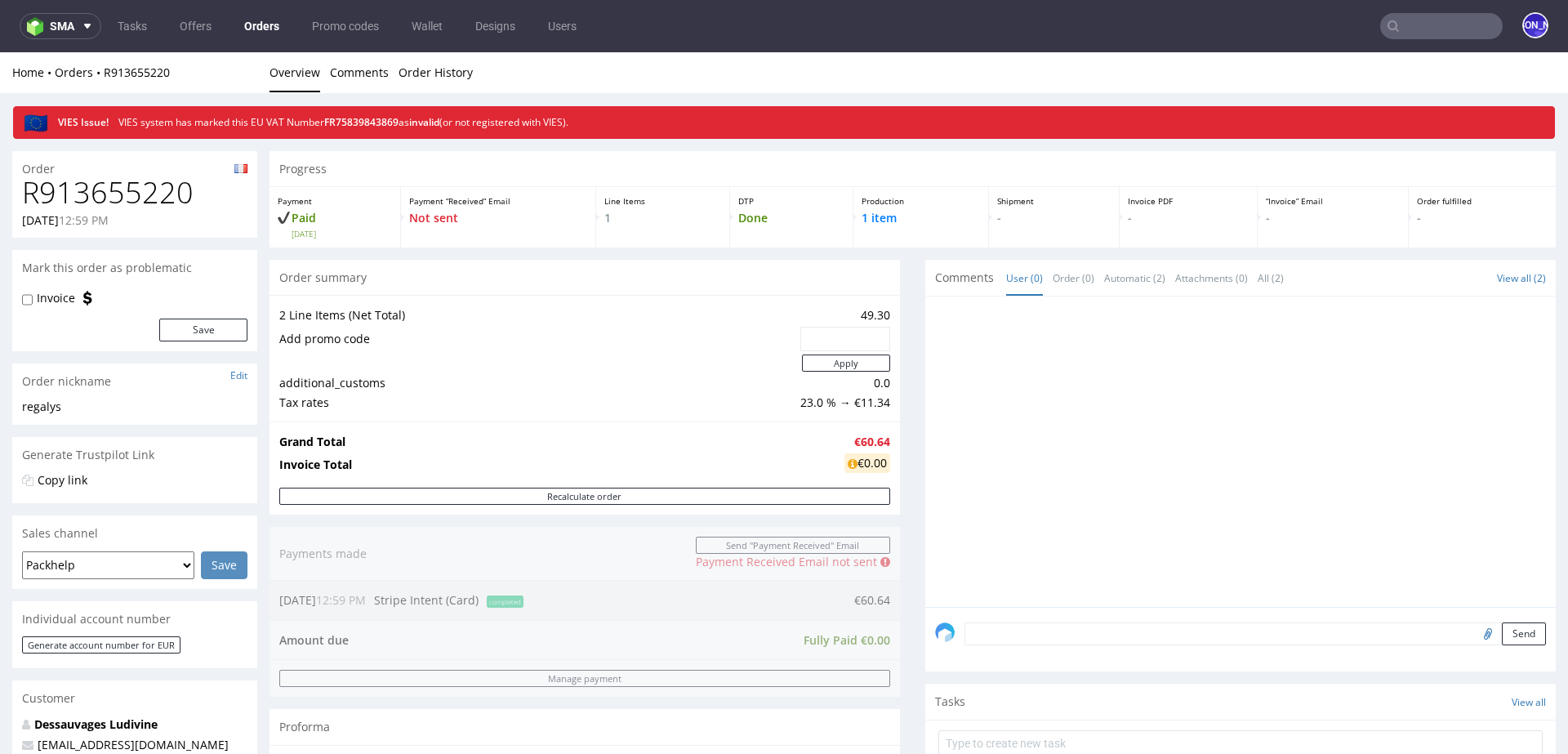
scroll to position [67, 0]
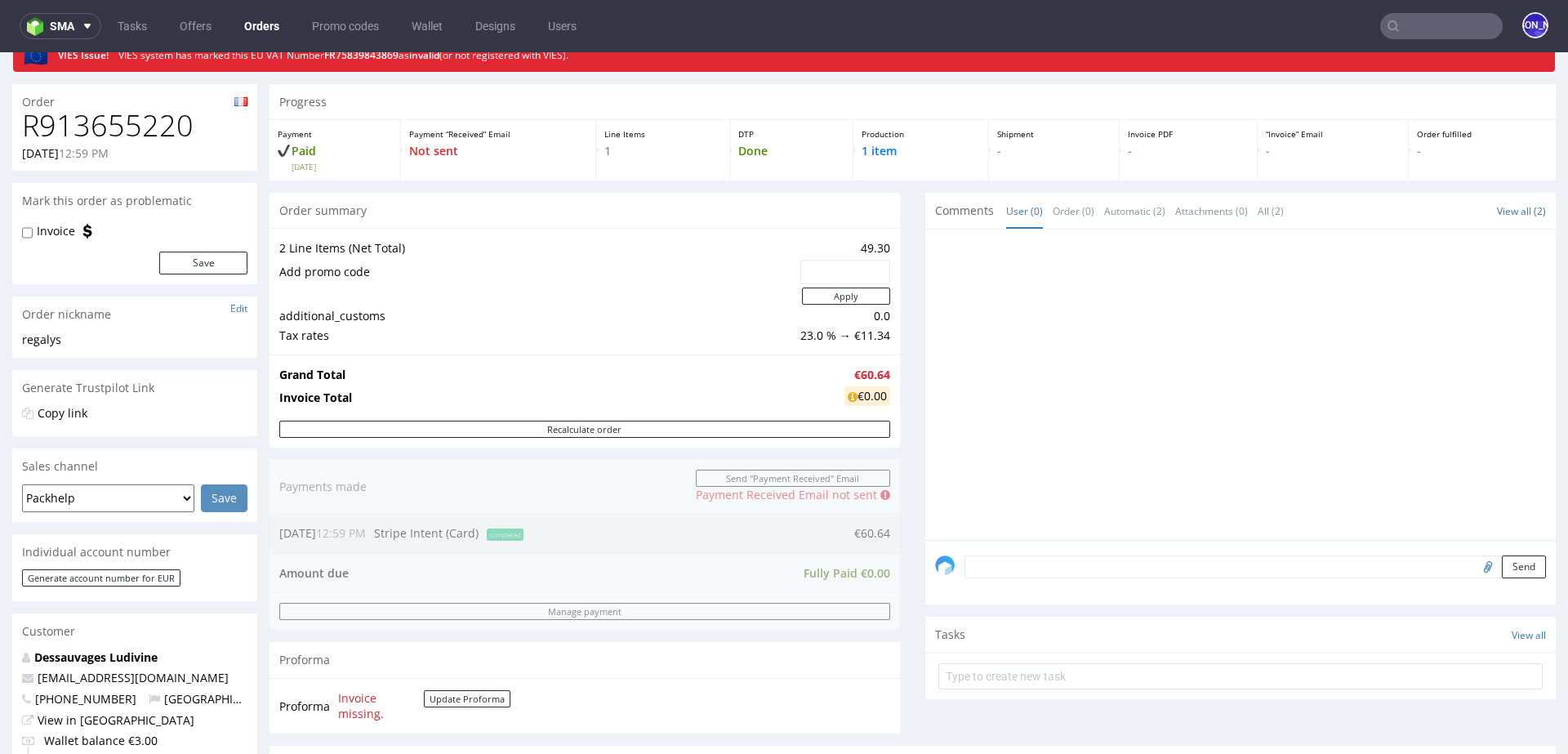
click at [1404, 31] on input "text" at bounding box center [1442, 26] width 123 height 26
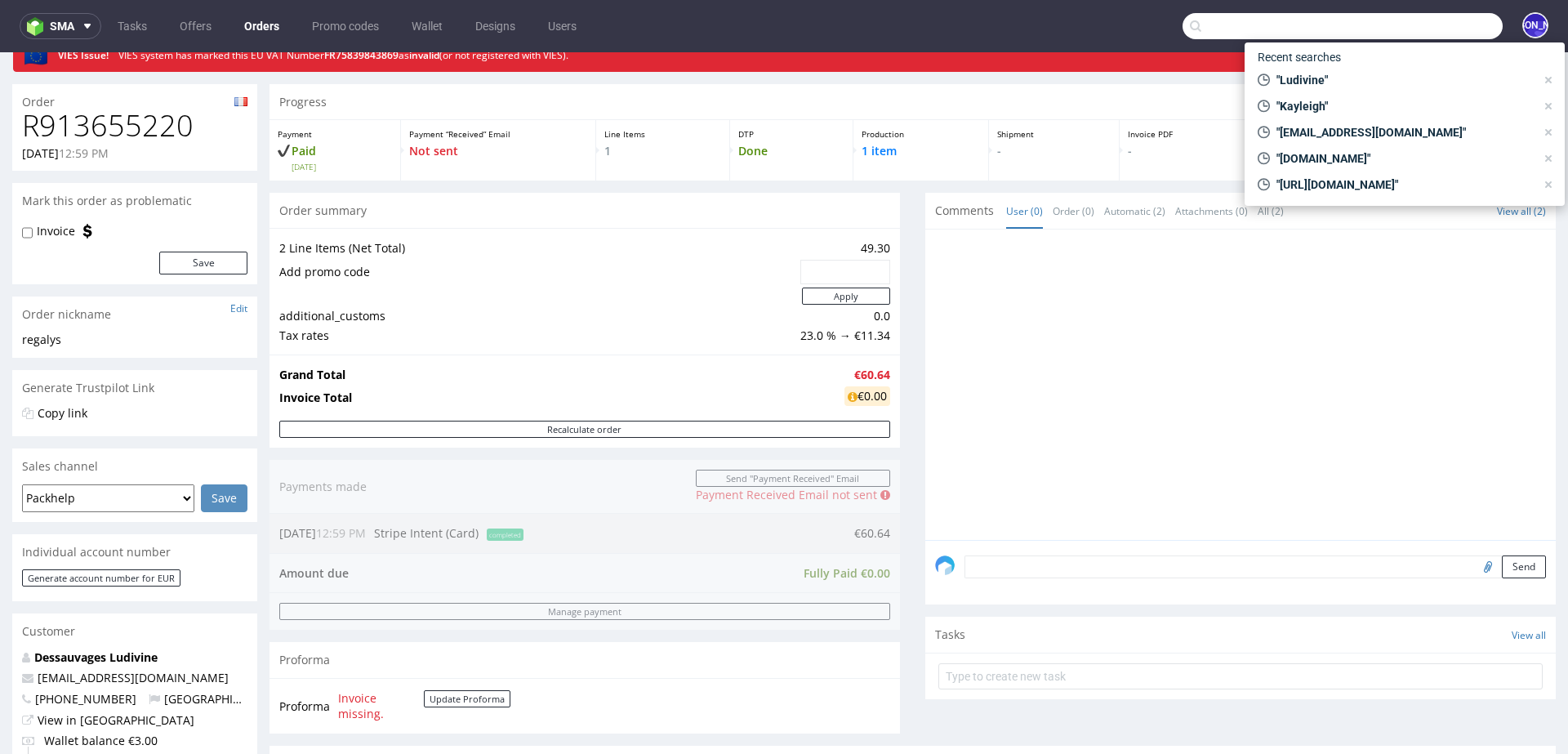
paste input "Ludivine"
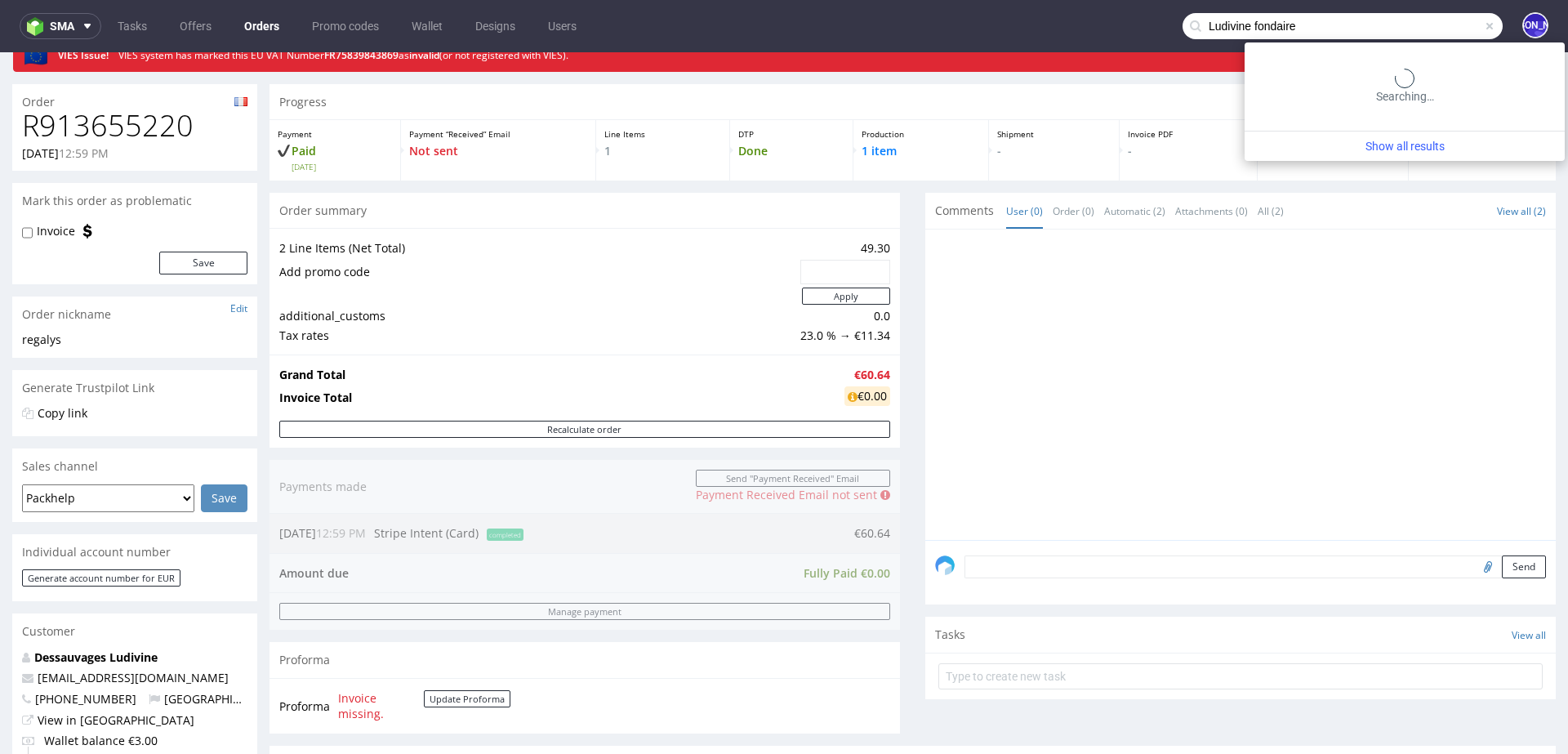
type input "Ludivine fondaire"
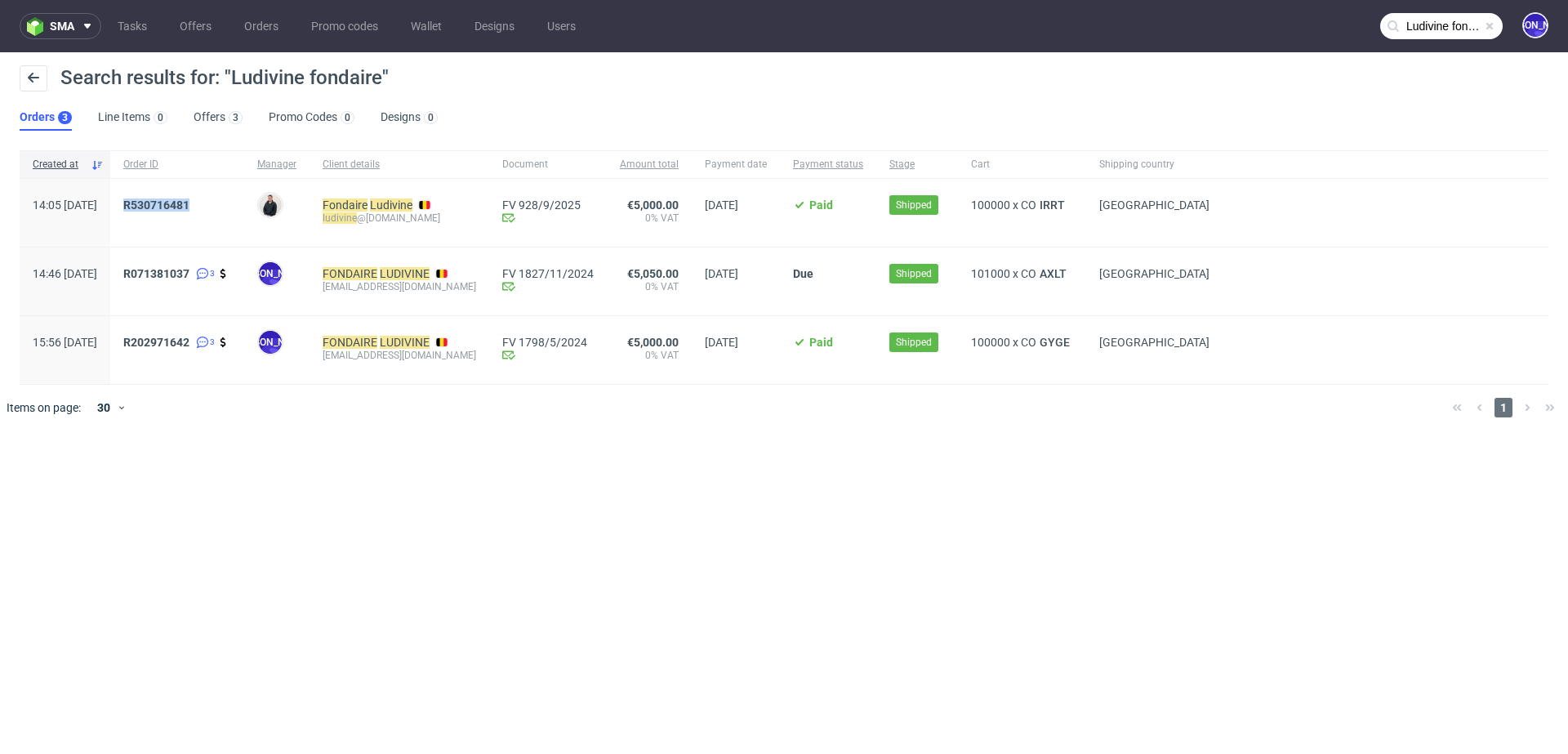
drag, startPoint x: 264, startPoint y: 201, endPoint x: 154, endPoint y: 198, distance: 110.0
click at [156, 199] on div "14:05 Wed 02.07.2025 R530716481 Adrian Margula Fondaire Ludivine ludivine @mart…" at bounding box center [784, 213] width 1529 height 68
copy div "R530716481"
